Goal: Information Seeking & Learning: Learn about a topic

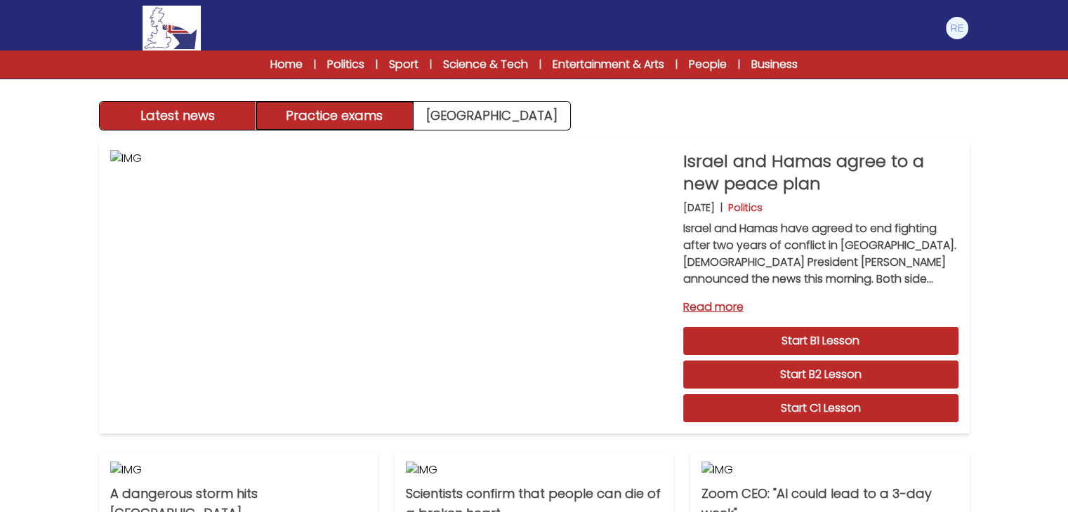
click at [401, 112] on button "Practice exams" at bounding box center [334, 116] width 157 height 28
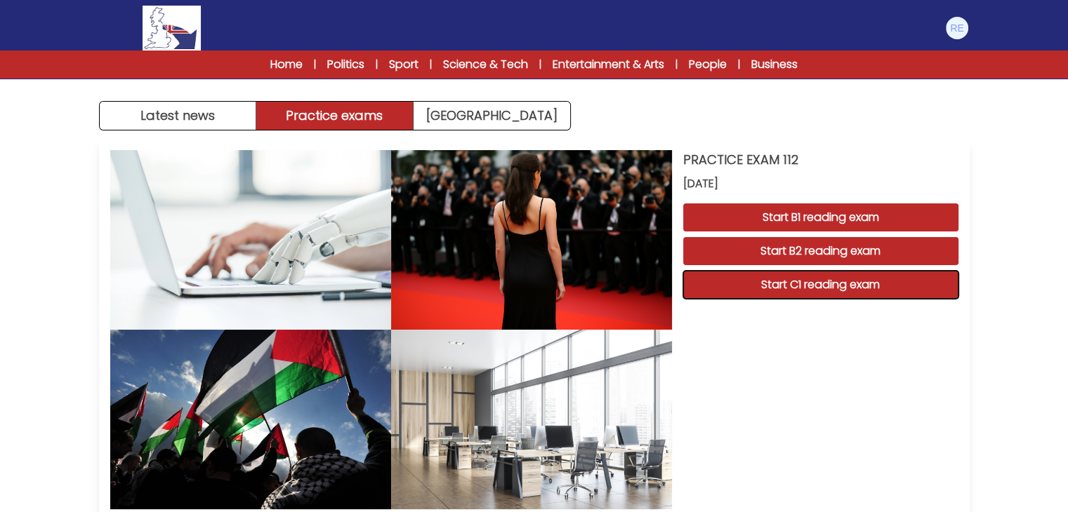
click at [830, 277] on button "Start C1 reading exam" at bounding box center [820, 285] width 275 height 28
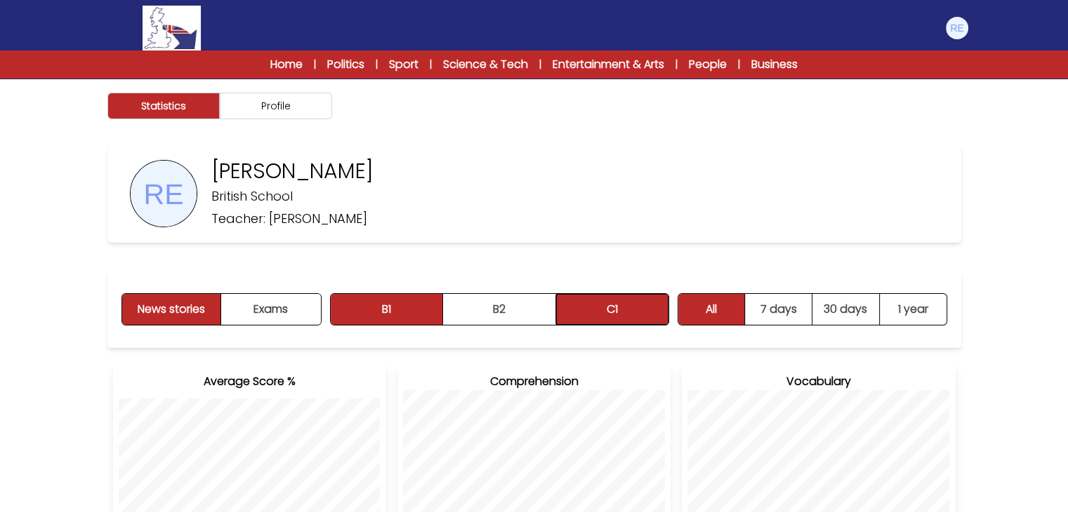
click at [591, 312] on button "C1" at bounding box center [612, 309] width 112 height 31
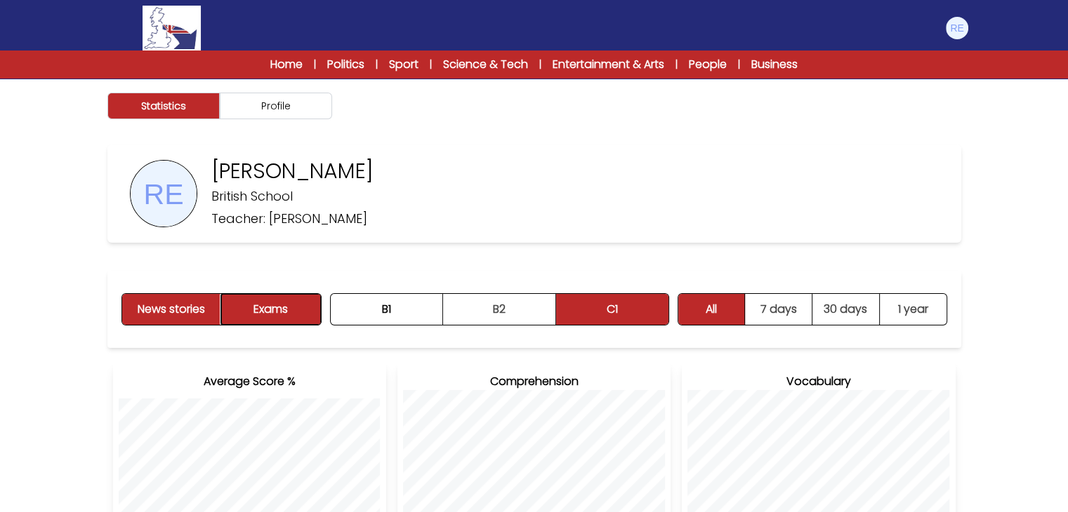
click at [302, 312] on button "Exams" at bounding box center [270, 309] width 99 height 31
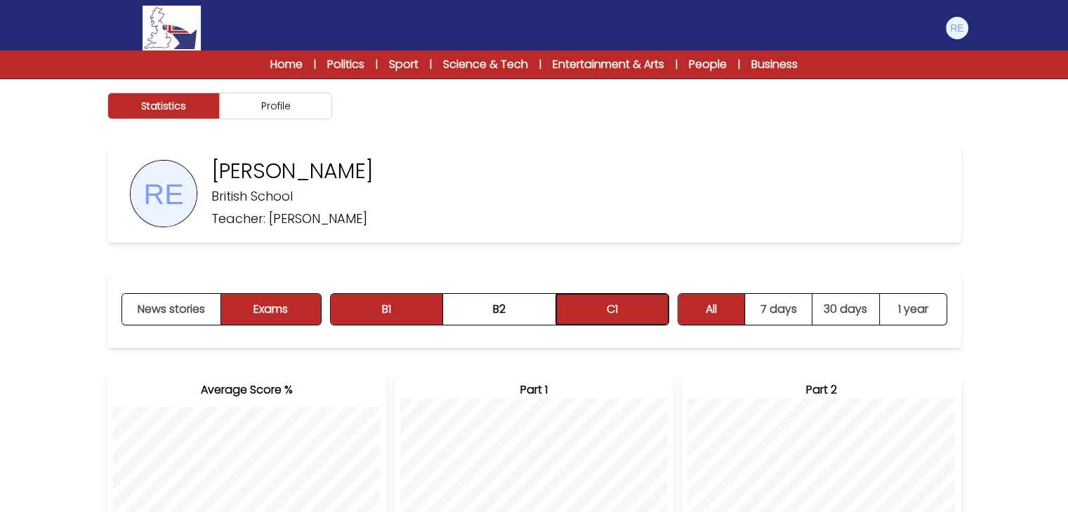
click at [582, 309] on button "C1" at bounding box center [612, 309] width 112 height 31
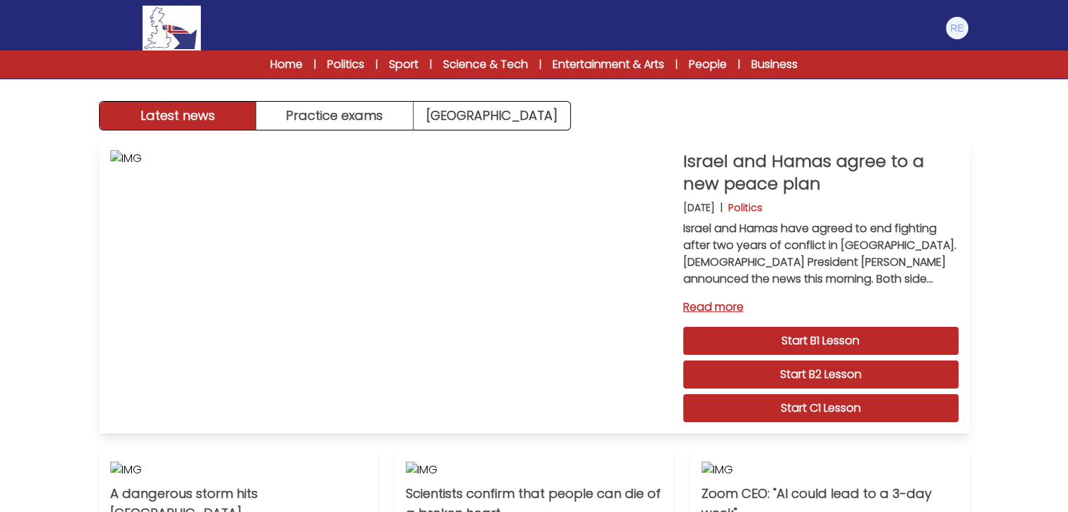
click at [893, 409] on link "Start C1 Lesson" at bounding box center [820, 408] width 275 height 28
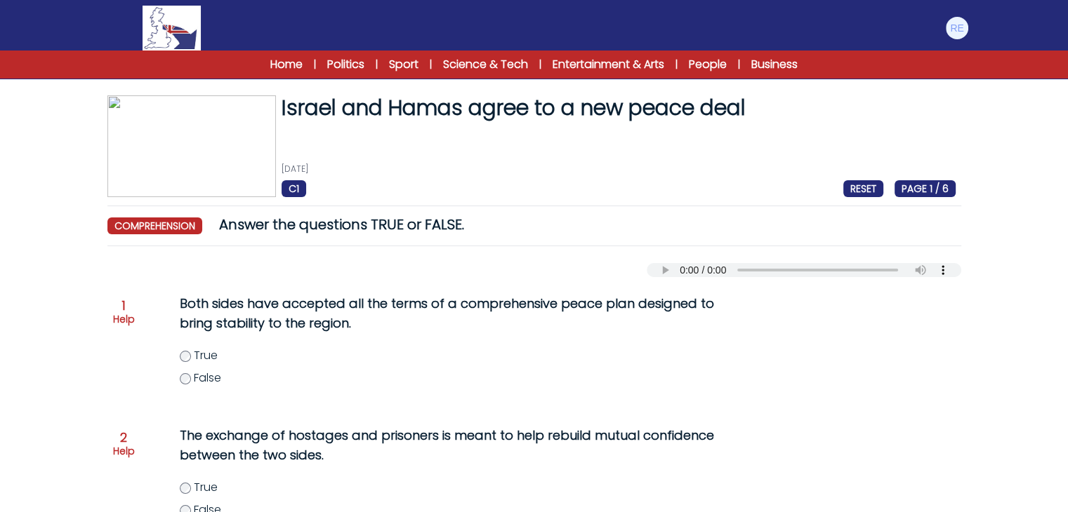
click at [666, 260] on div "Your browser does not support the audio element." at bounding box center [534, 268] width 854 height 20
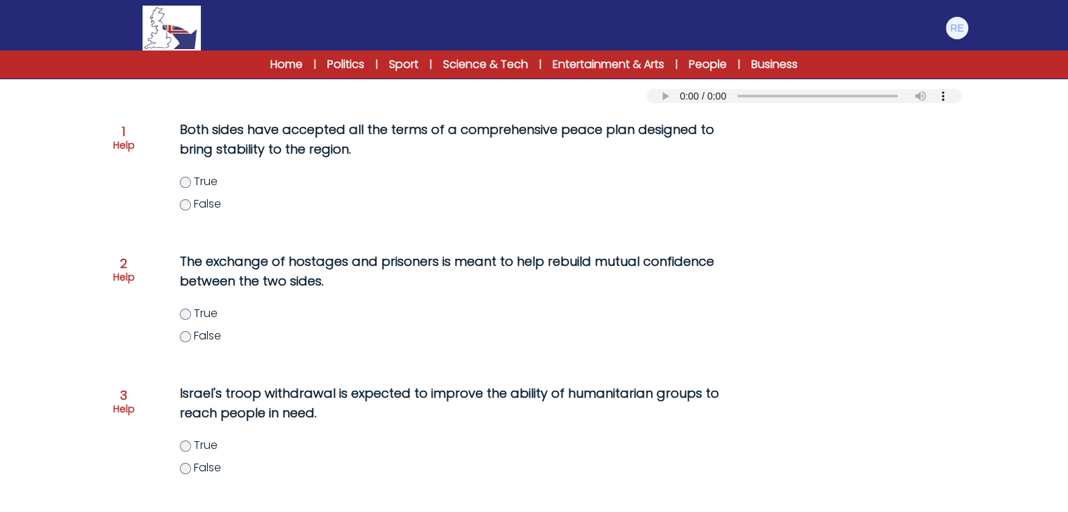
scroll to position [281, 0]
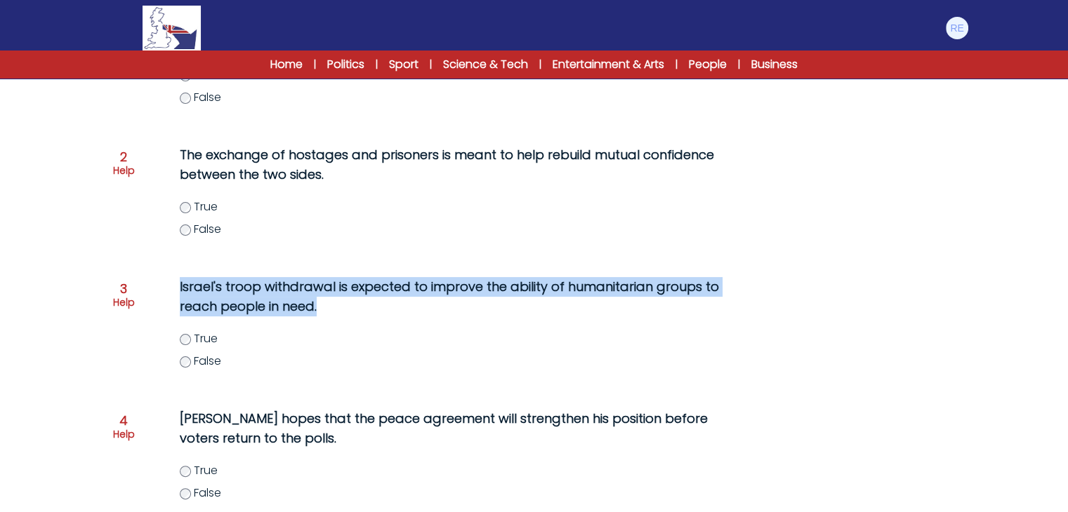
drag, startPoint x: 182, startPoint y: 284, endPoint x: 317, endPoint y: 307, distance: 136.7
click at [317, 307] on div "Israel's troop withdrawal is expected to improve the ability of humanitarian gr…" at bounding box center [450, 332] width 596 height 121
copy p "Israel's troop withdrawal is expected to improve the ability of humanitarian gr…"
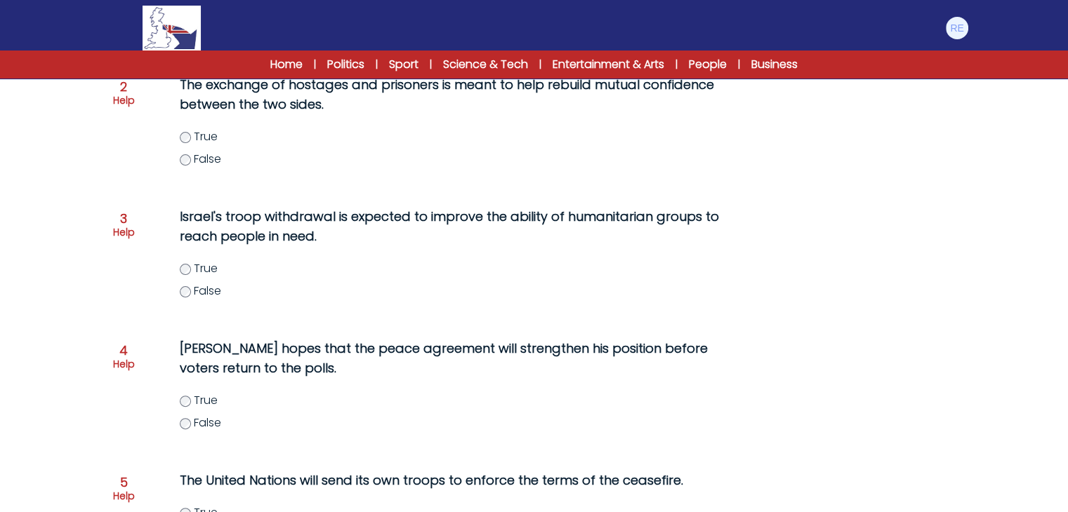
click at [772, 268] on div at bounding box center [859, 263] width 191 height 118
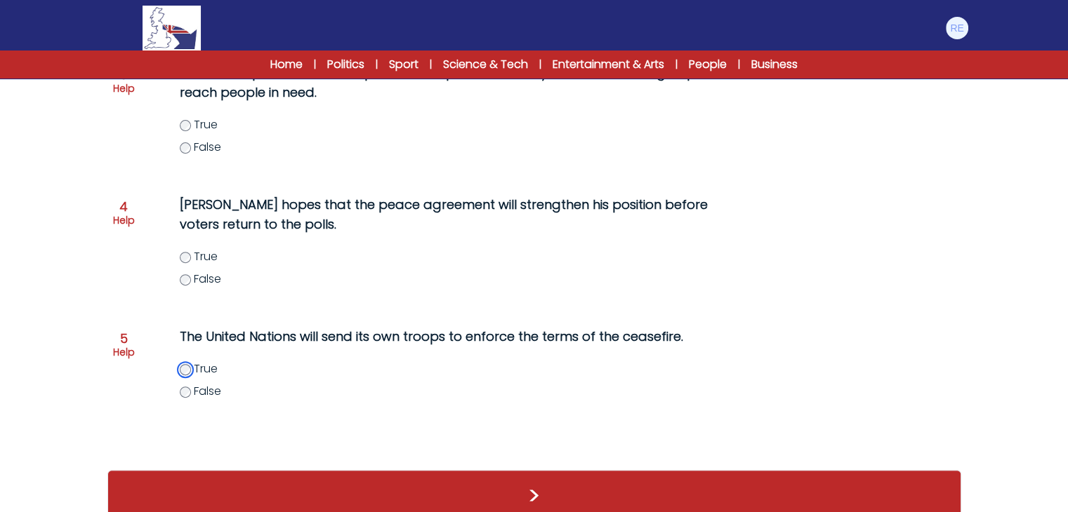
scroll to position [519, 0]
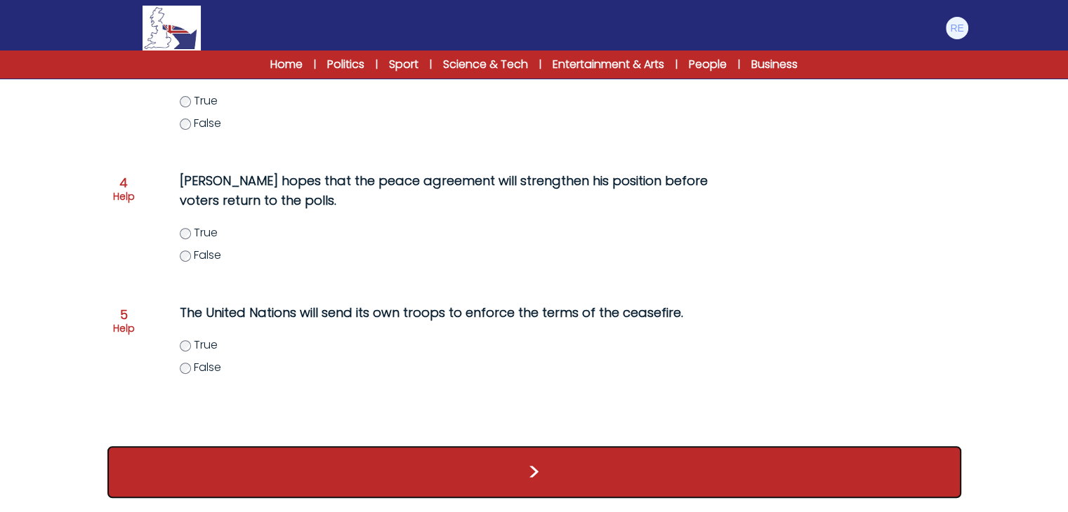
click at [515, 478] on button ">" at bounding box center [534, 472] width 854 height 52
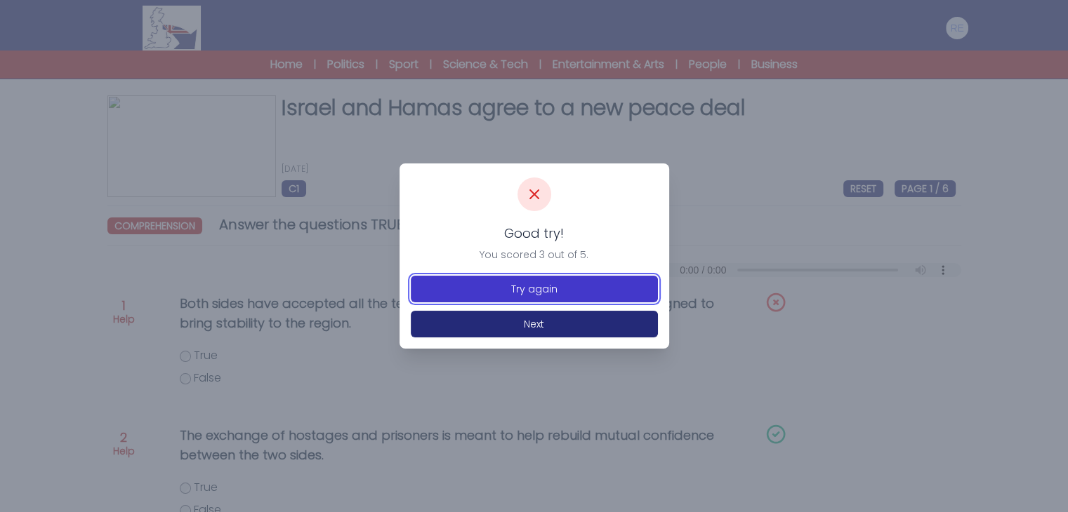
click at [554, 293] on button "Try again" at bounding box center [534, 289] width 247 height 27
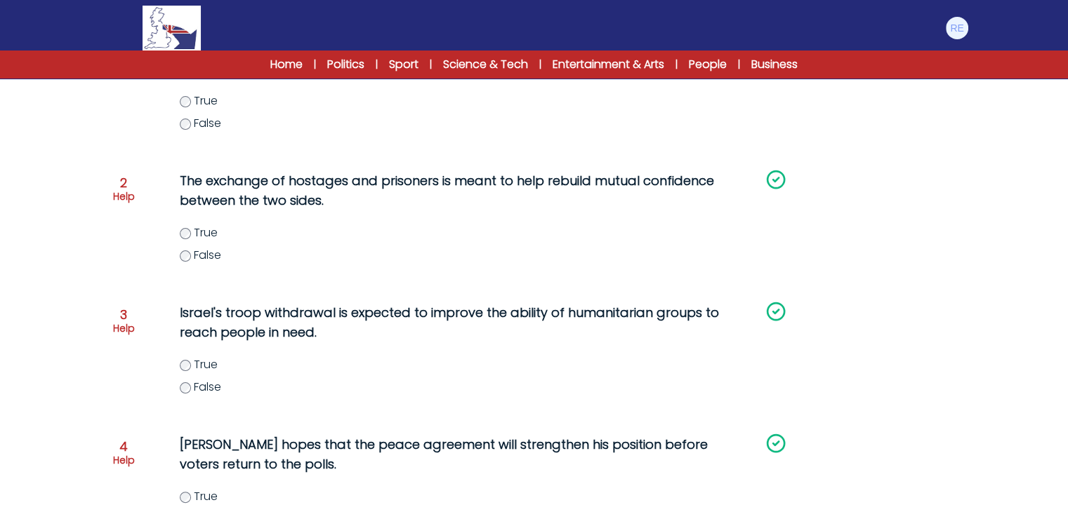
scroll to position [98, 0]
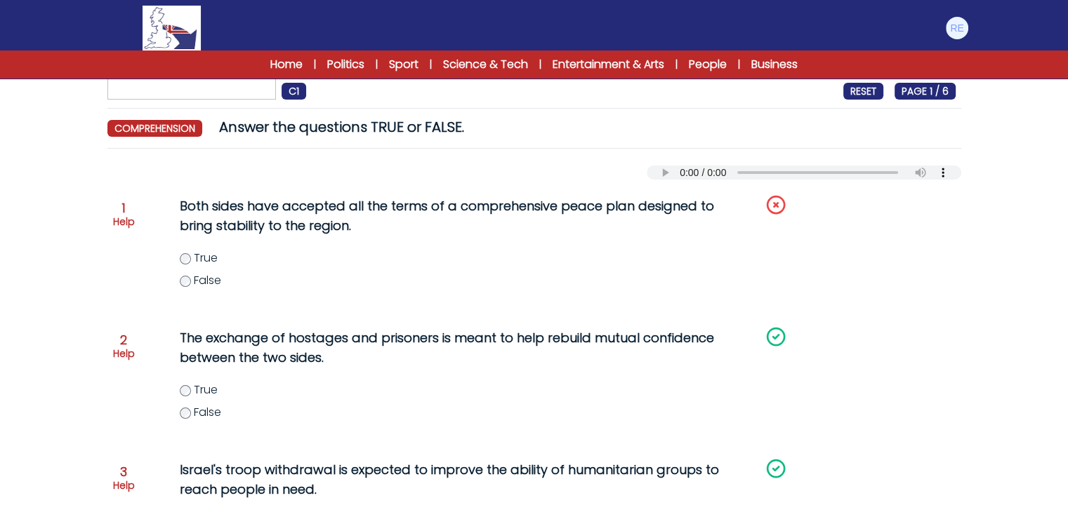
click at [191, 282] on label "False" at bounding box center [478, 280] width 596 height 17
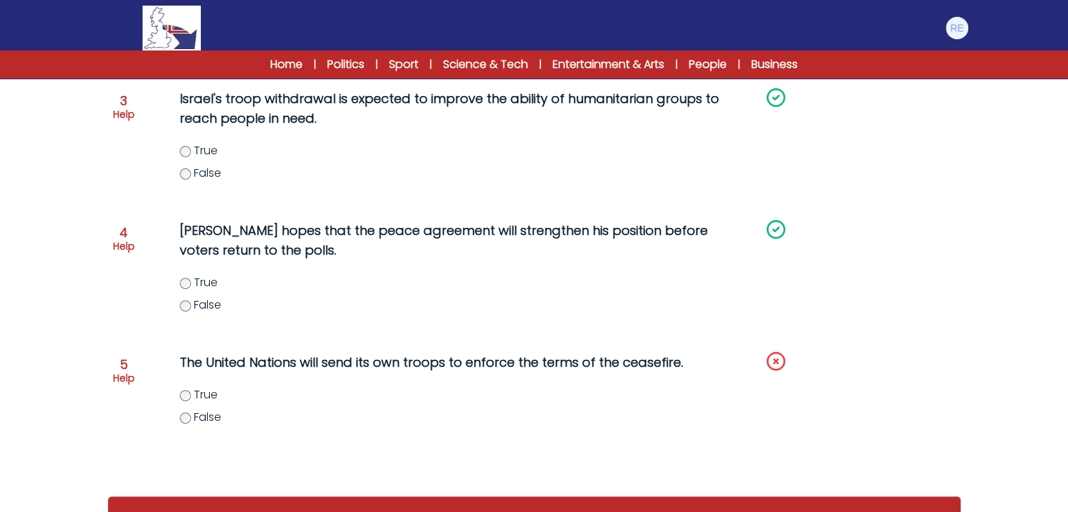
scroll to position [519, 0]
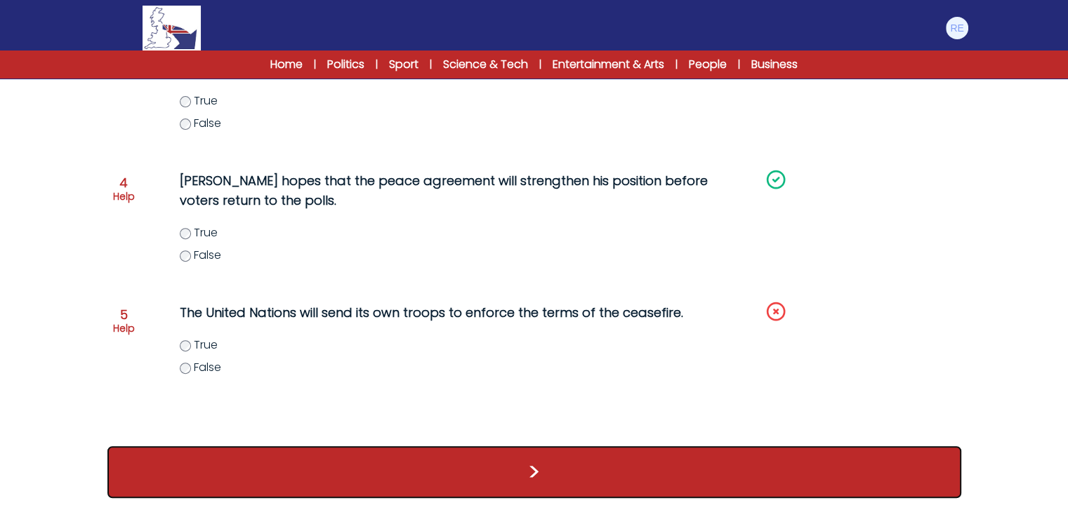
click at [533, 467] on button ">" at bounding box center [534, 472] width 854 height 52
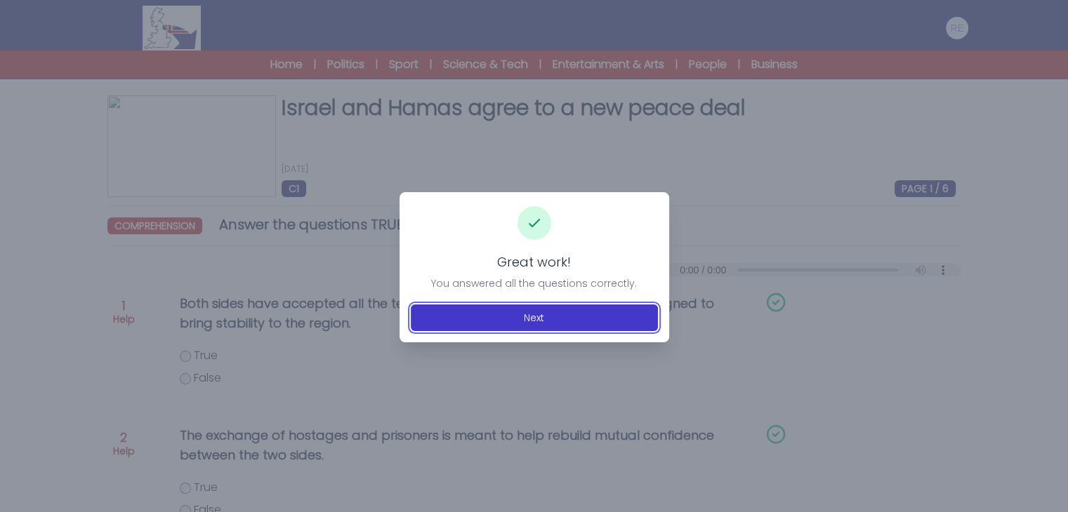
click at [511, 325] on button "Next" at bounding box center [534, 318] width 247 height 27
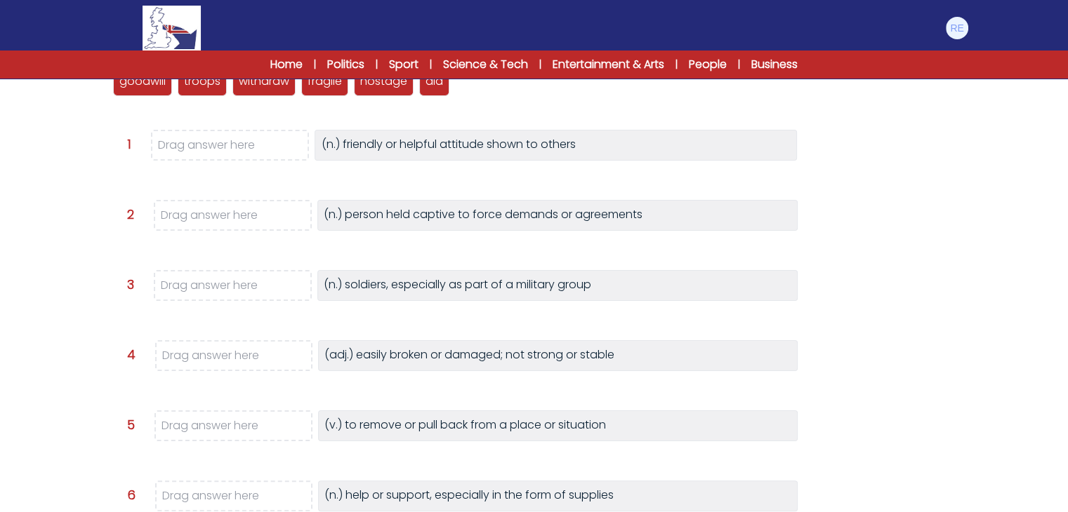
scroll to position [140, 0]
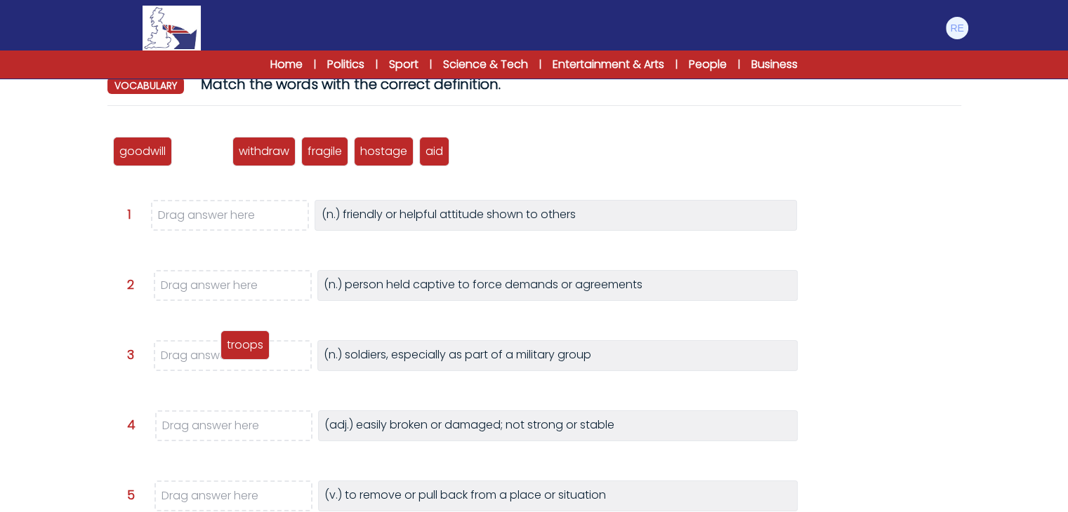
drag, startPoint x: 215, startPoint y: 152, endPoint x: 255, endPoint y: 351, distance: 202.5
click at [255, 351] on p "troops" at bounding box center [245, 345] width 36 height 17
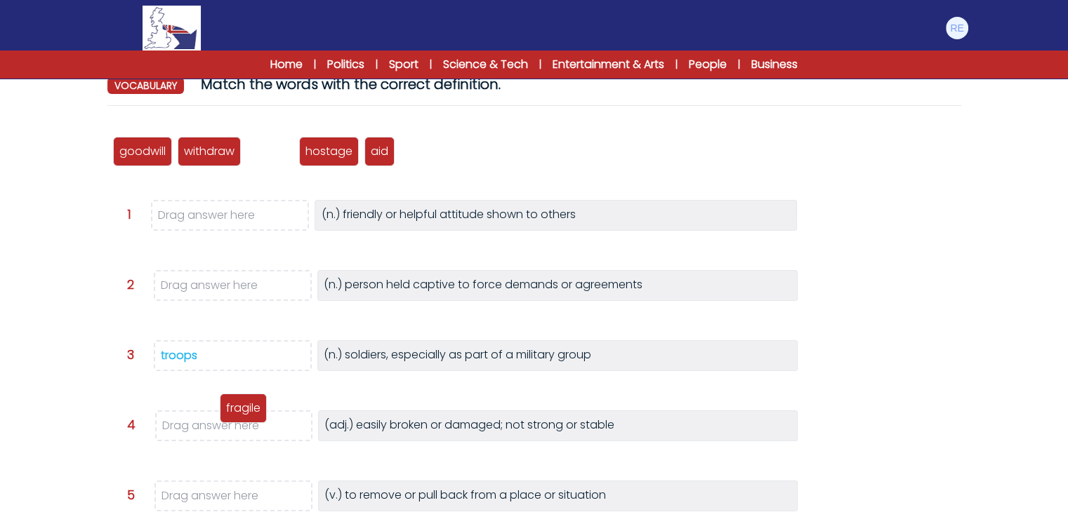
drag, startPoint x: 272, startPoint y: 151, endPoint x: 242, endPoint y: 411, distance: 261.5
click at [242, 411] on p "fragile" at bounding box center [243, 408] width 34 height 17
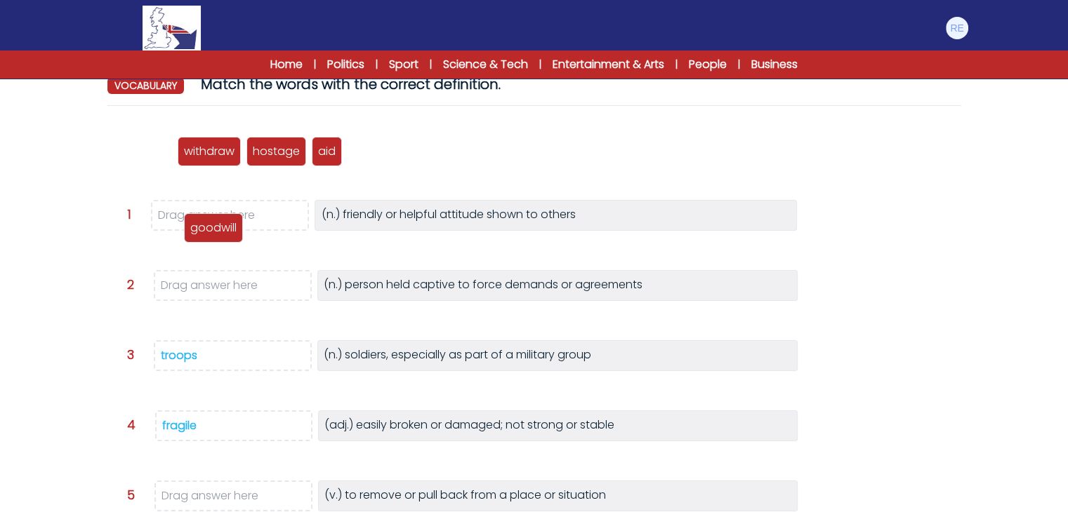
drag, startPoint x: 159, startPoint y: 160, endPoint x: 229, endPoint y: 226, distance: 95.8
click at [229, 226] on p "goodwill" at bounding box center [213, 228] width 46 height 17
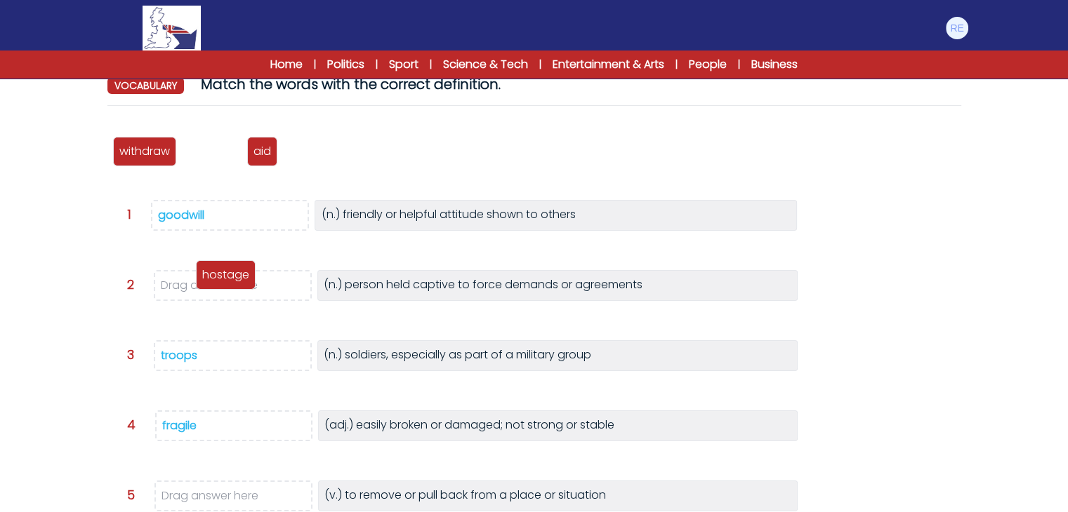
drag, startPoint x: 204, startPoint y: 157, endPoint x: 208, endPoint y: 287, distance: 130.6
click at [210, 284] on p "hostage" at bounding box center [225, 275] width 47 height 17
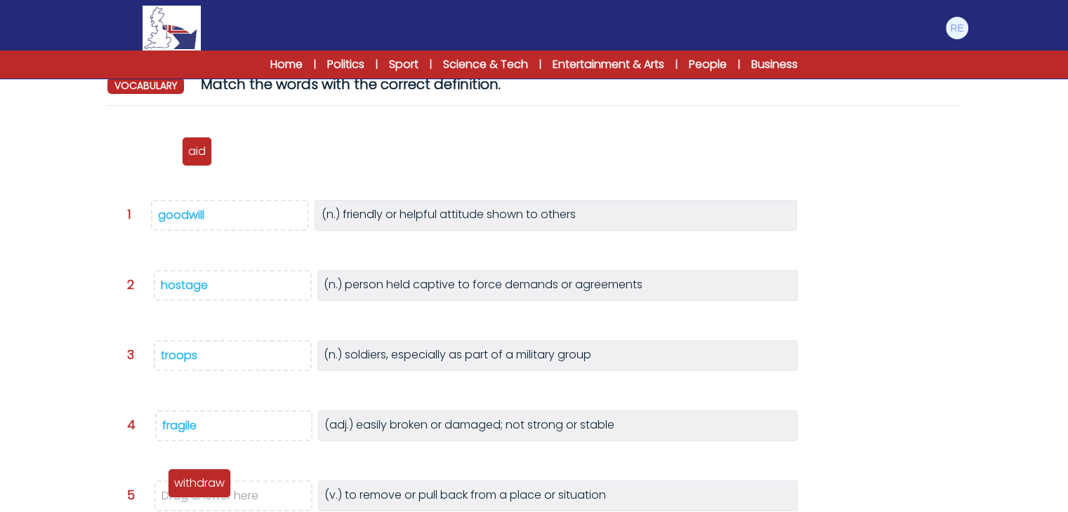
drag, startPoint x: 148, startPoint y: 154, endPoint x: 203, endPoint y: 486, distance: 336.5
click at [203, 486] on p "withdraw" at bounding box center [199, 483] width 51 height 17
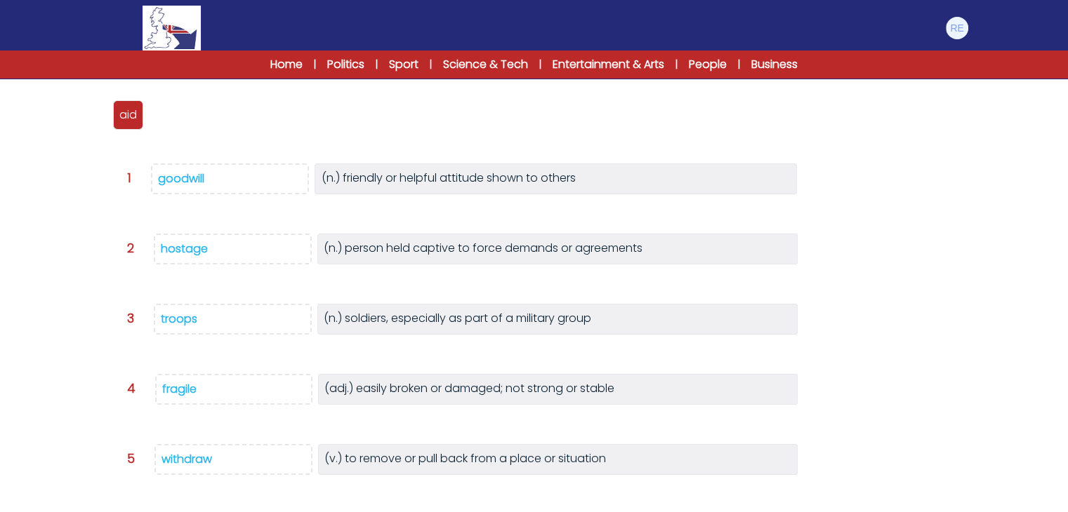
scroll to position [211, 0]
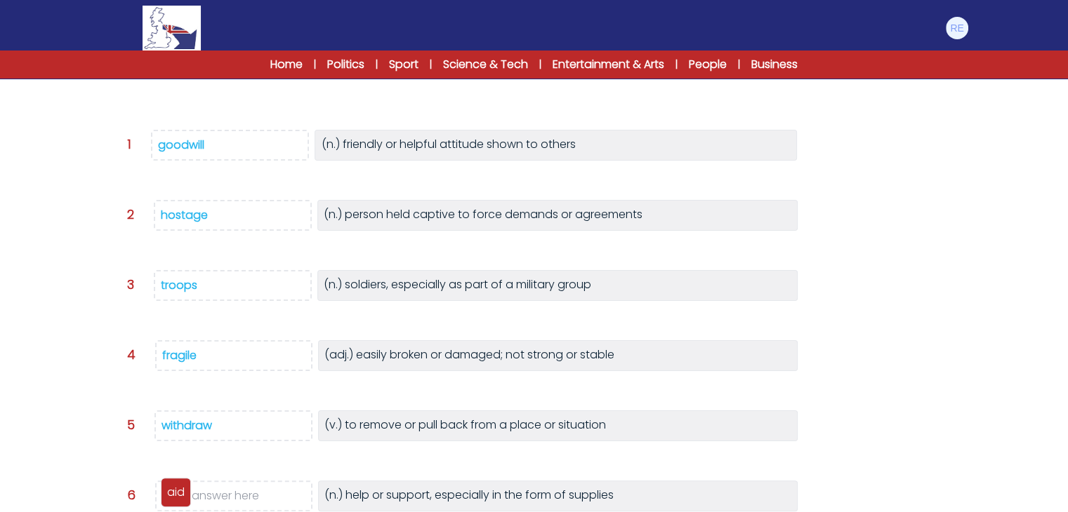
drag, startPoint x: 121, startPoint y: 86, endPoint x: 168, endPoint y: 498, distance: 414.1
click at [168, 498] on p "aid" at bounding box center [176, 492] width 18 height 17
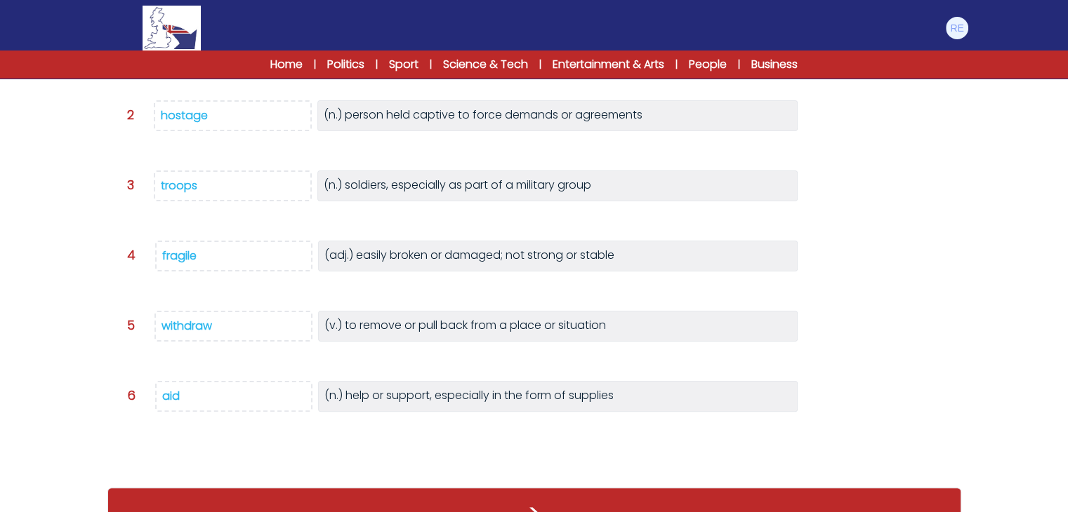
scroll to position [329, 0]
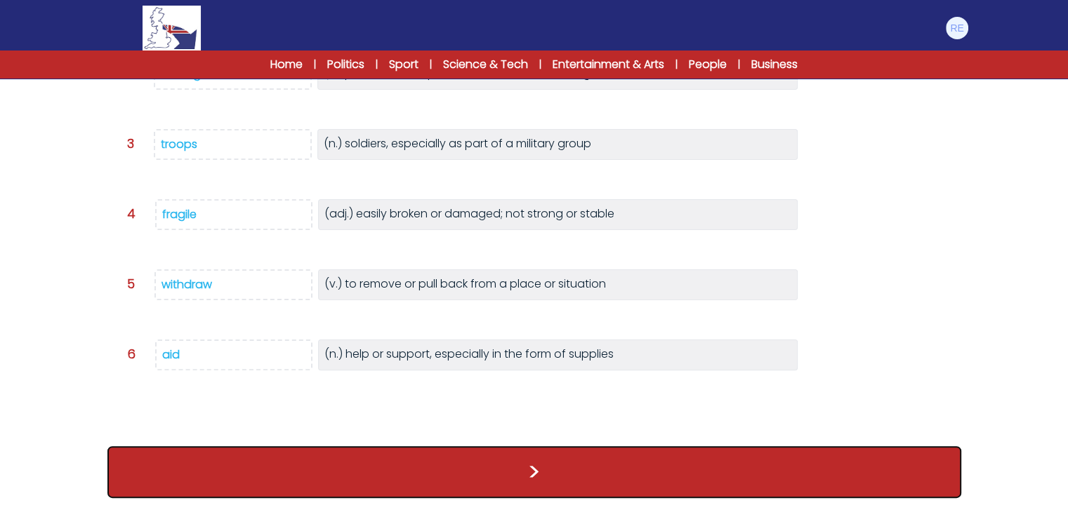
click at [385, 480] on button ">" at bounding box center [534, 472] width 854 height 52
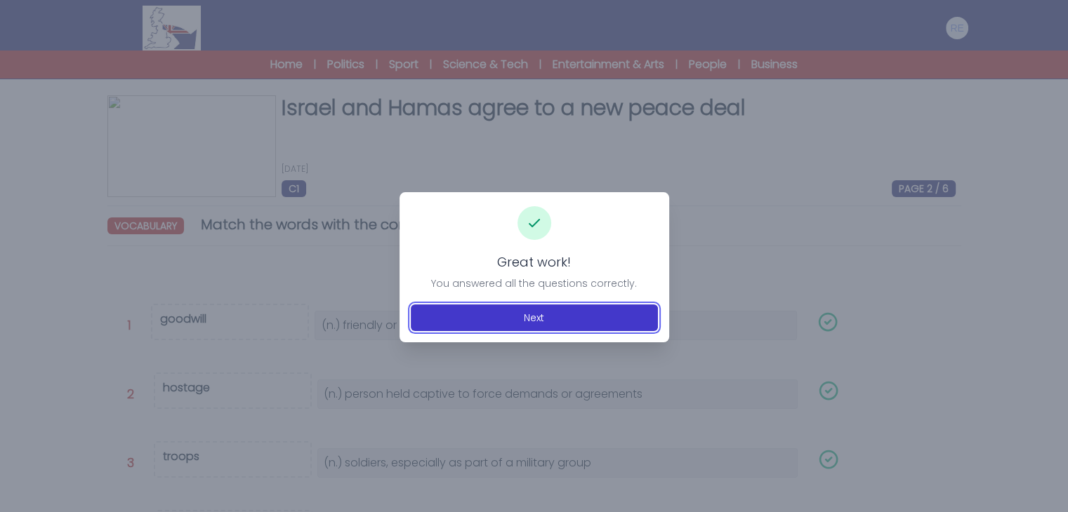
click at [476, 321] on button "Next" at bounding box center [534, 318] width 247 height 27
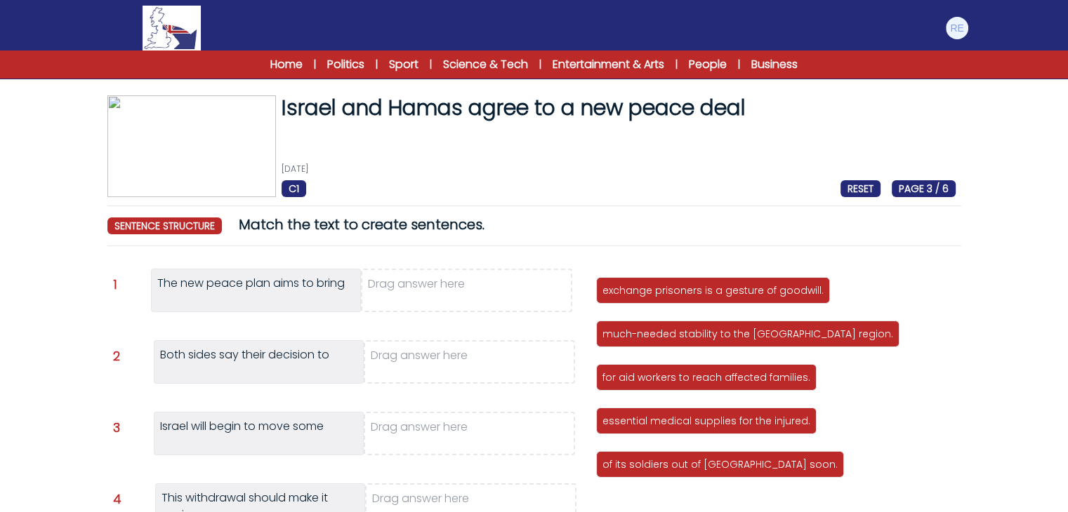
scroll to position [70, 0]
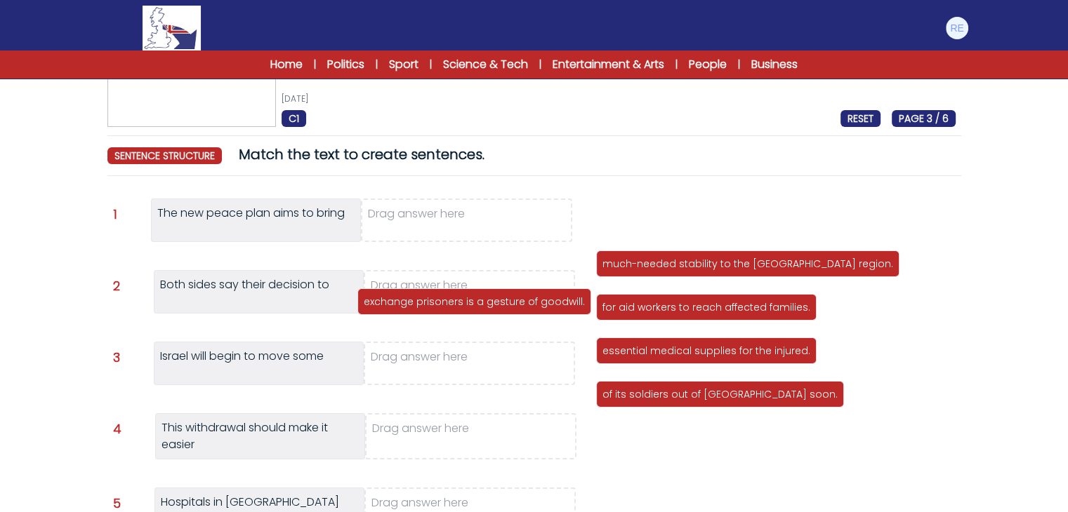
drag, startPoint x: 668, startPoint y: 224, endPoint x: 431, endPoint y: 295, distance: 247.6
click at [431, 295] on p "exchange prisoners is a gesture of goodwill." at bounding box center [474, 302] width 221 height 14
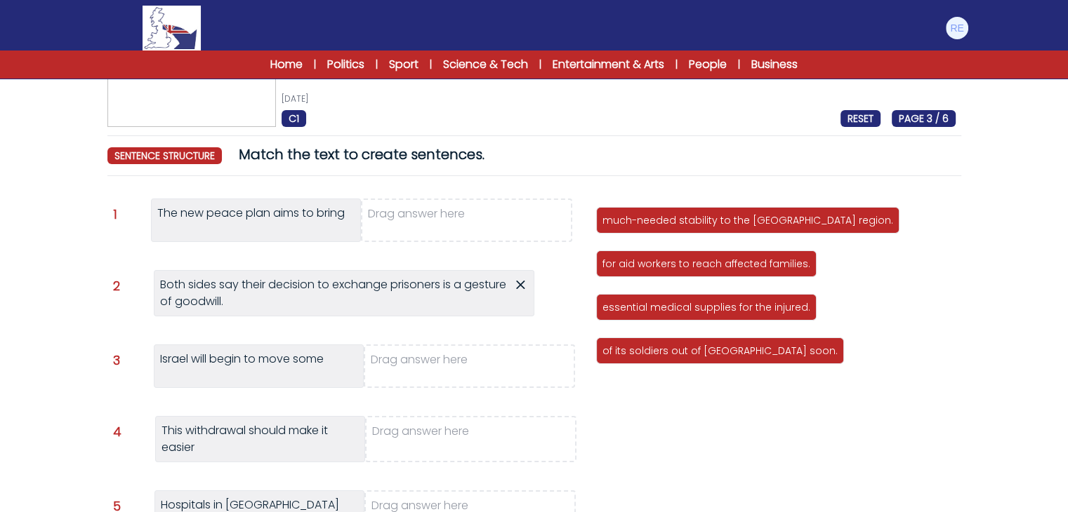
scroll to position [140, 0]
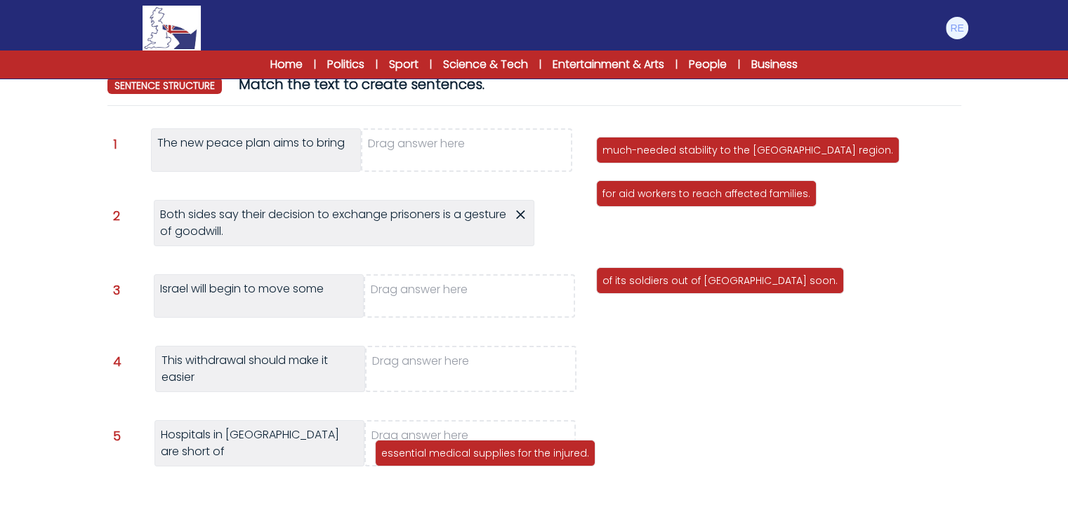
drag, startPoint x: 671, startPoint y: 237, endPoint x: 449, endPoint y: 453, distance: 309.7
click at [449, 453] on p "essential medical supplies for the injured." at bounding box center [485, 453] width 208 height 14
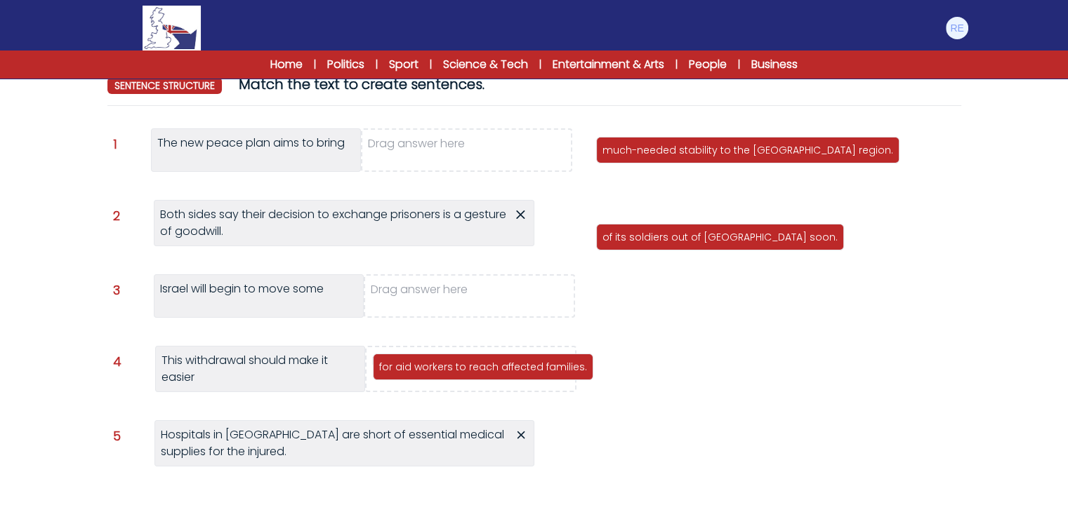
drag, startPoint x: 685, startPoint y: 195, endPoint x: 461, endPoint y: 369, distance: 283.2
click at [461, 369] on p "for aid workers to reach affected families." at bounding box center [483, 367] width 208 height 14
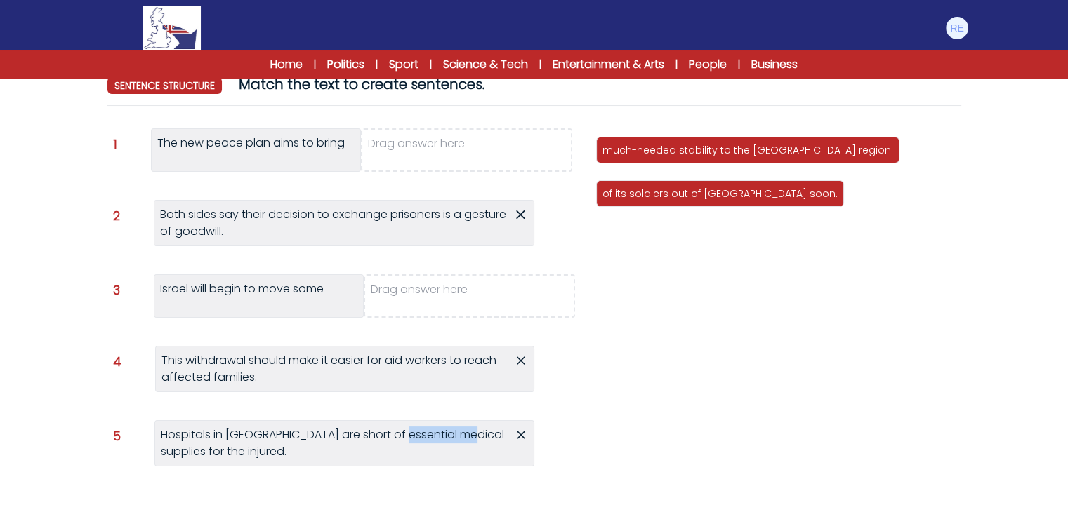
drag, startPoint x: 404, startPoint y: 436, endPoint x: 464, endPoint y: 428, distance: 60.9
click at [463, 429] on div "Hospitals in Gaza are short of essential medical supplies for the injured. Hosp…" at bounding box center [344, 443] width 380 height 46
click at [516, 432] on icon at bounding box center [521, 435] width 13 height 17
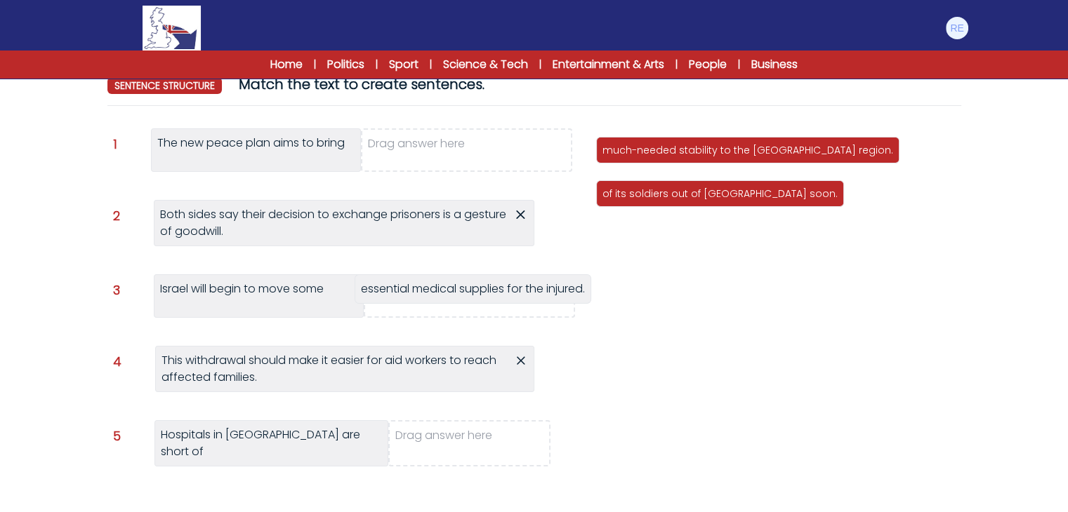
drag, startPoint x: 668, startPoint y: 243, endPoint x: 427, endPoint y: 293, distance: 246.7
click at [427, 293] on span "essential medical supplies for the injured." at bounding box center [473, 289] width 224 height 16
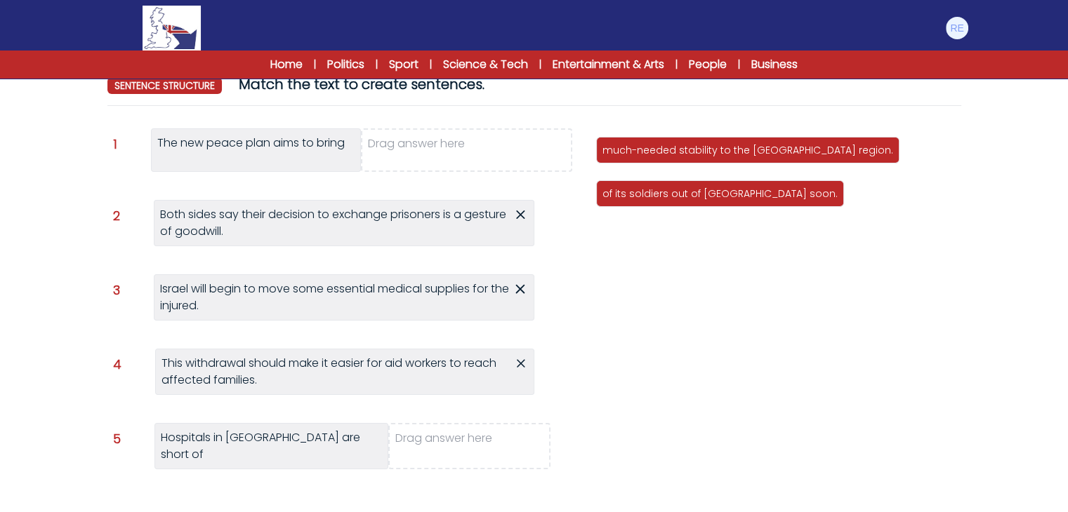
click at [519, 291] on icon at bounding box center [519, 289] width 15 height 17
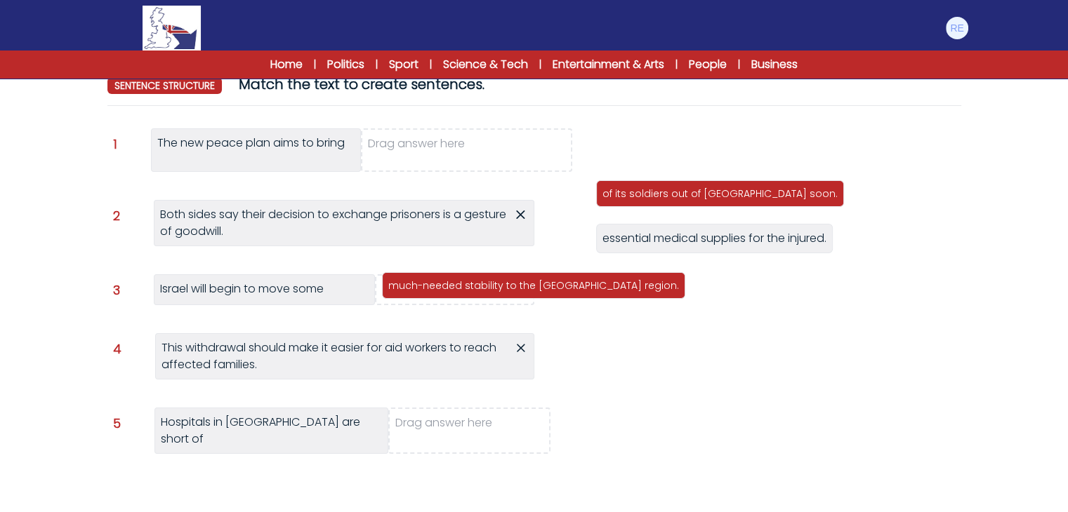
drag, startPoint x: 694, startPoint y: 152, endPoint x: 480, endPoint y: 287, distance: 253.3
click at [480, 287] on p "much-needed stability to the Gaza region." at bounding box center [533, 286] width 291 height 14
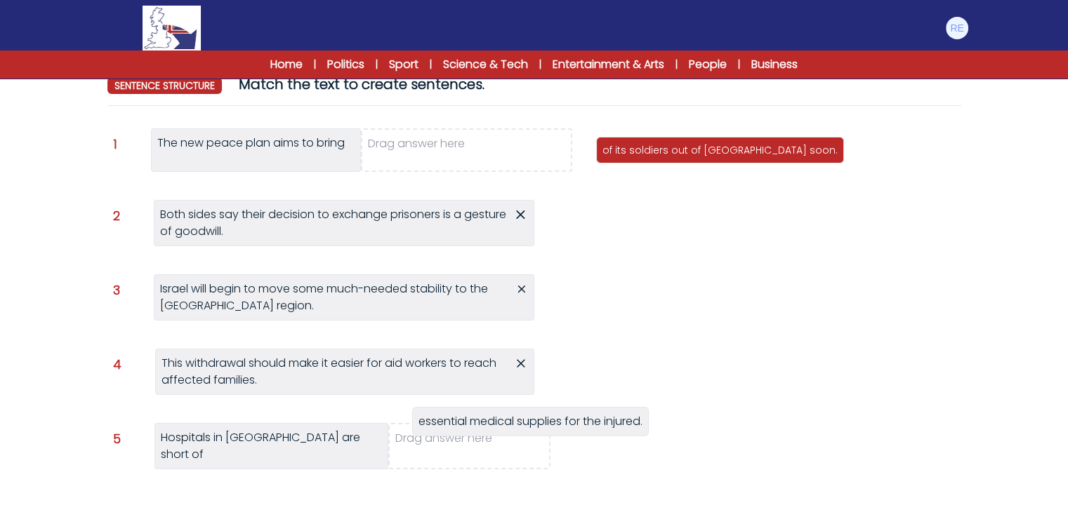
drag, startPoint x: 645, startPoint y: 201, endPoint x: 442, endPoint y: 450, distance: 321.2
click at [442, 430] on span "essential medical supplies for the injured." at bounding box center [530, 421] width 224 height 16
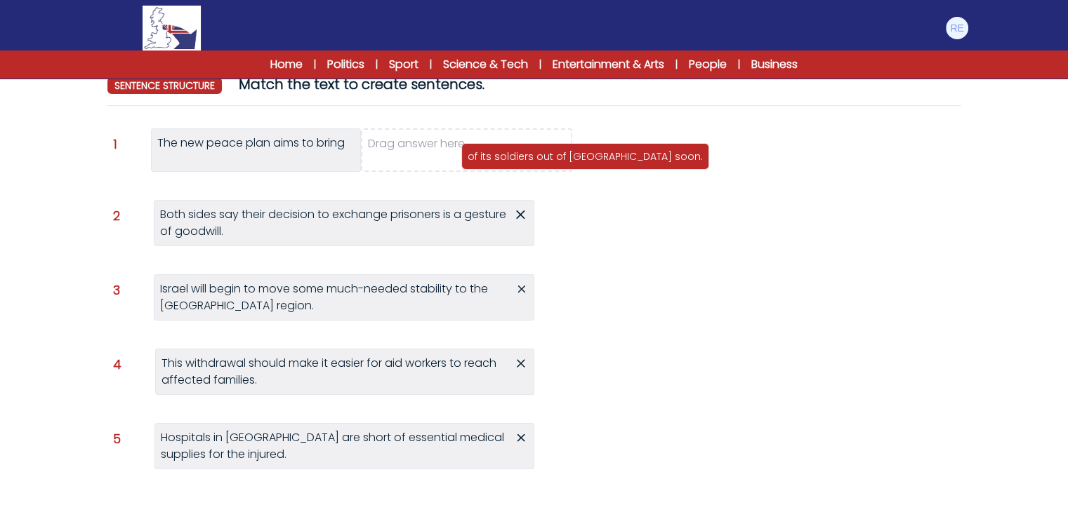
drag, startPoint x: 626, startPoint y: 157, endPoint x: 445, endPoint y: 164, distance: 181.2
click at [461, 164] on div "of its soldiers out of Gaza soon." at bounding box center [585, 156] width 248 height 27
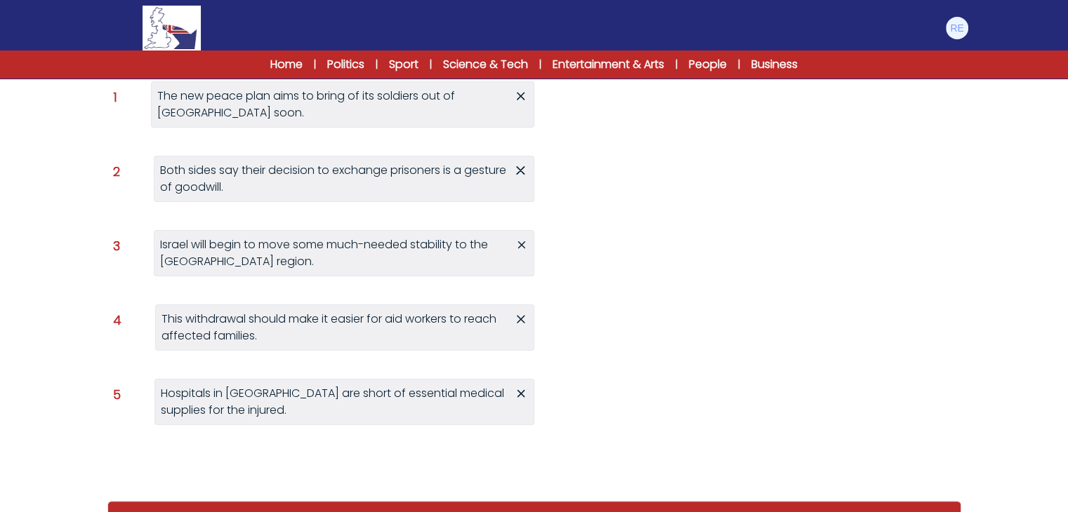
scroll to position [241, 0]
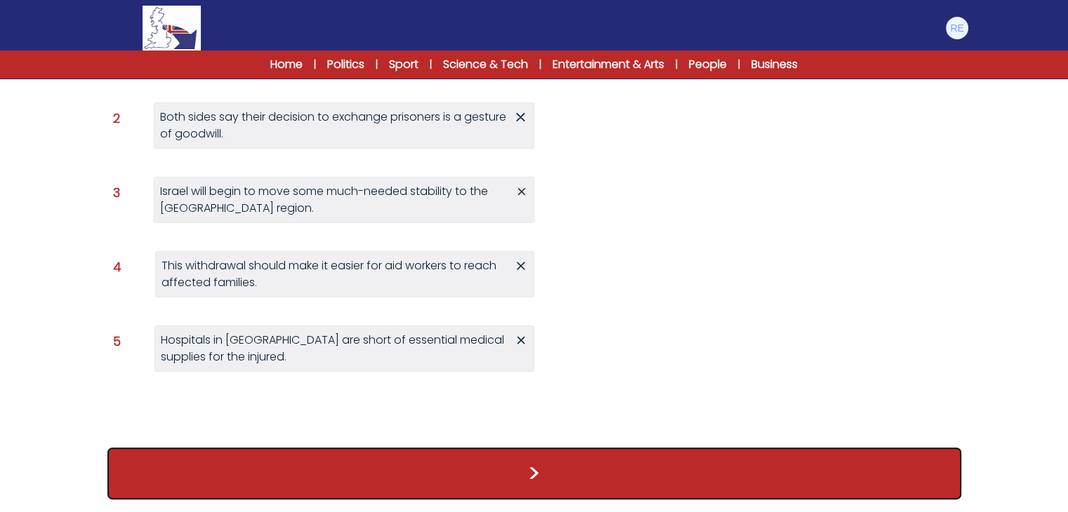
click at [536, 475] on button ">" at bounding box center [534, 474] width 854 height 52
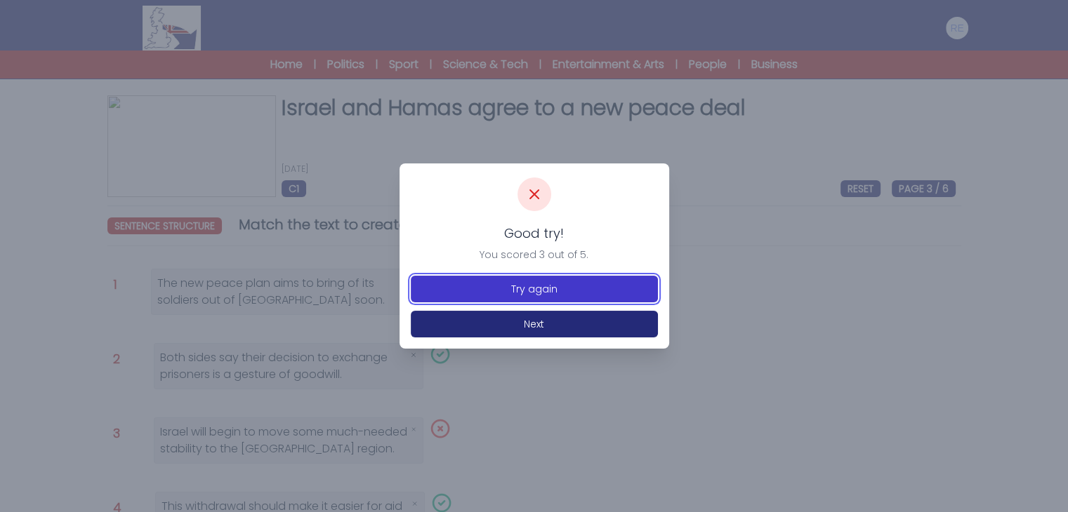
click at [543, 292] on button "Try again" at bounding box center [534, 289] width 247 height 27
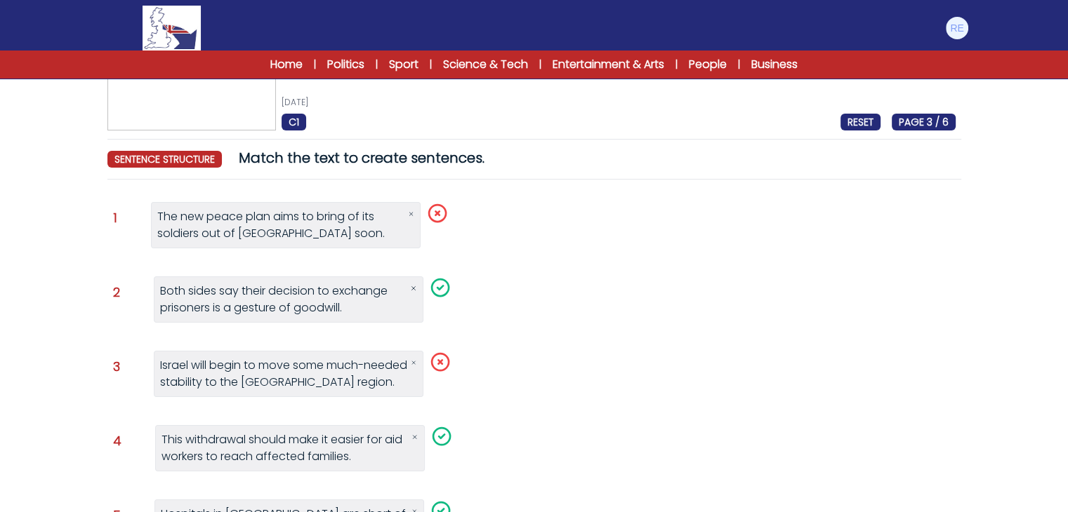
scroll to position [30, 0]
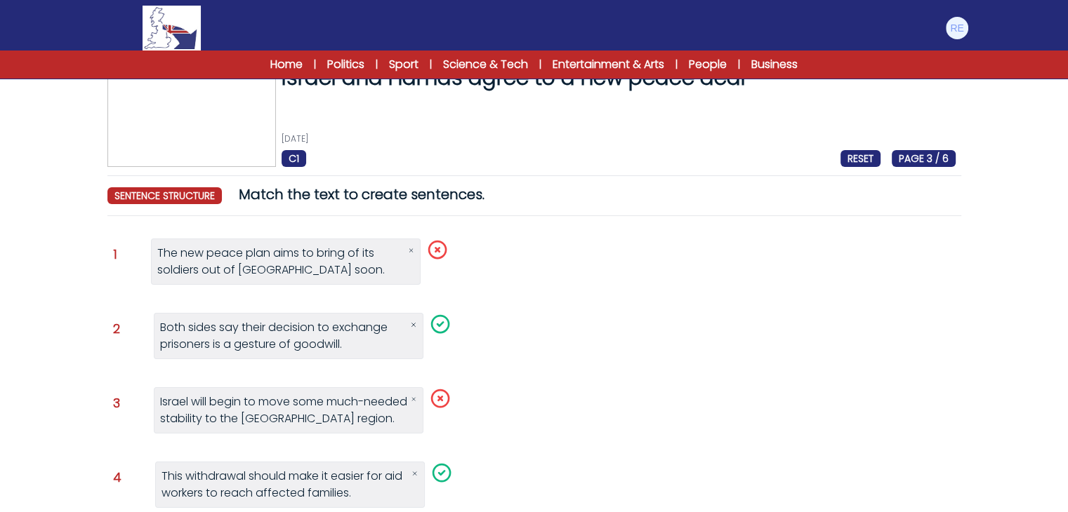
click at [415, 398] on icon at bounding box center [414, 399] width 6 height 11
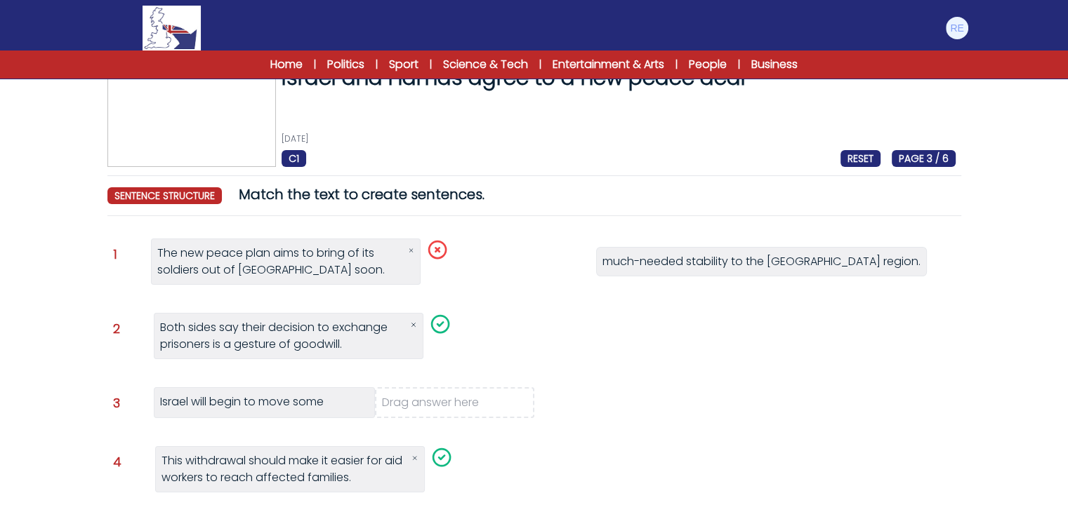
click at [410, 251] on icon at bounding box center [410, 250] width 3 height 3
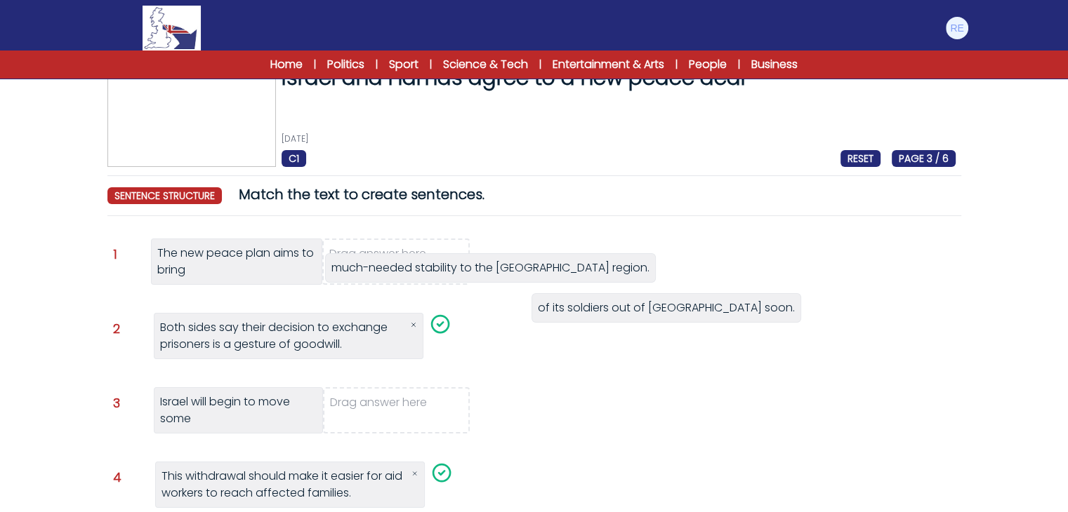
drag, startPoint x: 643, startPoint y: 263, endPoint x: 399, endPoint y: 270, distance: 243.7
click at [399, 270] on span "much-needed stability to the Gaza region." at bounding box center [490, 268] width 318 height 16
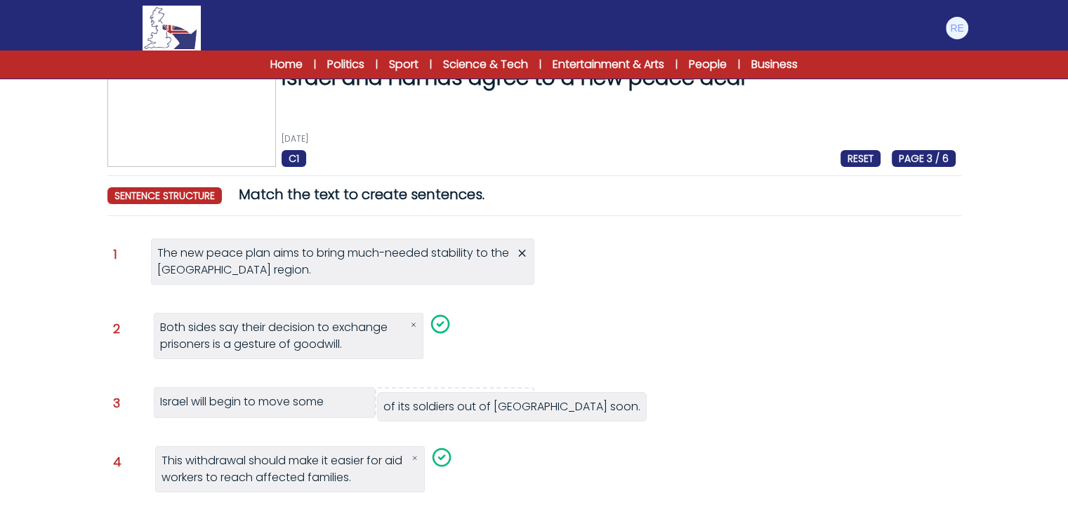
drag, startPoint x: 668, startPoint y: 267, endPoint x: 449, endPoint y: 413, distance: 263.2
click at [449, 413] on span "of its soldiers out of Gaza soon." at bounding box center [511, 407] width 257 height 16
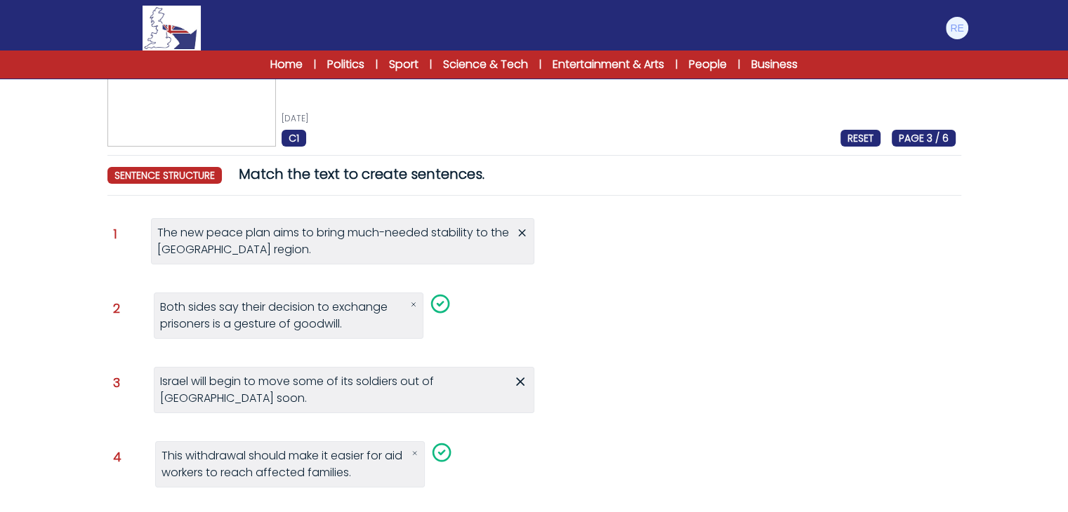
scroll to position [224, 0]
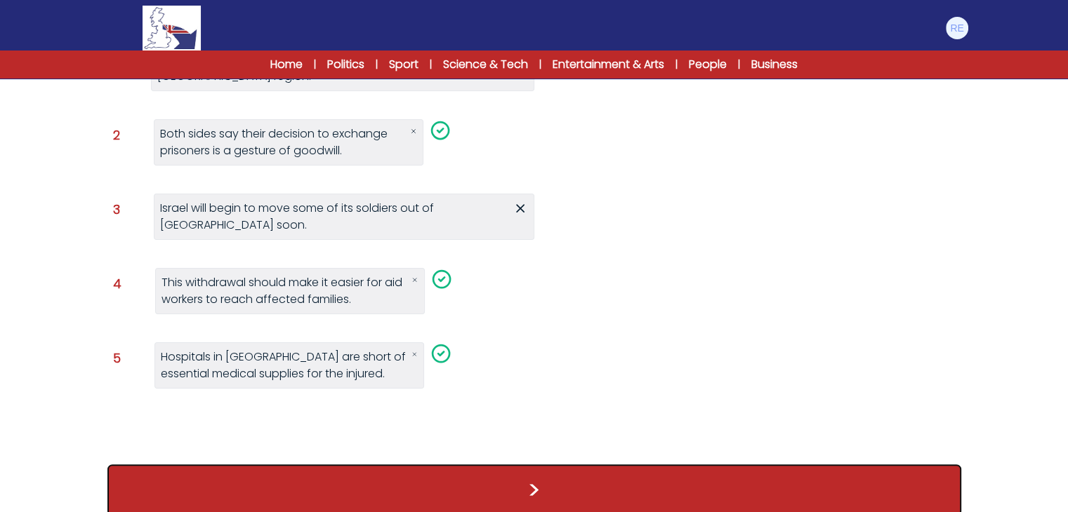
click at [536, 465] on button ">" at bounding box center [534, 491] width 854 height 52
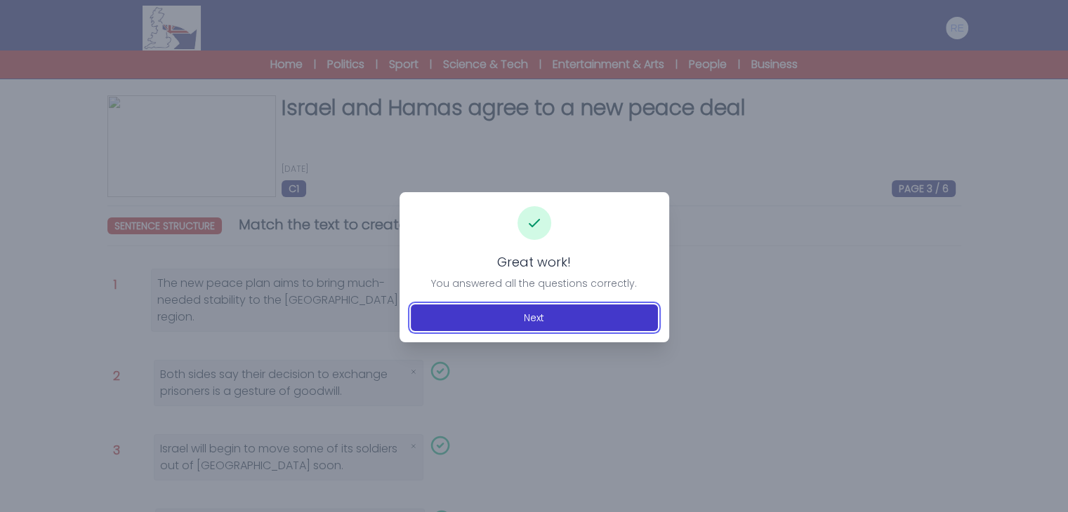
click at [585, 306] on button "Next" at bounding box center [534, 318] width 247 height 27
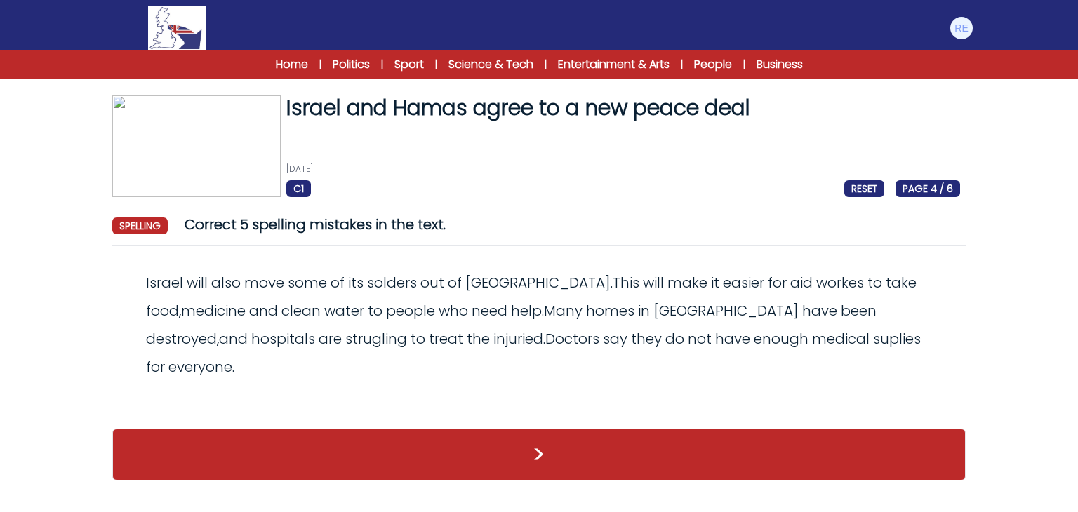
drag, startPoint x: 519, startPoint y: 5, endPoint x: 638, endPoint y: 237, distance: 260.2
click at [638, 237] on div "Israel and Hamas agree to a new peace deal [DATE] C1 RESET PAGE 4 / 6 Israel an…" at bounding box center [539, 294] width 898 height 399
click at [411, 288] on span "solders" at bounding box center [392, 283] width 50 height 20
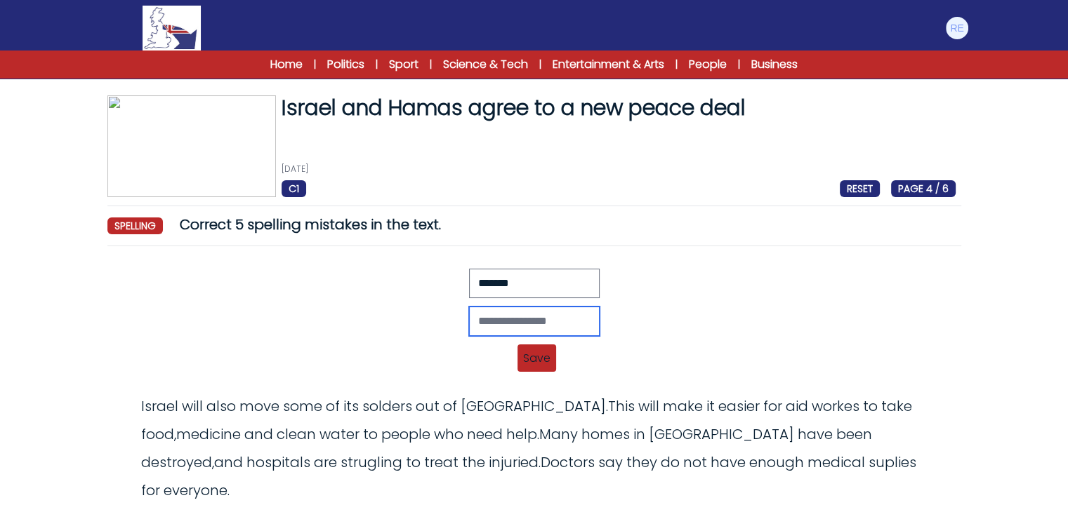
click at [493, 315] on input "text" at bounding box center [534, 321] width 131 height 29
type input "********"
click at [536, 358] on span "Save" at bounding box center [536, 358] width 39 height 27
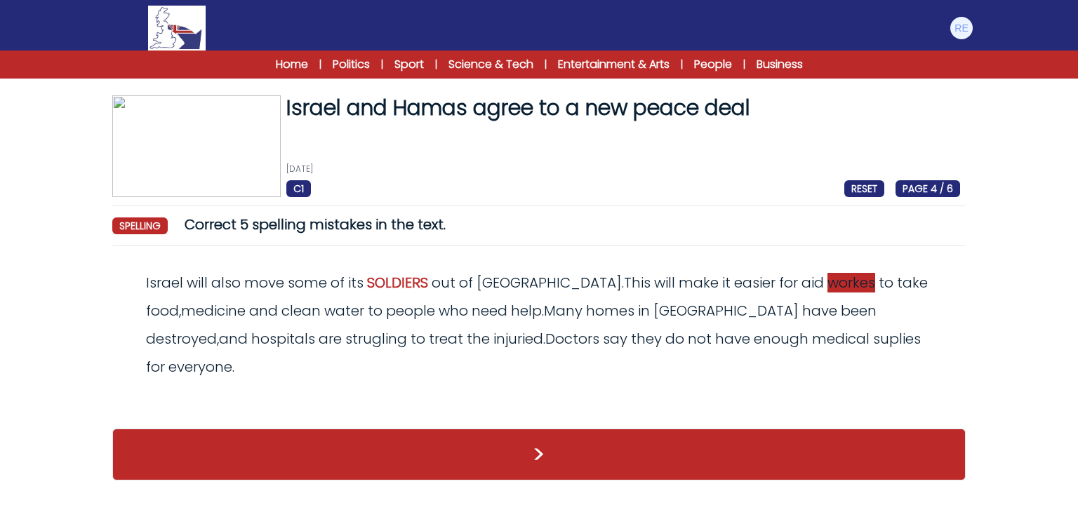
click at [828, 289] on span "workes" at bounding box center [852, 283] width 48 height 20
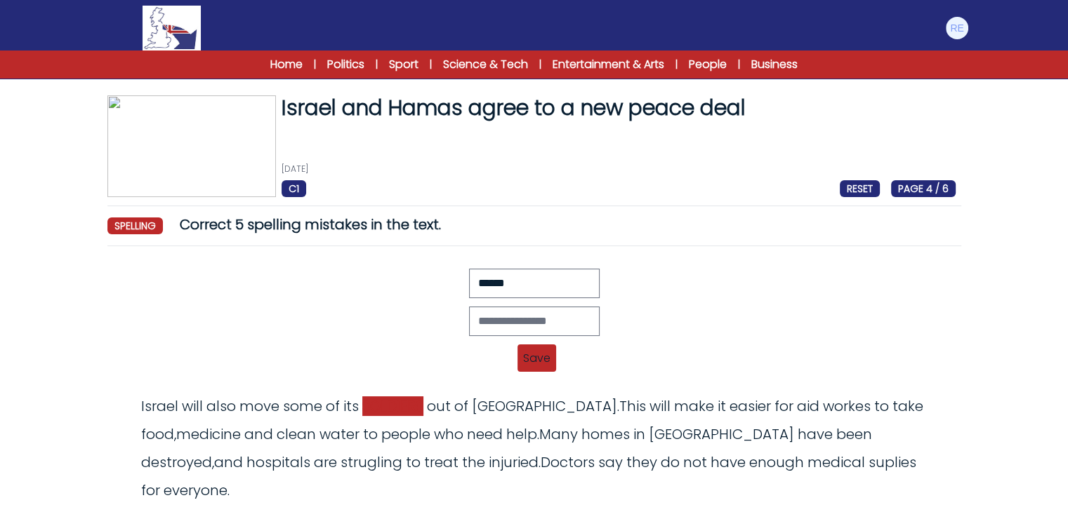
click at [404, 401] on span "SOLDIERS" at bounding box center [392, 407] width 61 height 20
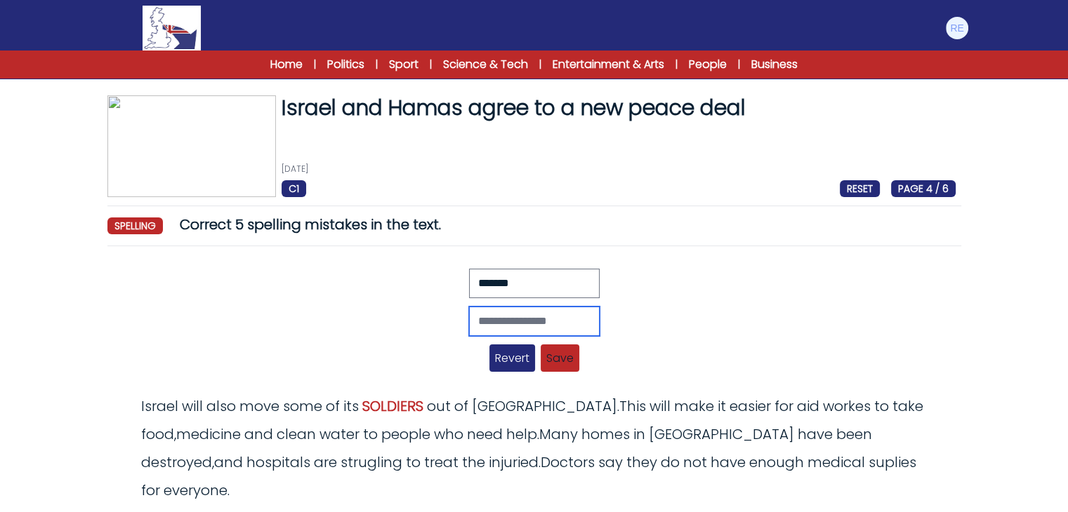
click at [500, 318] on input "text" at bounding box center [534, 321] width 131 height 29
type input "********"
click at [565, 355] on span "Save" at bounding box center [559, 358] width 39 height 27
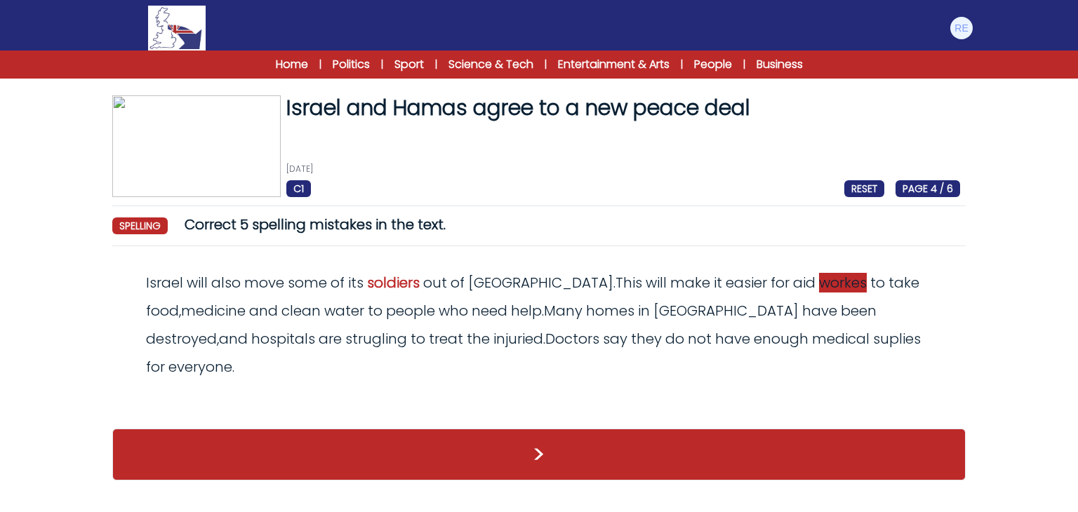
click at [819, 290] on span "workes" at bounding box center [843, 283] width 48 height 20
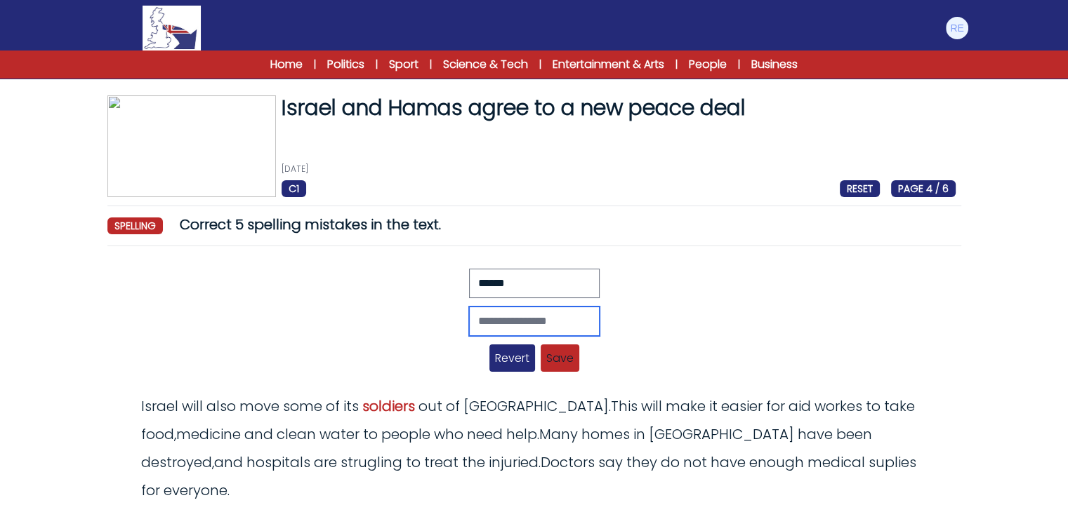
click at [526, 319] on input "text" at bounding box center [534, 321] width 131 height 29
type input "*******"
click at [566, 360] on span "Save" at bounding box center [559, 358] width 39 height 27
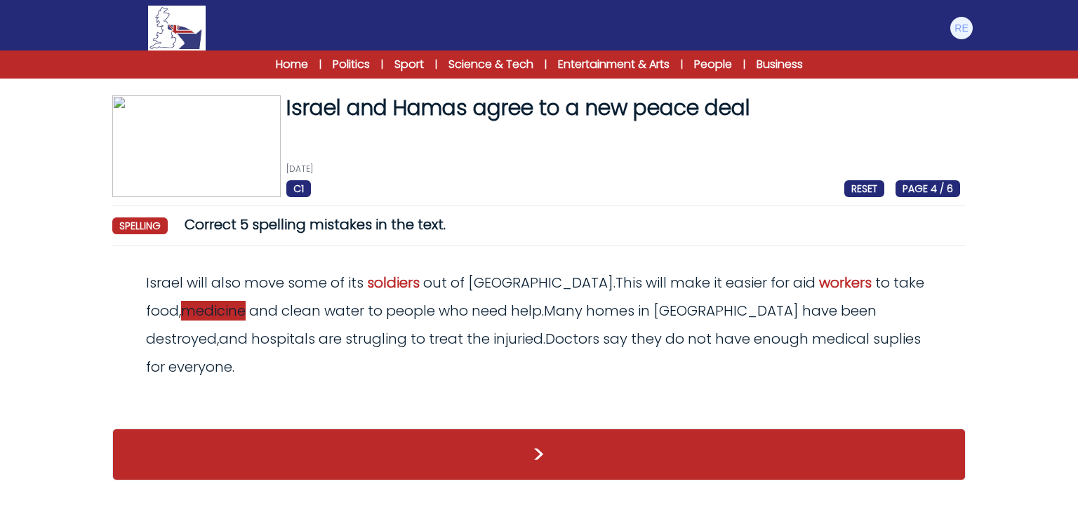
click at [246, 301] on span "medicine" at bounding box center [213, 311] width 65 height 20
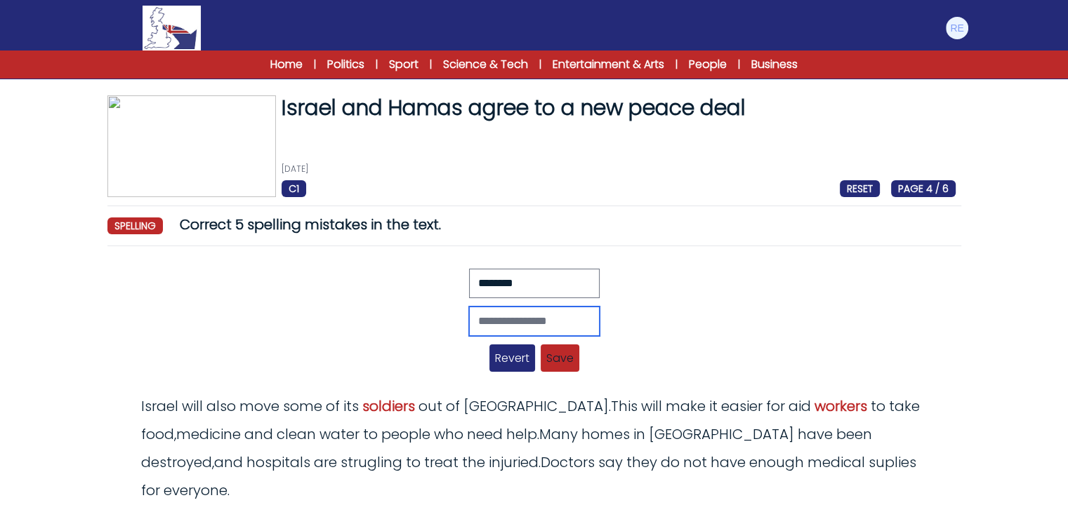
click at [519, 314] on input "text" at bounding box center [534, 321] width 131 height 29
click at [750, 332] on div at bounding box center [534, 321] width 842 height 29
click at [559, 355] on span "Save" at bounding box center [559, 358] width 39 height 27
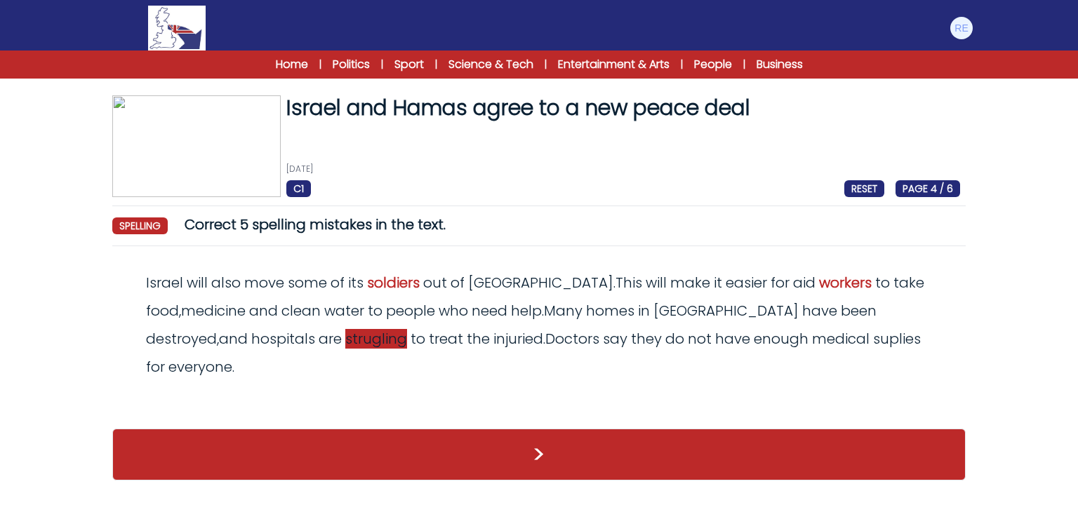
click at [345, 343] on span "strugling" at bounding box center [376, 339] width 62 height 20
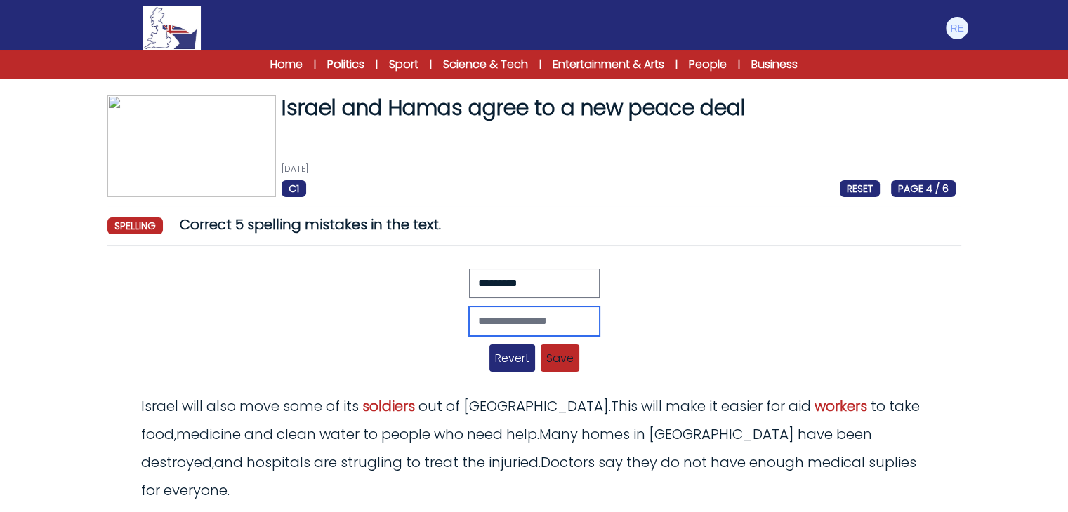
click at [527, 326] on input "text" at bounding box center [534, 321] width 131 height 29
paste input "**********"
click at [469, 322] on input "**********" at bounding box center [534, 321] width 131 height 29
type input "**********"
click at [549, 357] on span "Save" at bounding box center [559, 358] width 39 height 27
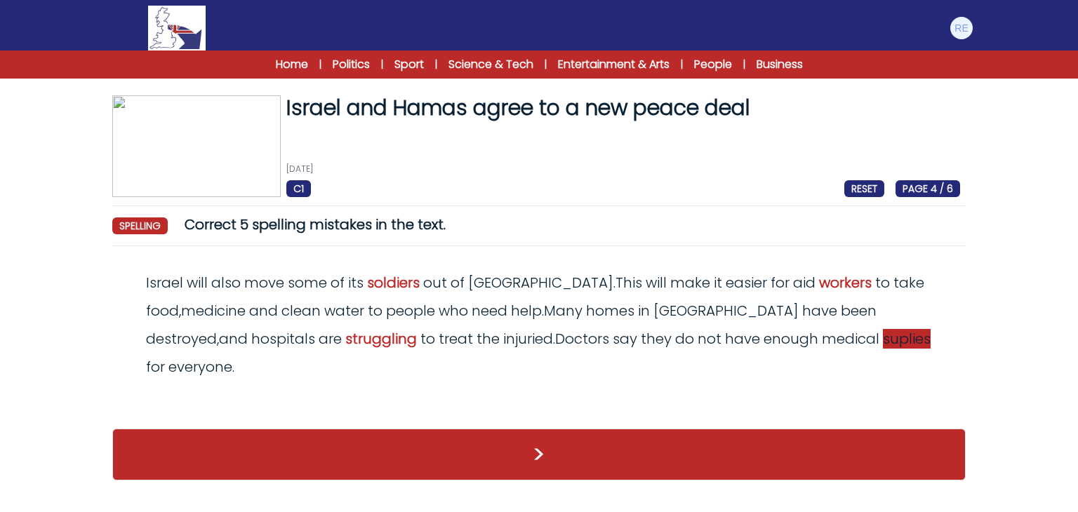
click at [883, 345] on span "suplies" at bounding box center [907, 339] width 48 height 20
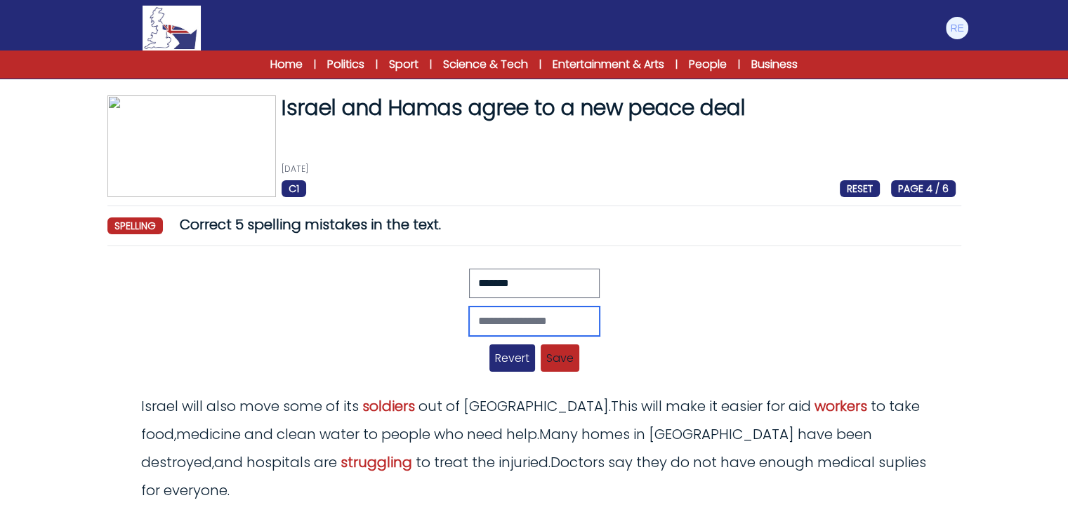
click at [558, 329] on input "text" at bounding box center [534, 321] width 131 height 29
paste input "********"
click at [469, 319] on input "********" at bounding box center [534, 321] width 131 height 29
type input "********"
click at [556, 361] on span "Save" at bounding box center [559, 358] width 39 height 27
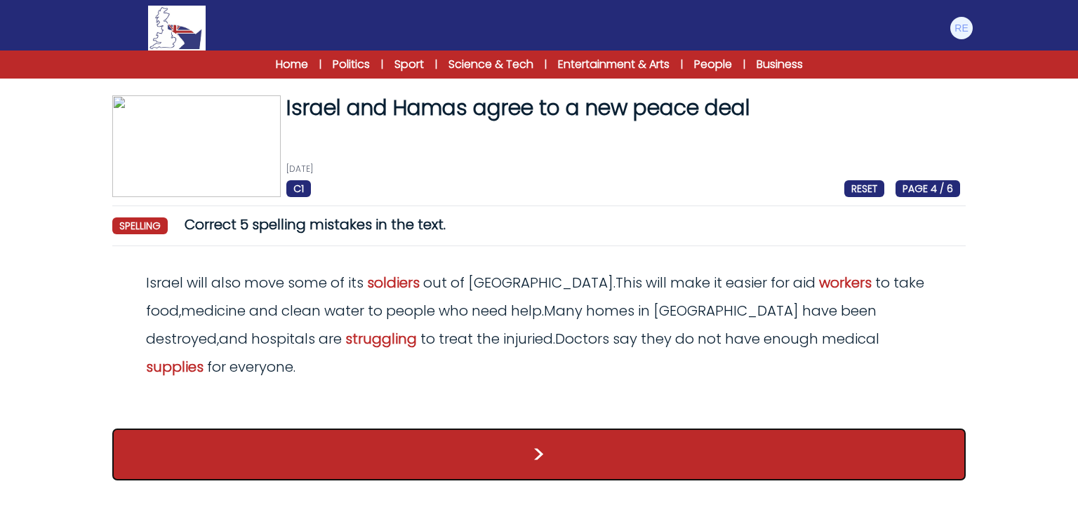
click at [536, 429] on button ">" at bounding box center [539, 455] width 854 height 52
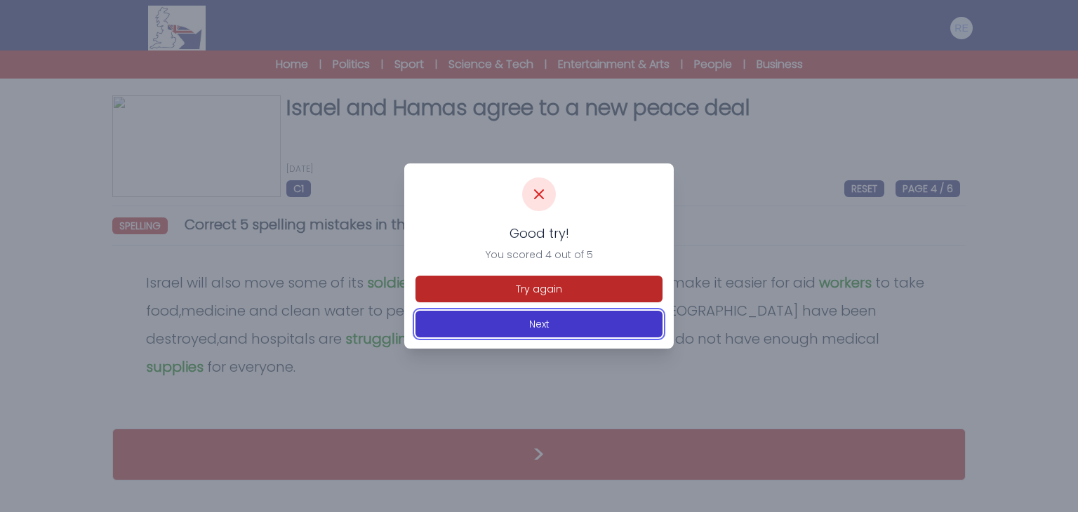
click at [559, 322] on button "Next" at bounding box center [539, 324] width 247 height 27
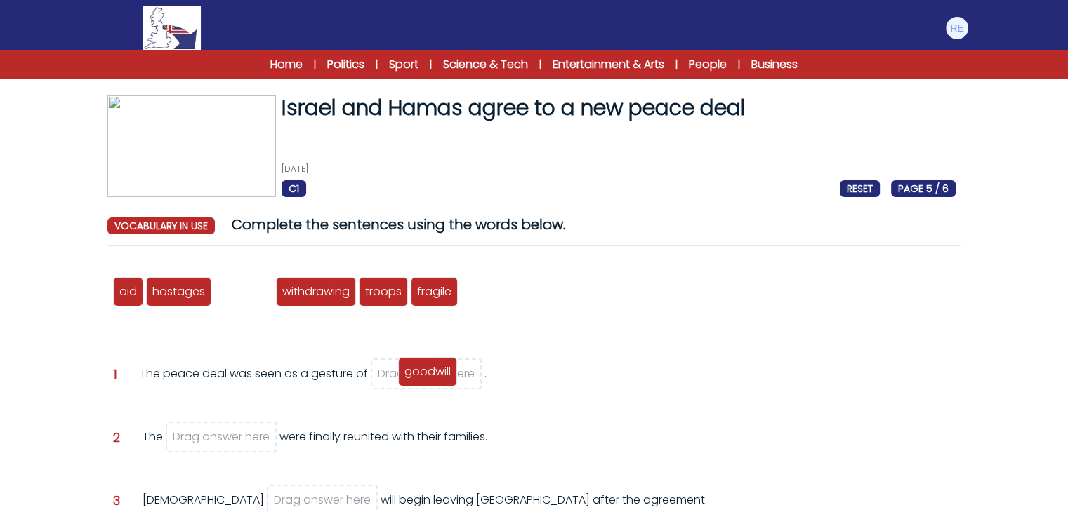
drag, startPoint x: 258, startPoint y: 293, endPoint x: 443, endPoint y: 373, distance: 201.2
click at [443, 373] on span "goodwill" at bounding box center [427, 372] width 46 height 16
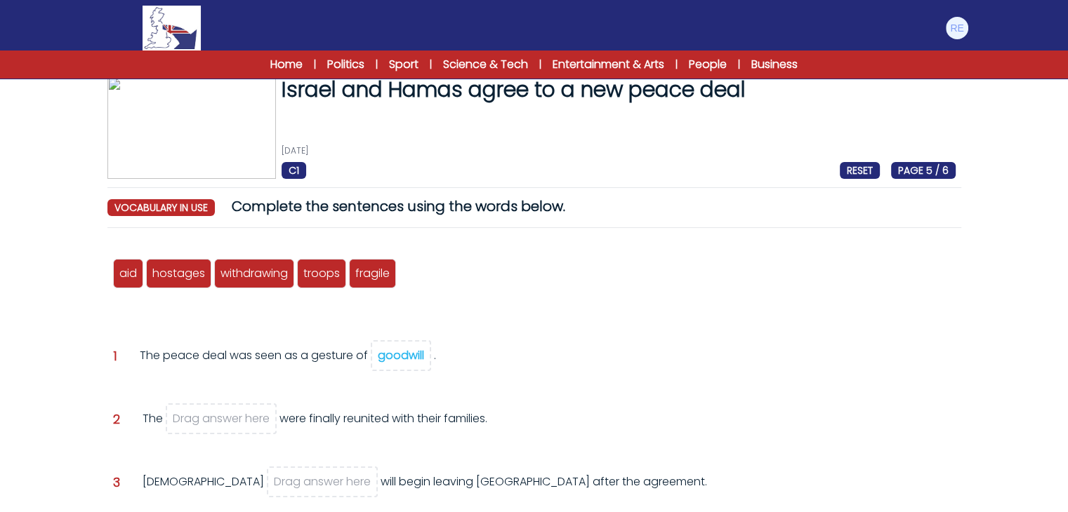
scroll to position [70, 0]
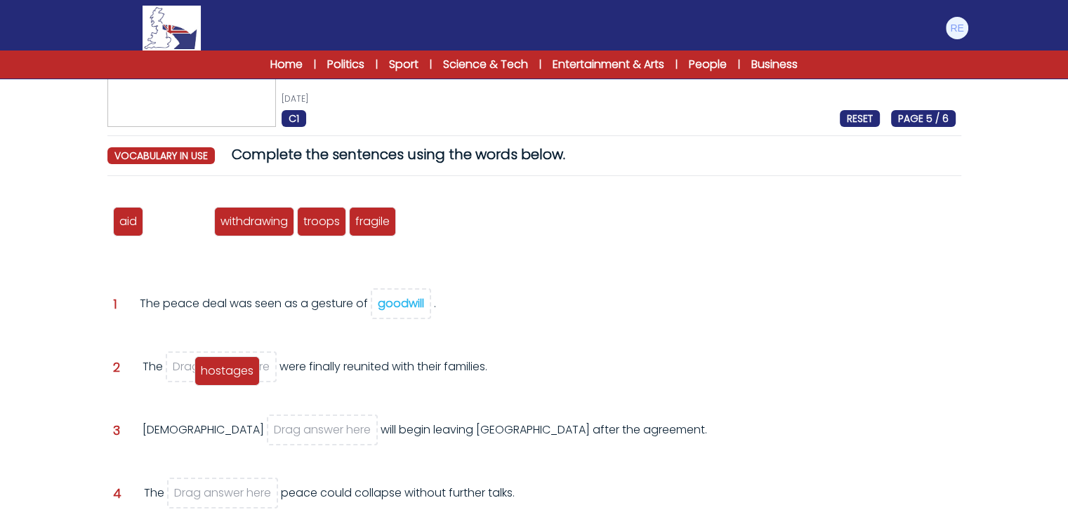
drag, startPoint x: 168, startPoint y: 226, endPoint x: 217, endPoint y: 376, distance: 157.2
click at [217, 376] on span "hostages" at bounding box center [227, 371] width 53 height 16
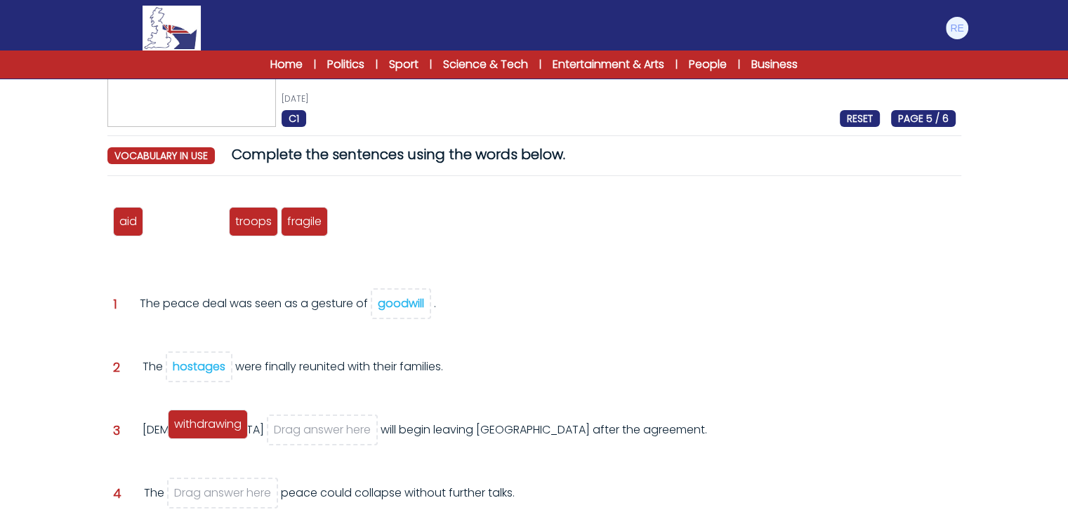
drag, startPoint x: 209, startPoint y: 229, endPoint x: 236, endPoint y: 439, distance: 211.6
click at [236, 432] on span "withdrawing" at bounding box center [207, 424] width 67 height 16
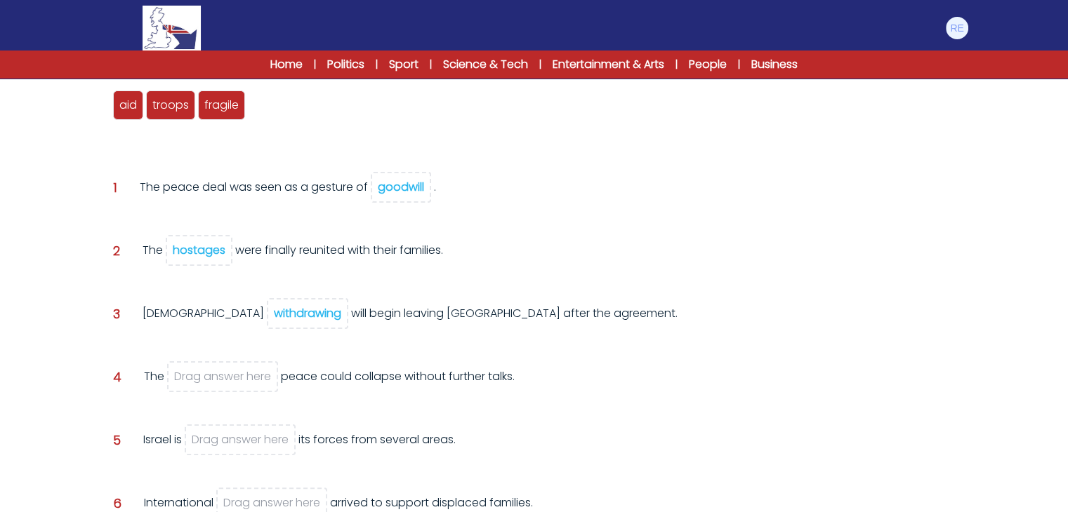
scroll to position [211, 0]
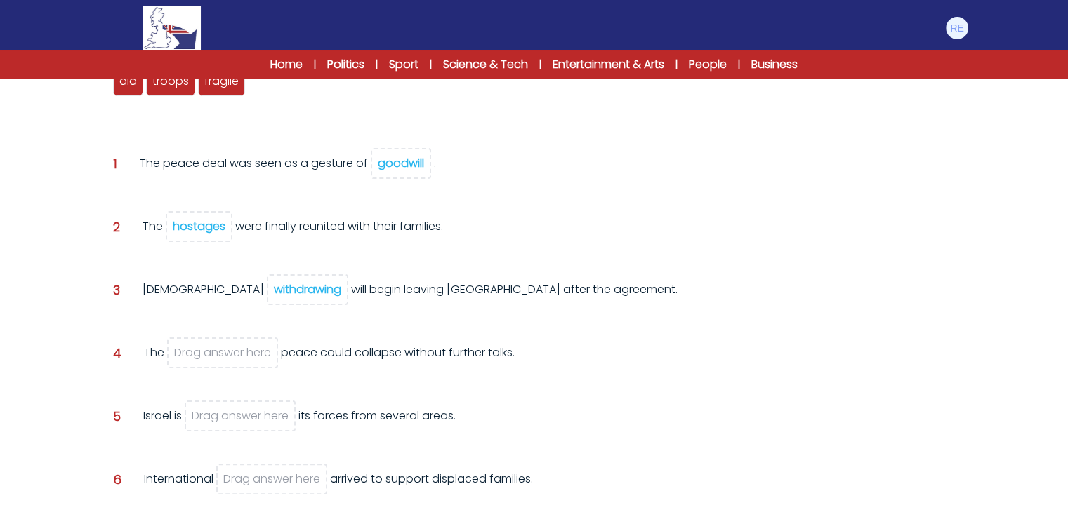
drag, startPoint x: 239, startPoint y: 287, endPoint x: 241, endPoint y: 409, distance: 122.2
click at [241, 409] on div "aid hostages goodwill withdrawing troops fragile Question 1 goodwill 2" at bounding box center [534, 302] width 854 height 510
drag, startPoint x: 224, startPoint y: 289, endPoint x: 228, endPoint y: 324, distance: 34.7
click at [228, 349] on div "aid hostages goodwill withdrawing troops fragile Question 1 goodwill 2" at bounding box center [534, 302] width 854 height 510
click at [274, 287] on div "withdrawing" at bounding box center [307, 289] width 67 height 16
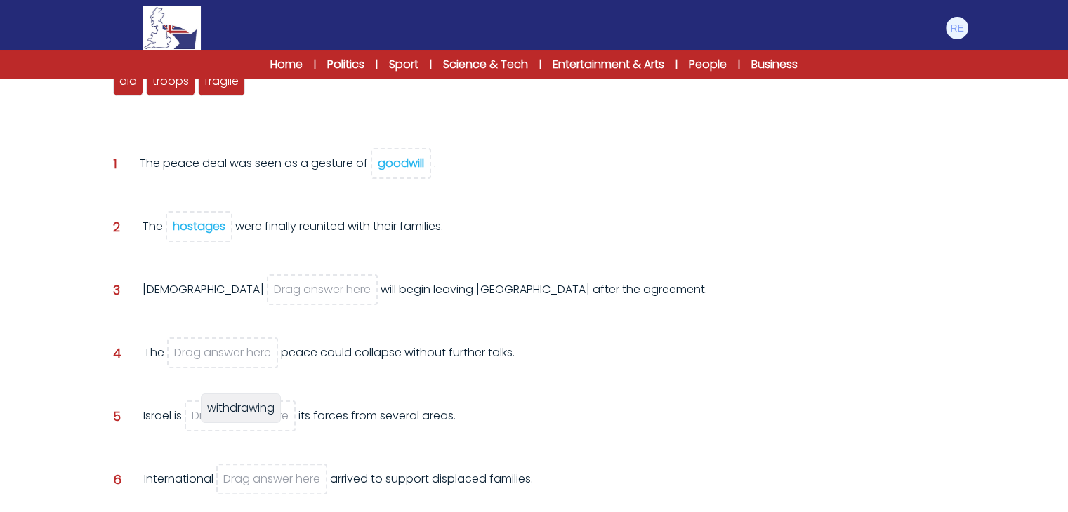
drag, startPoint x: 290, startPoint y: 88, endPoint x: 243, endPoint y: 415, distance: 330.5
click at [243, 415] on span "withdrawing" at bounding box center [240, 408] width 67 height 16
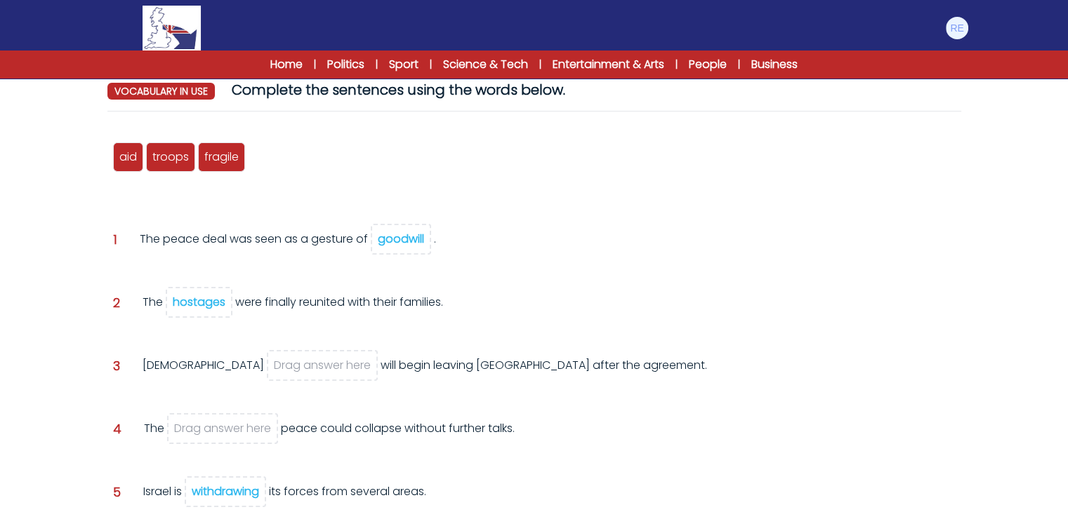
scroll to position [70, 0]
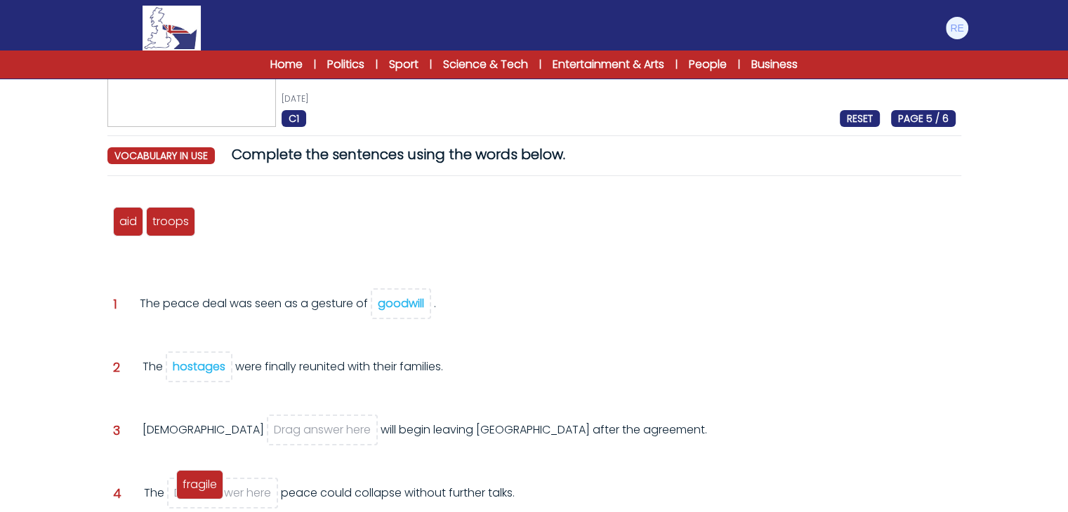
drag, startPoint x: 230, startPoint y: 225, endPoint x: 210, endPoint y: 489, distance: 264.7
click at [210, 489] on span "fragile" at bounding box center [199, 485] width 34 height 16
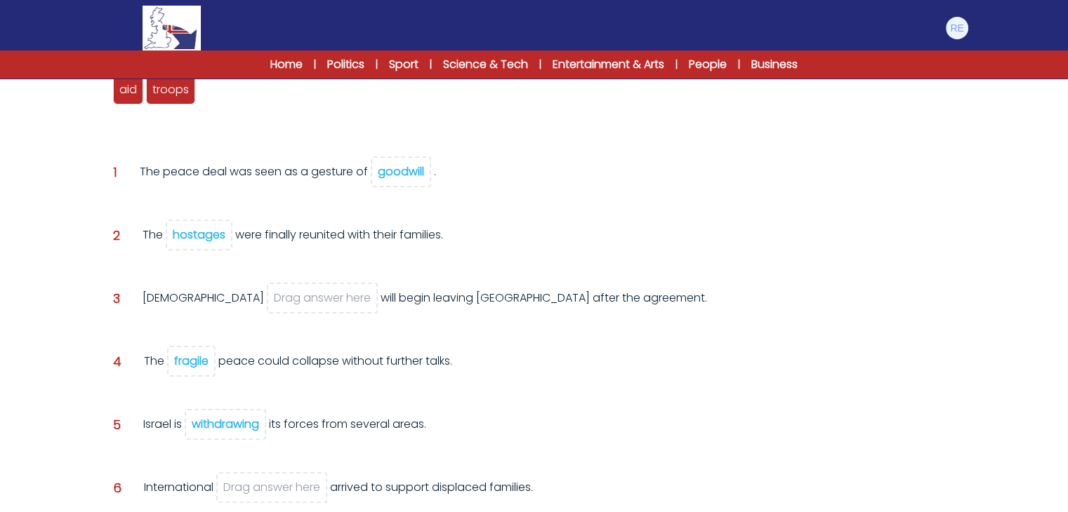
scroll to position [211, 0]
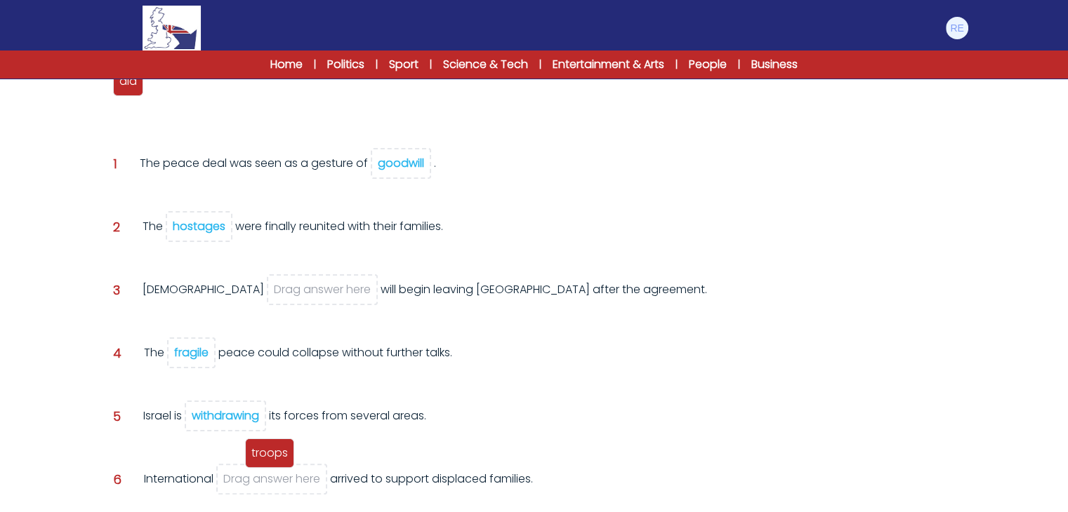
drag, startPoint x: 168, startPoint y: 91, endPoint x: 272, endPoint y: 485, distance: 407.9
click at [272, 468] on div "troops" at bounding box center [269, 453] width 49 height 29
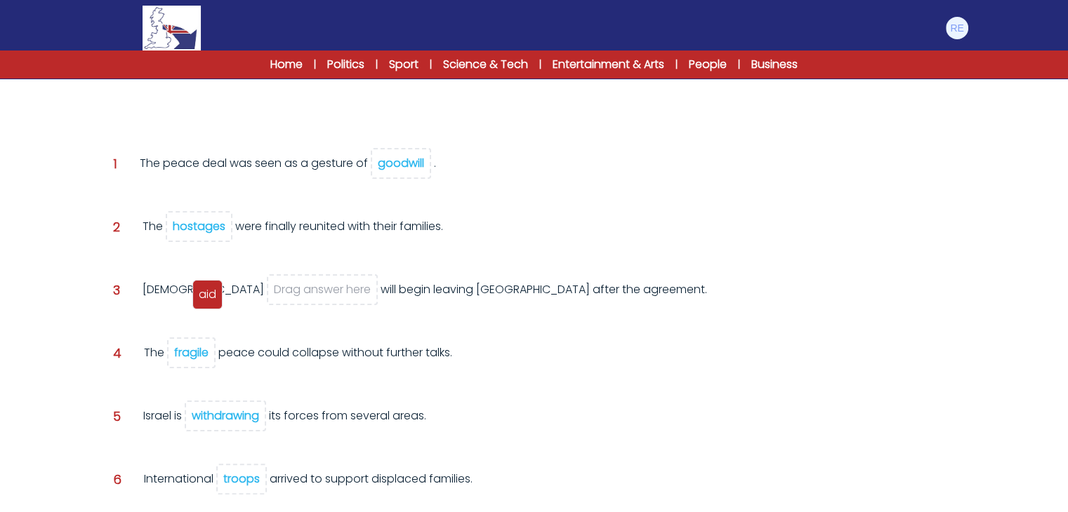
drag, startPoint x: 118, startPoint y: 85, endPoint x: 199, endPoint y: 301, distance: 231.0
click at [199, 301] on span "aid" at bounding box center [208, 294] width 18 height 16
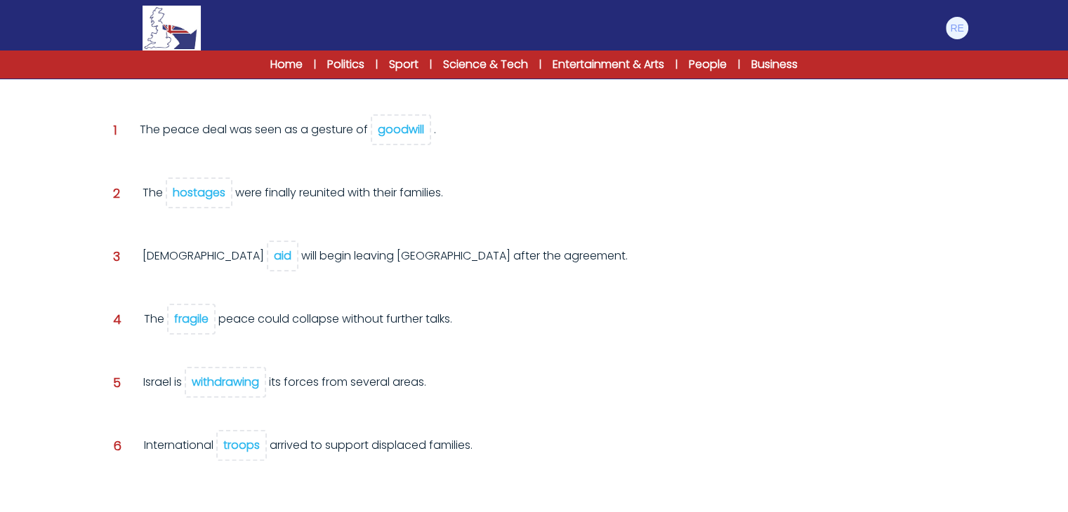
scroll to position [302, 0]
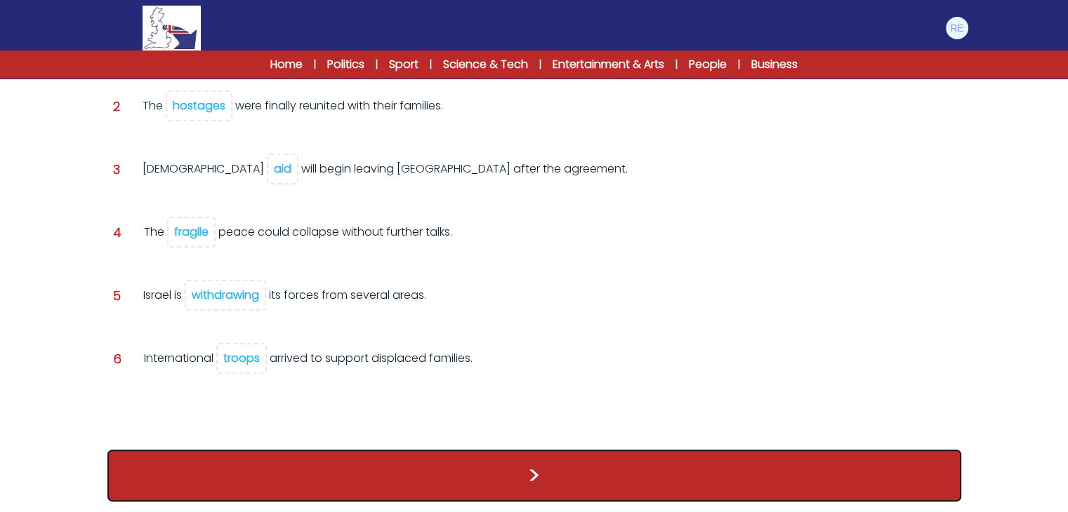
click at [510, 471] on button ">" at bounding box center [534, 476] width 854 height 52
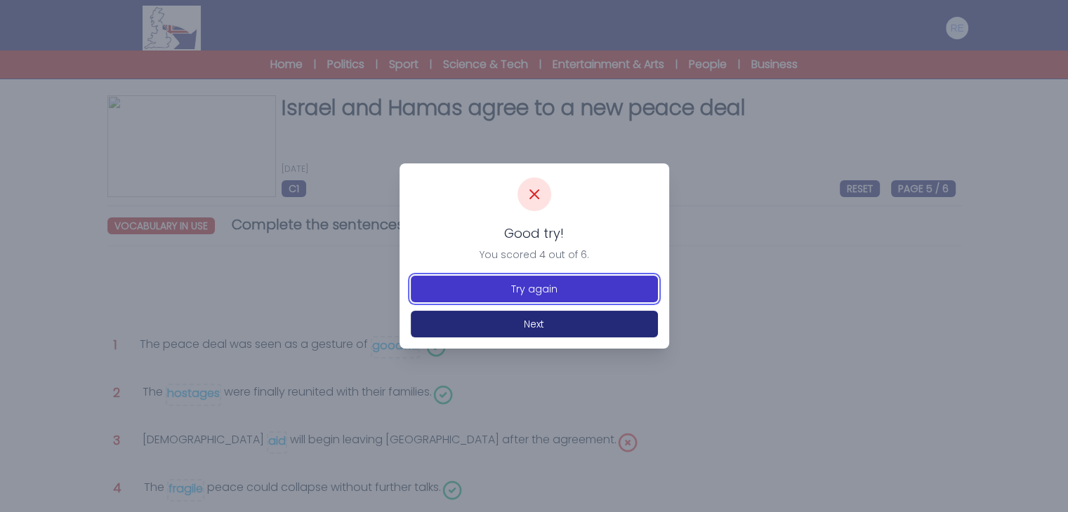
click at [540, 284] on button "Try again" at bounding box center [534, 289] width 247 height 27
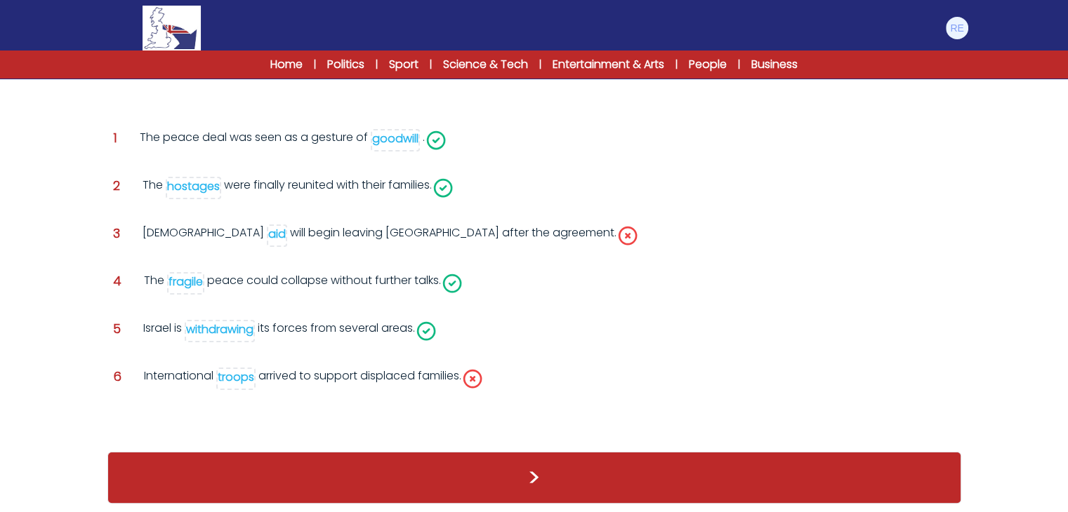
scroll to position [213, 0]
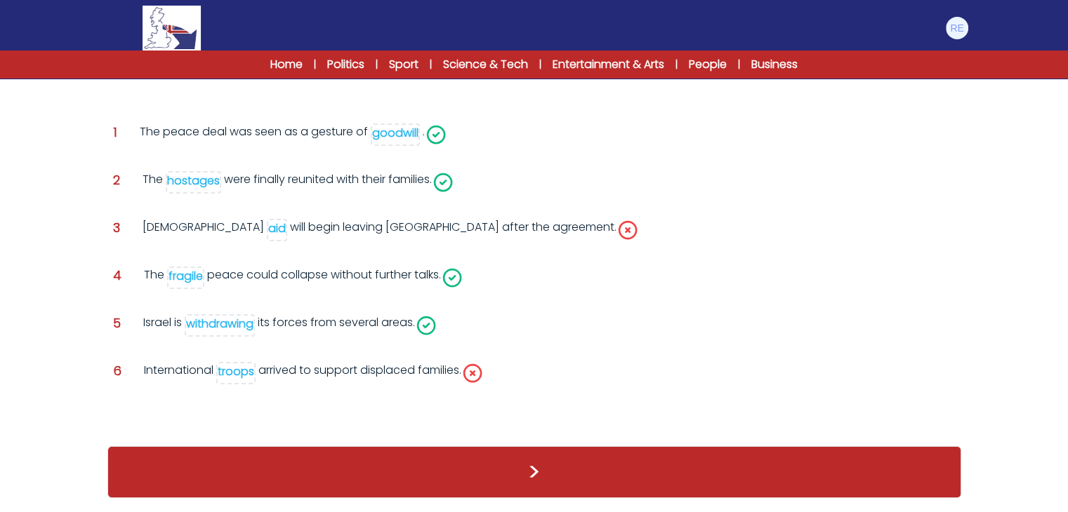
click at [616, 228] on icon at bounding box center [627, 230] width 22 height 22
click at [619, 232] on icon at bounding box center [627, 230] width 17 height 17
click at [616, 235] on icon at bounding box center [627, 230] width 22 height 22
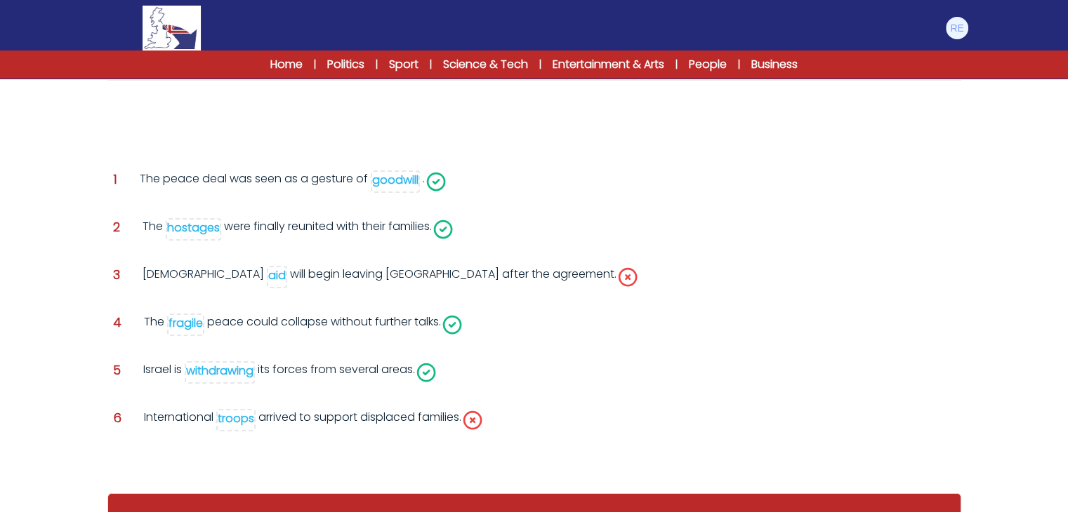
scroll to position [142, 0]
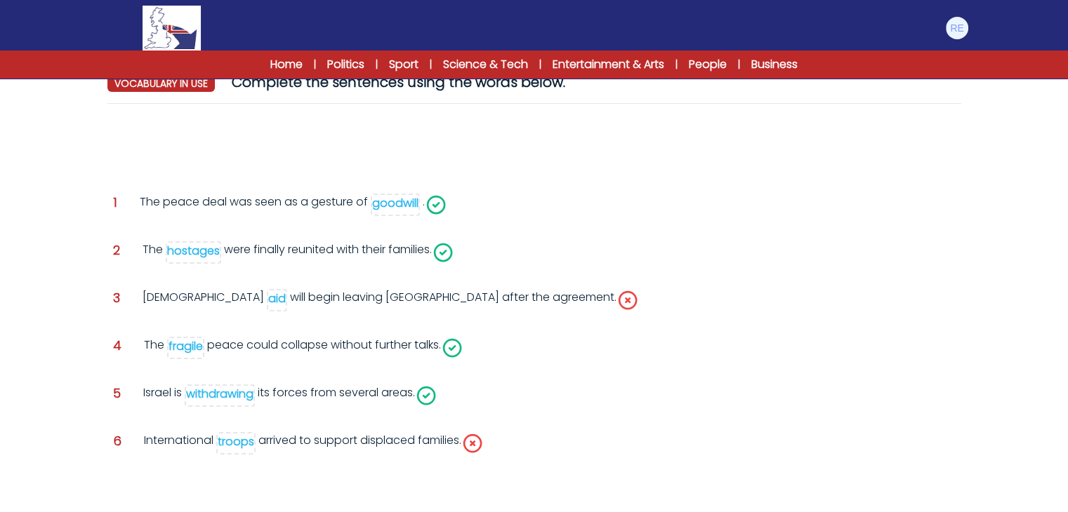
click at [267, 309] on span "aid" at bounding box center [277, 300] width 20 height 22
click at [268, 301] on div "aid" at bounding box center [277, 299] width 18 height 16
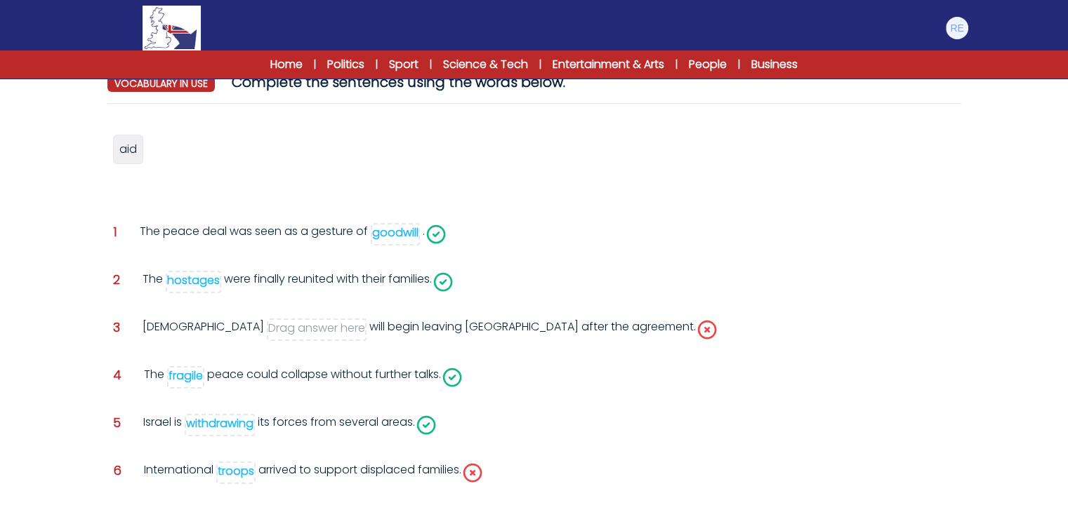
click at [232, 474] on div "troops" at bounding box center [236, 471] width 36 height 16
drag, startPoint x: 129, startPoint y: 152, endPoint x: 267, endPoint y: 481, distance: 356.1
click at [263, 462] on span "aid" at bounding box center [255, 454] width 18 height 16
drag, startPoint x: 144, startPoint y: 149, endPoint x: 230, endPoint y: 338, distance: 207.6
click at [230, 338] on span "troops" at bounding box center [222, 335] width 36 height 16
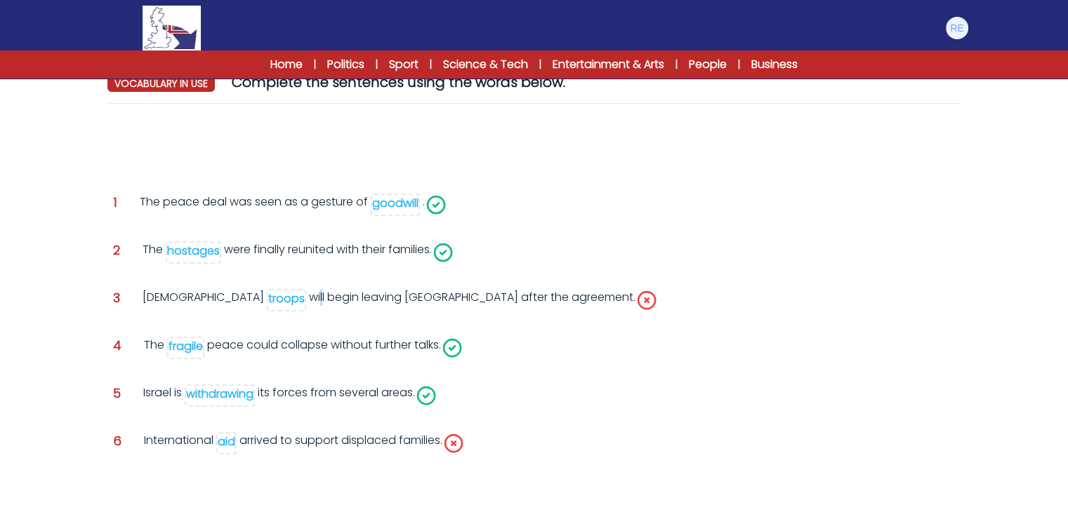
drag, startPoint x: 229, startPoint y: 324, endPoint x: 227, endPoint y: 305, distance: 19.7
click at [227, 305] on div "aid troops Question 1 The peace deal was seen as a gesture of" at bounding box center [534, 308] width 854 height 387
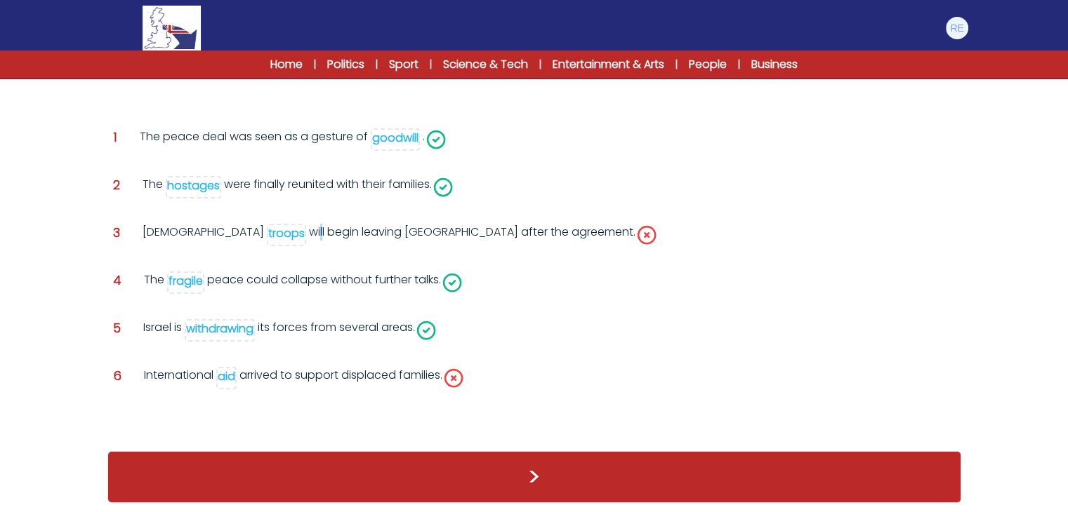
scroll to position [213, 0]
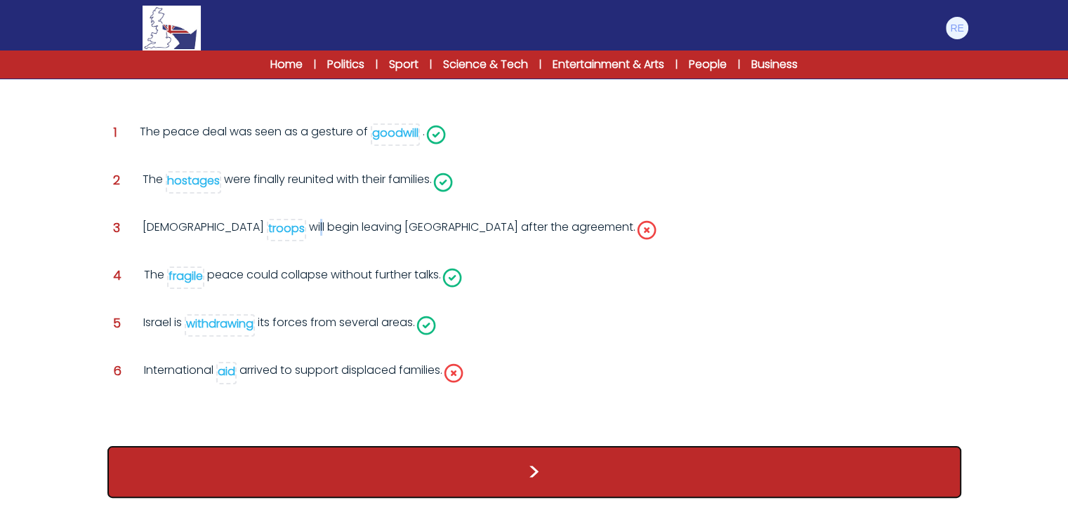
click at [458, 463] on button ">" at bounding box center [534, 472] width 854 height 52
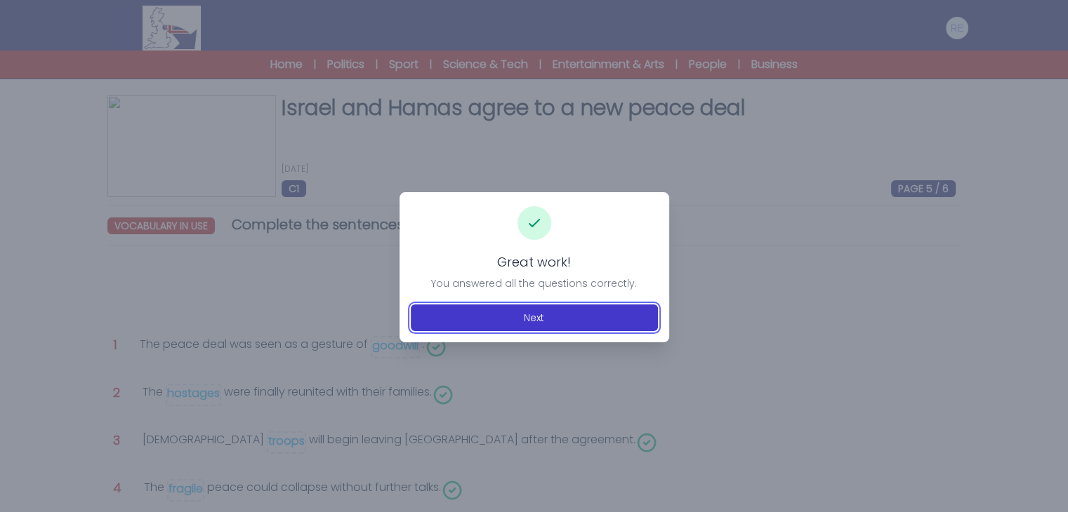
click at [530, 324] on button "Next" at bounding box center [534, 318] width 247 height 27
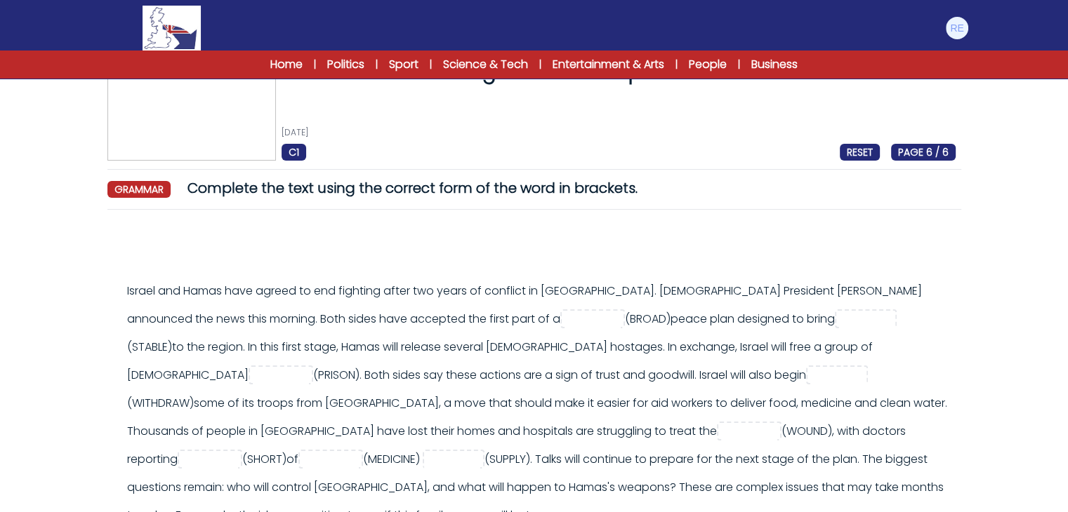
scroll to position [70, 0]
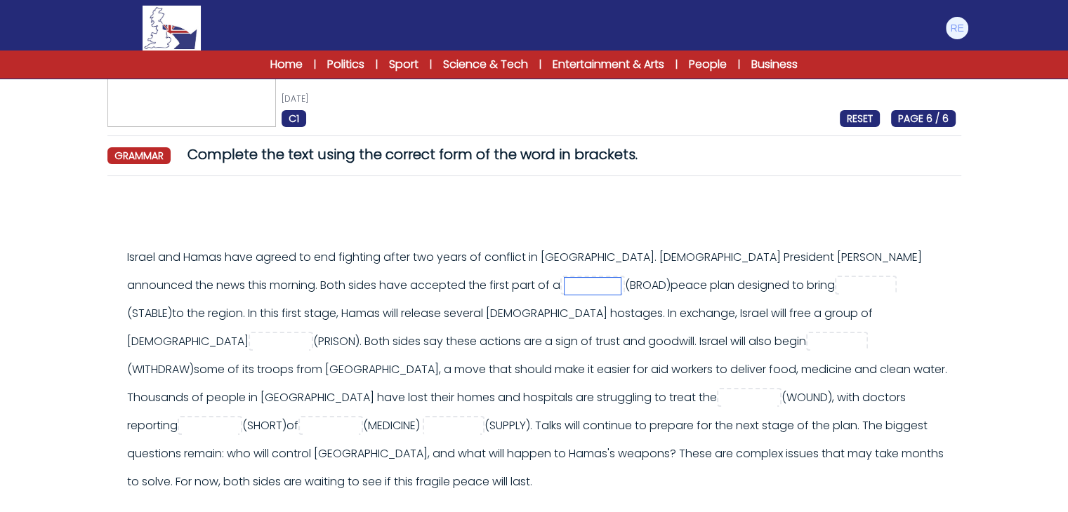
click at [564, 286] on input "text" at bounding box center [592, 286] width 56 height 17
click at [126, 241] on div "Israel and Hamas have agreed to end fighting after two years of conflict in Gaz…" at bounding box center [534, 365] width 854 height 357
click at [124, 238] on div "Israel and Hamas have agreed to end fighting after two years of conflict in Gaz…" at bounding box center [534, 365] width 854 height 357
click at [839, 286] on input "text" at bounding box center [867, 286] width 56 height 17
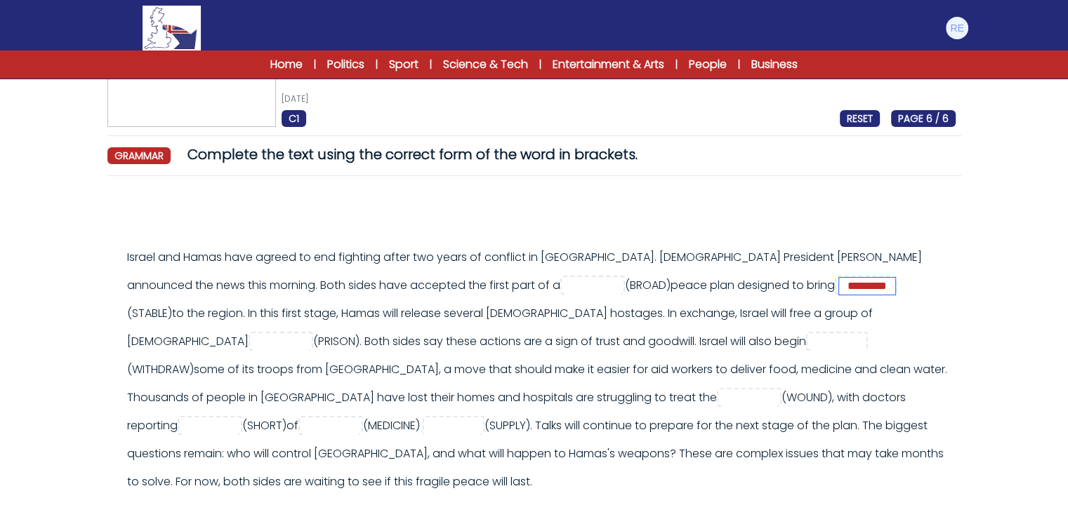
type input "*********"
click at [564, 291] on input "text" at bounding box center [592, 286] width 56 height 17
type input "*****"
click at [309, 334] on input "text" at bounding box center [281, 342] width 56 height 17
type input "*********"
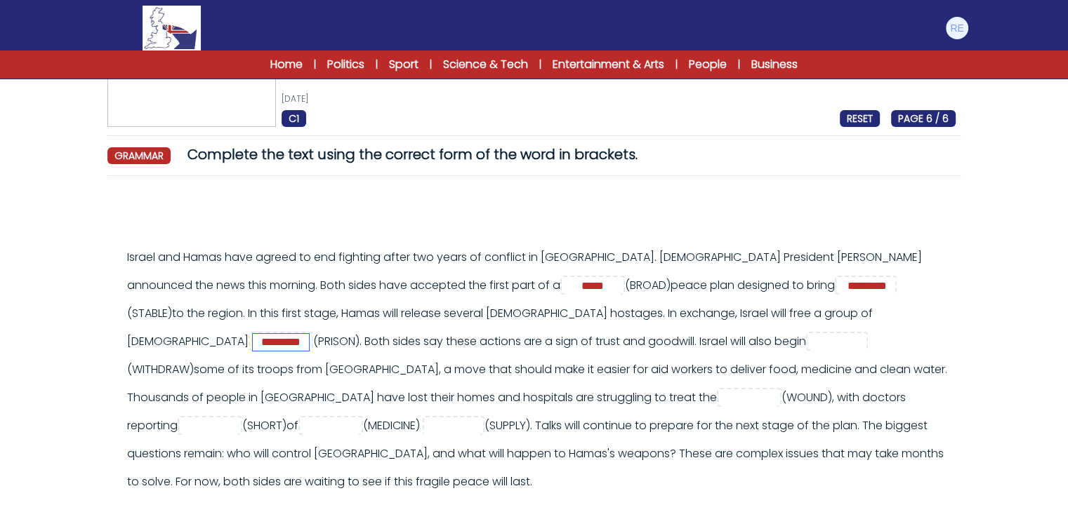
drag, startPoint x: 724, startPoint y: 317, endPoint x: 600, endPoint y: 319, distance: 124.3
click at [641, 319] on div "Israel and Hamas have agreed to end fighting after two years of conflict in Gaz…" at bounding box center [541, 370] width 828 height 253
paste input "*********"
type input "*********"
click at [810, 344] on input "text" at bounding box center [838, 342] width 56 height 17
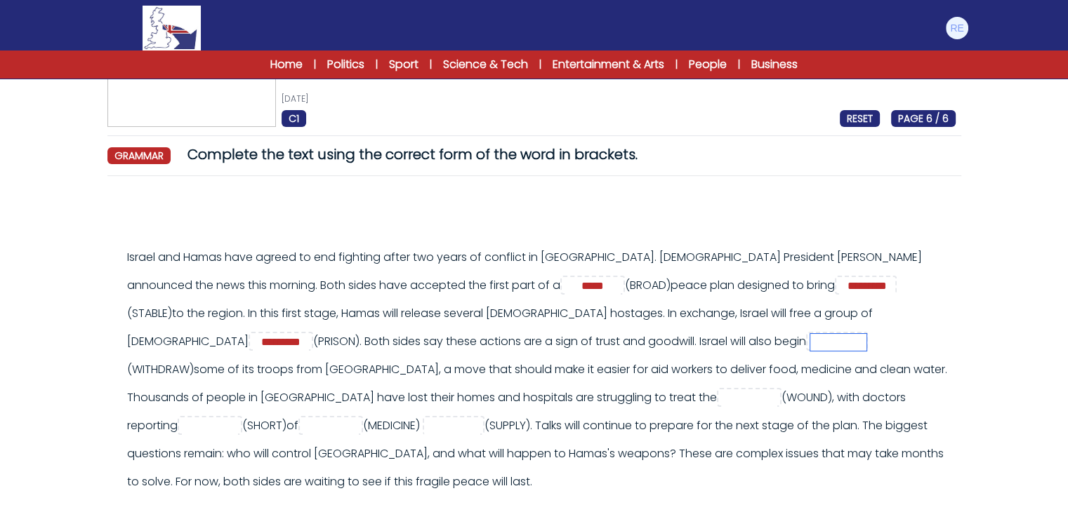
paste input "**********"
type input "**********"
click at [721, 402] on input "text" at bounding box center [749, 398] width 56 height 17
type input "*******"
click at [238, 418] on input "text" at bounding box center [210, 426] width 56 height 17
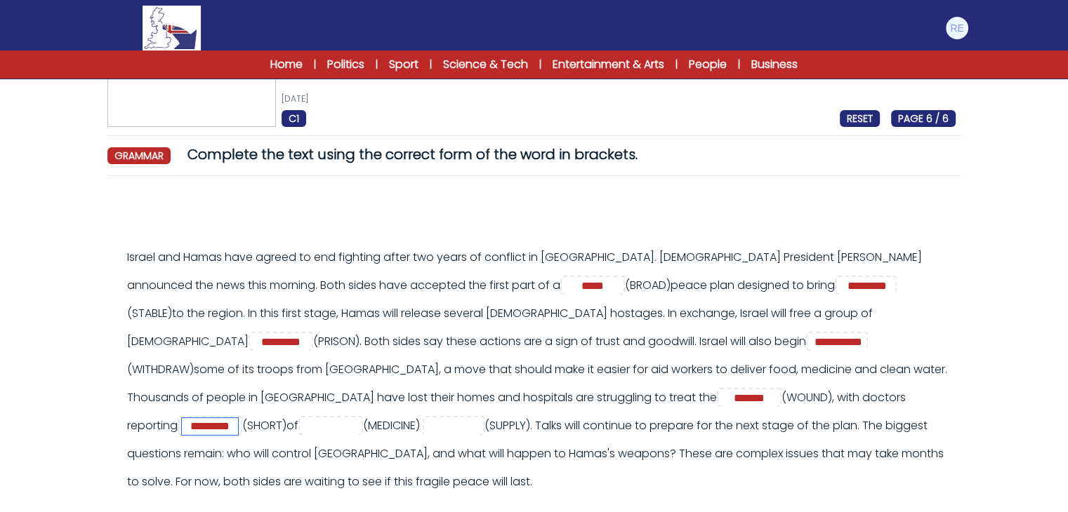
type input "*********"
click at [359, 418] on input "text" at bounding box center [331, 426] width 56 height 17
type input "*********"
click at [480, 418] on input "text" at bounding box center [452, 426] width 56 height 17
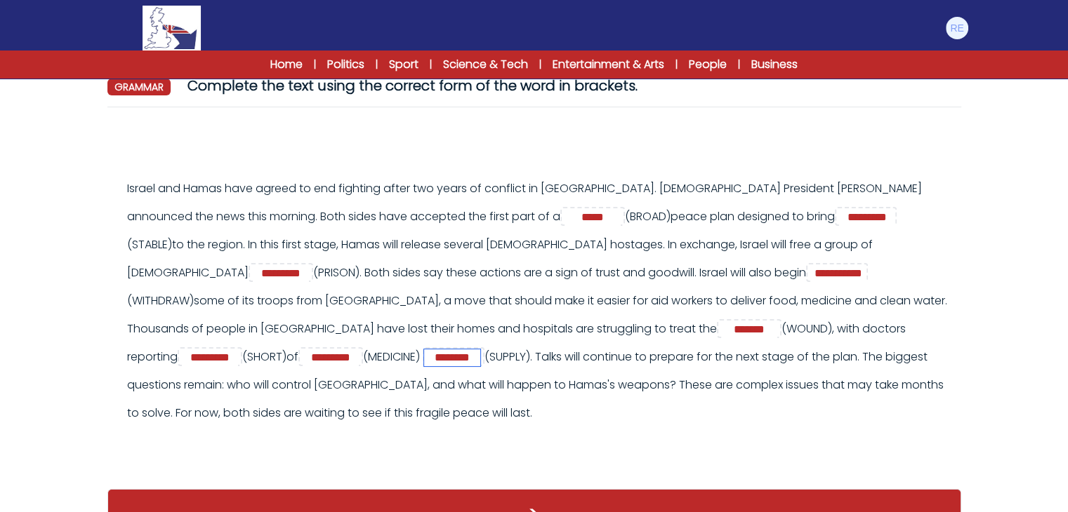
scroll to position [164, 0]
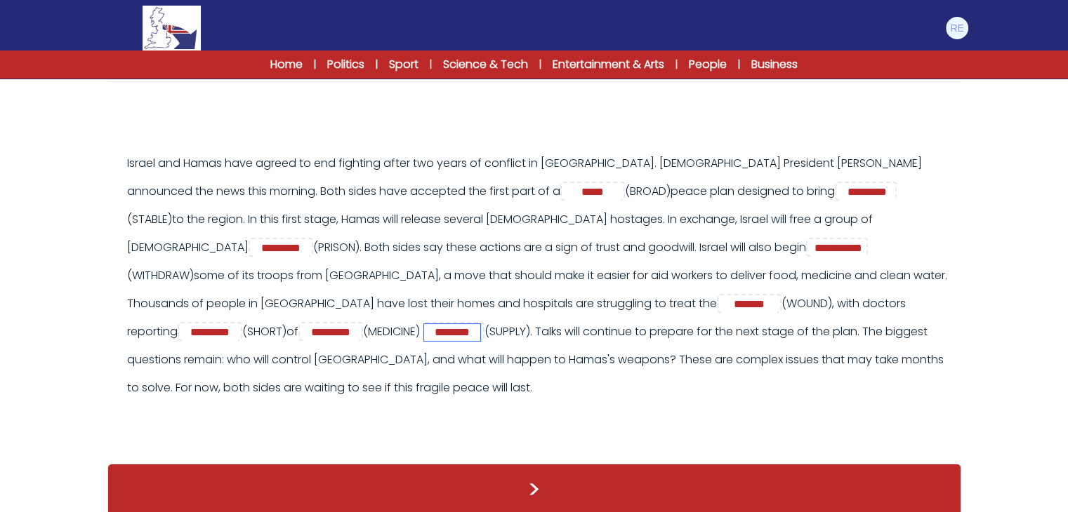
type input "********"
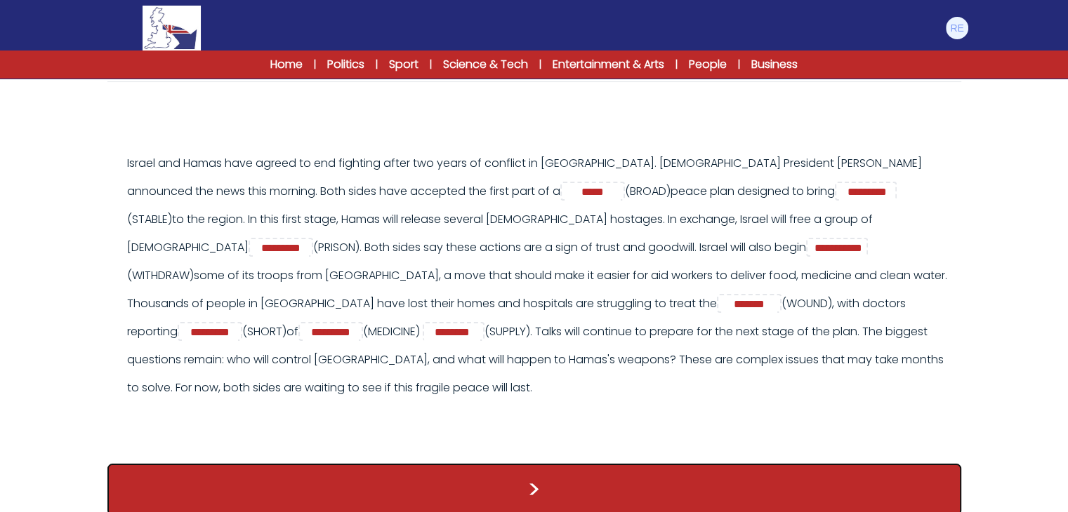
click at [578, 479] on button ">" at bounding box center [534, 490] width 854 height 52
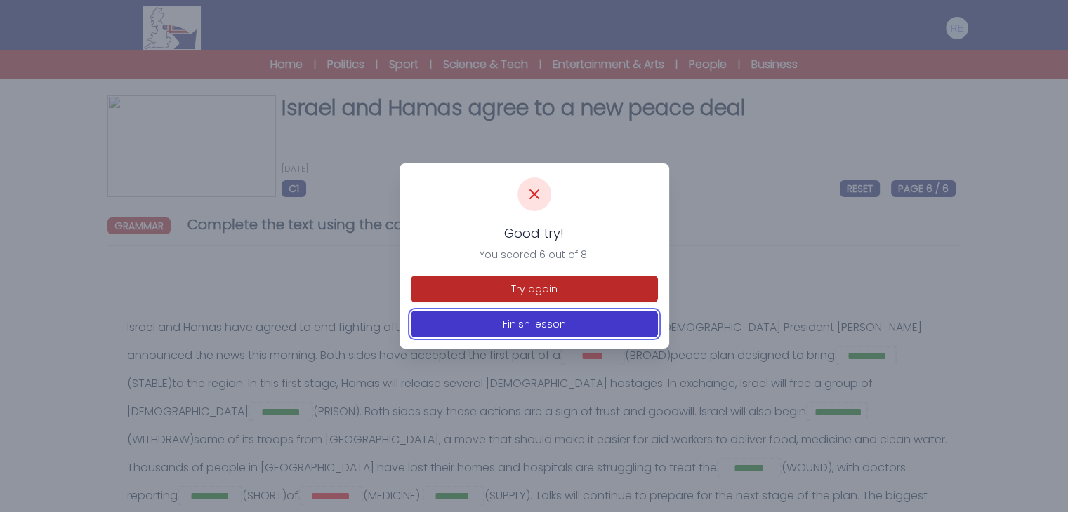
click at [583, 319] on button "Finish lesson" at bounding box center [534, 324] width 247 height 27
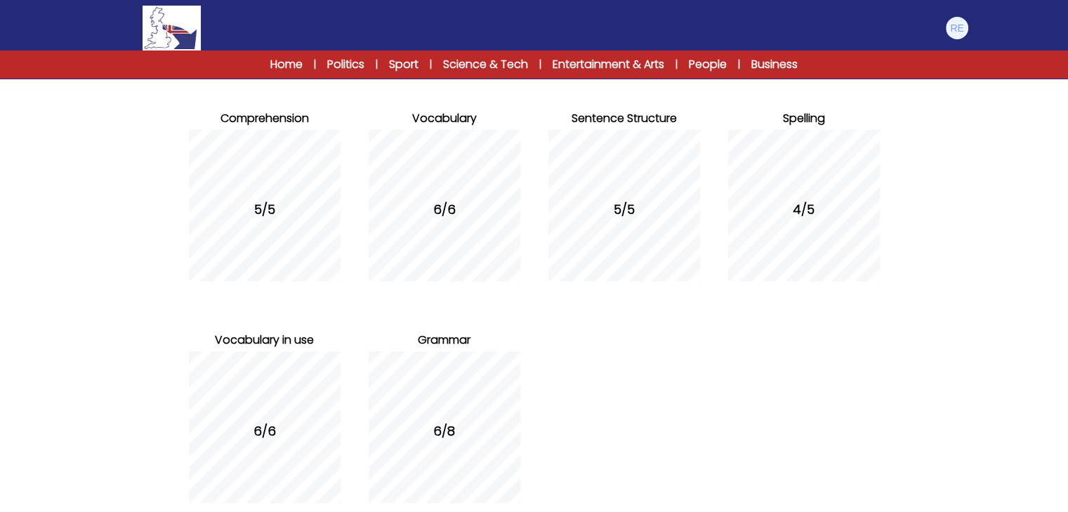
scroll to position [238, 0]
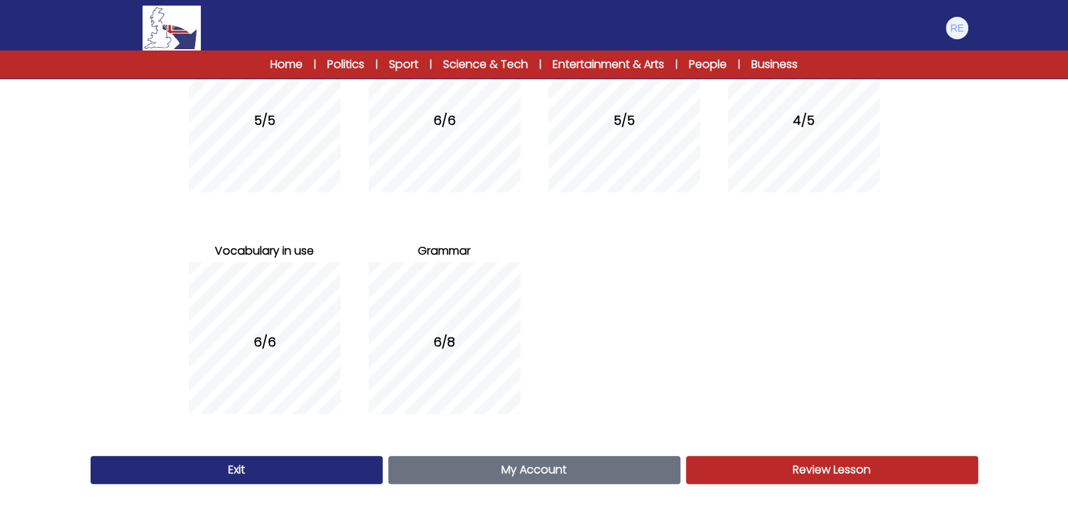
click at [312, 473] on link "Exit" at bounding box center [237, 470] width 292 height 28
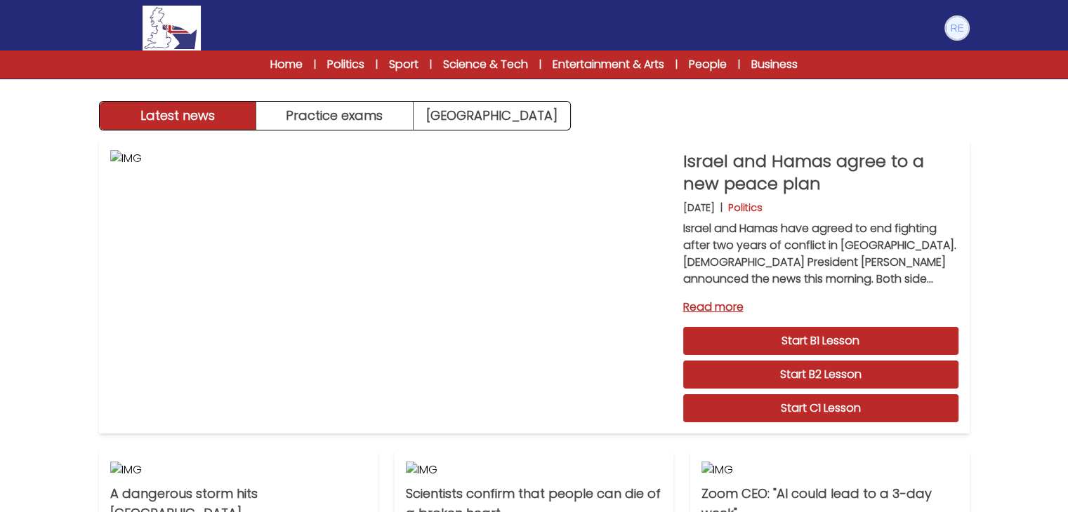
click at [958, 25] on img at bounding box center [956, 28] width 22 height 22
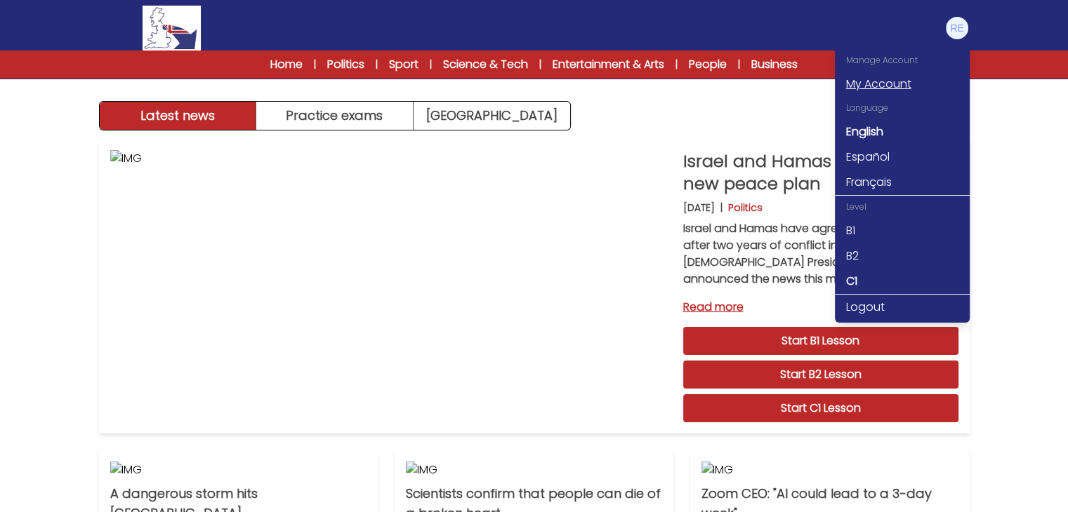
click at [882, 86] on link "My Account" at bounding box center [902, 84] width 135 height 25
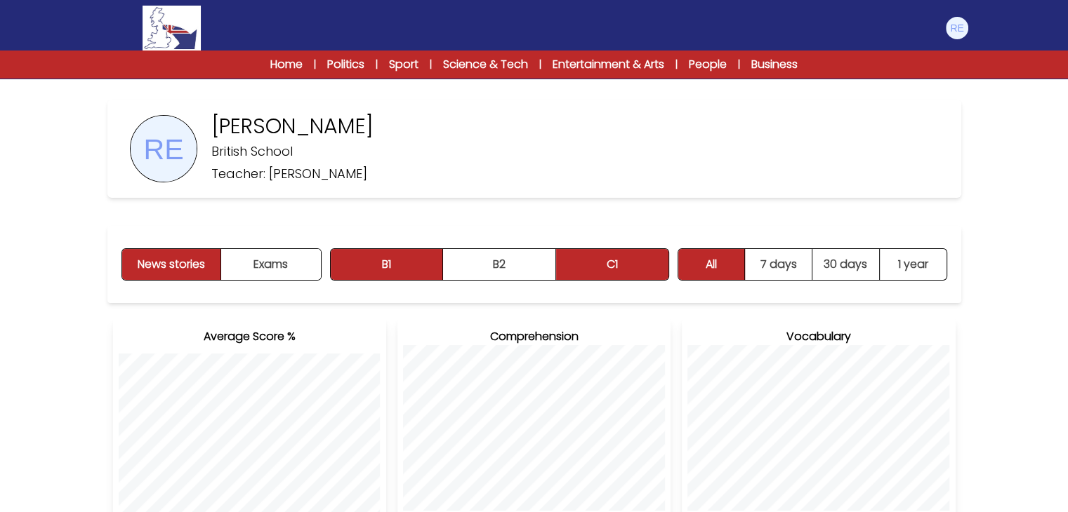
scroll to position [70, 0]
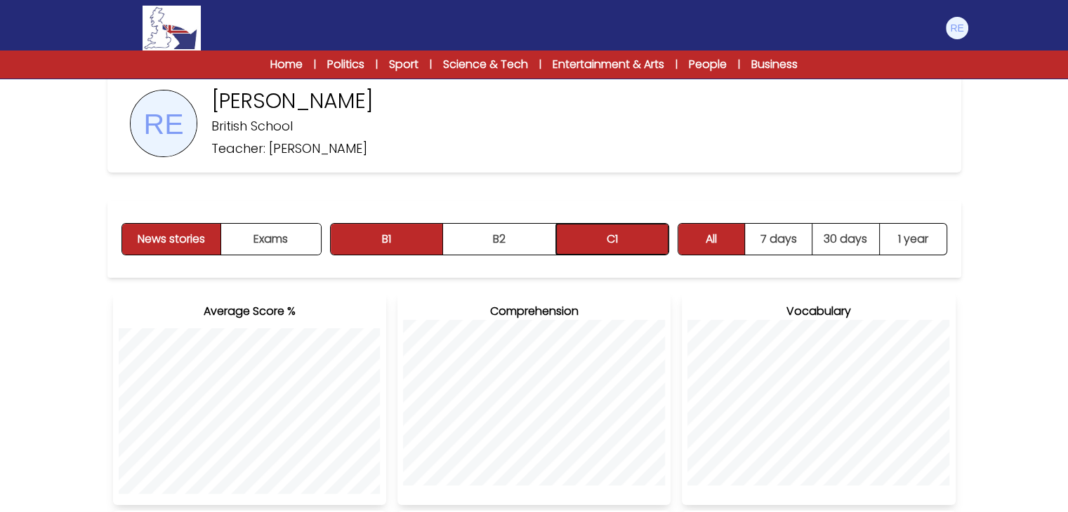
click at [623, 236] on button "C1" at bounding box center [612, 239] width 112 height 31
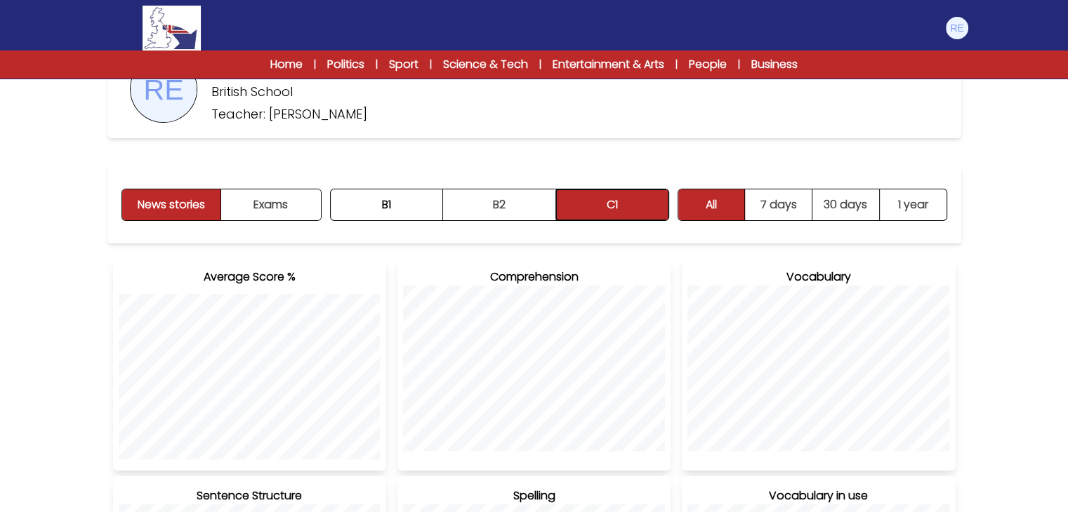
scroll to position [0, 0]
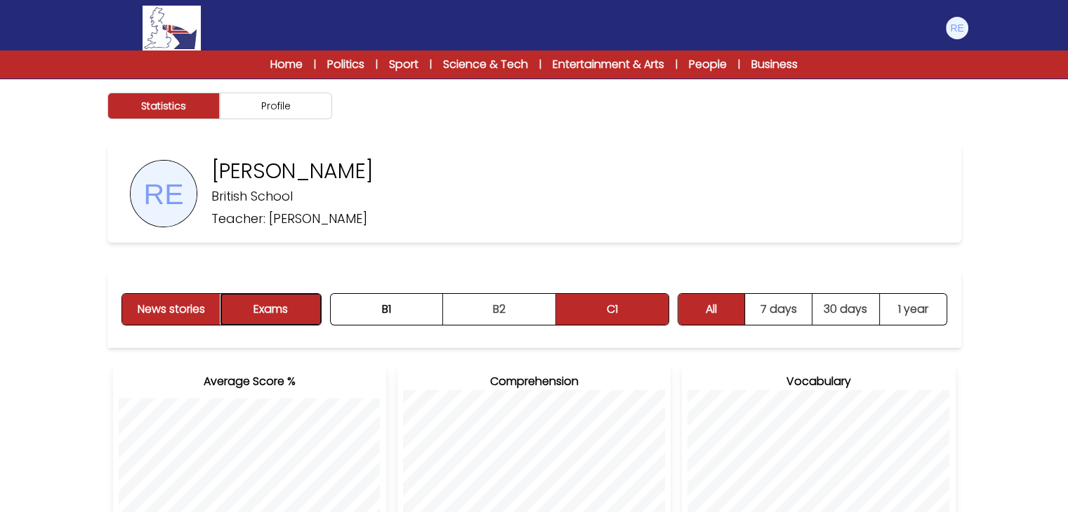
click at [291, 312] on button "Exams" at bounding box center [270, 309] width 99 height 31
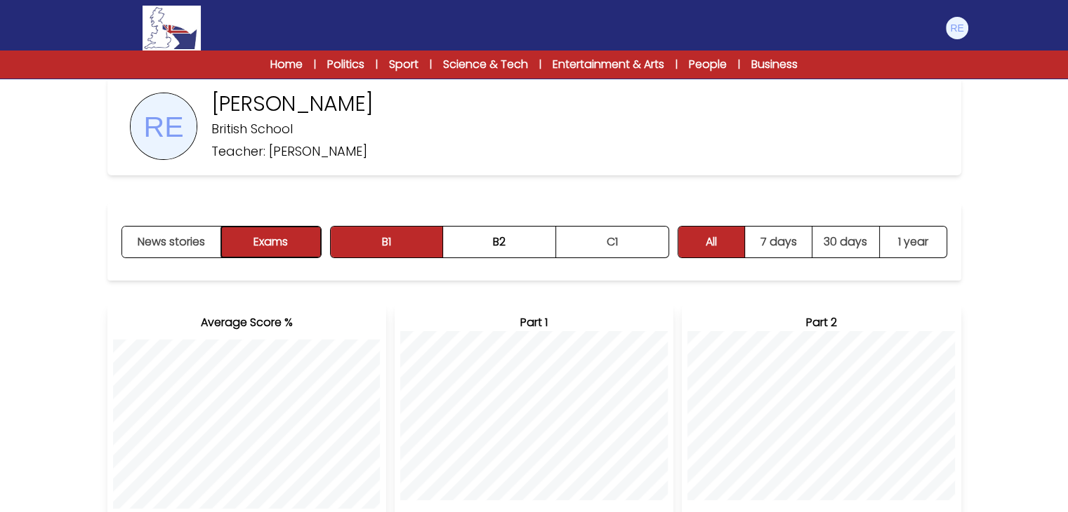
scroll to position [140, 0]
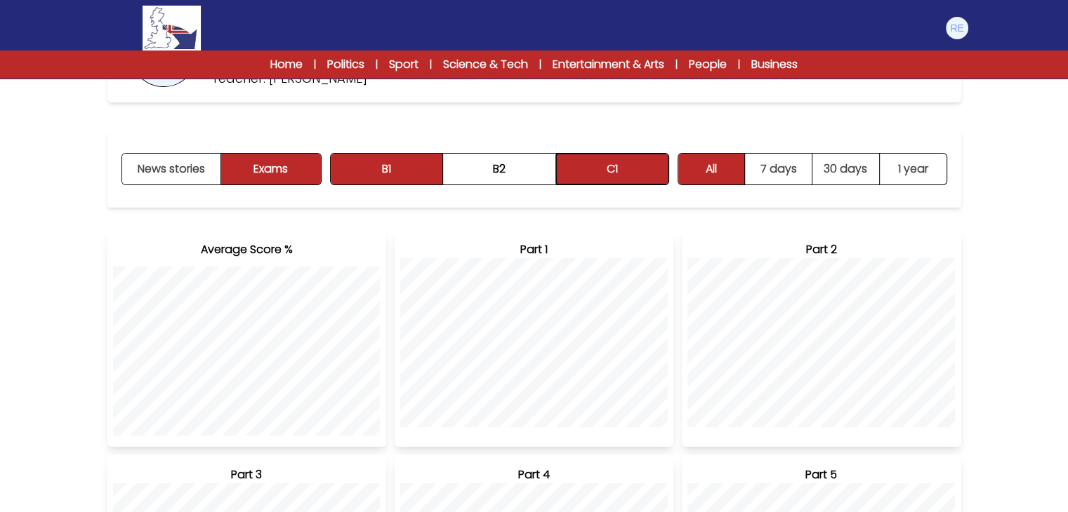
click at [637, 180] on button "C1" at bounding box center [612, 169] width 112 height 31
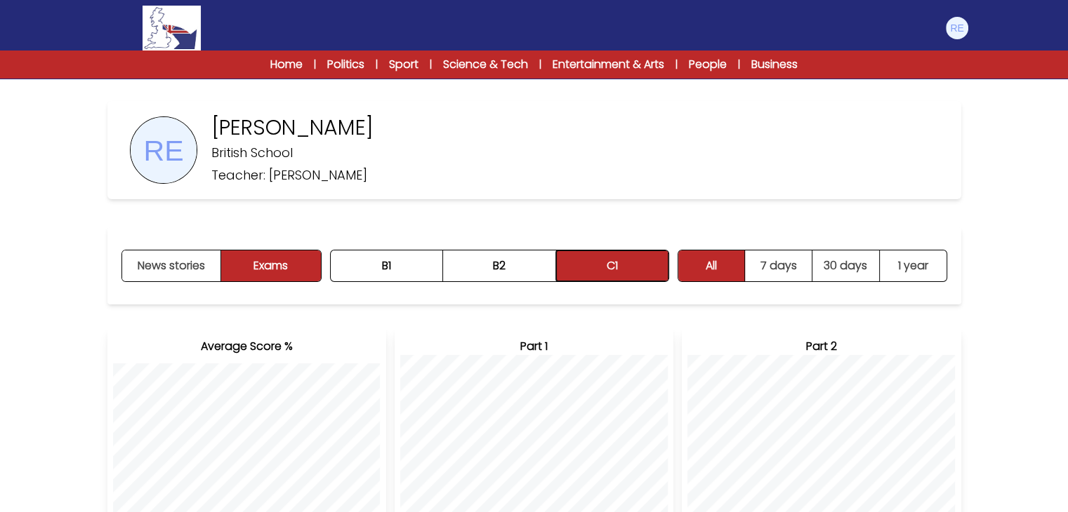
scroll to position [0, 0]
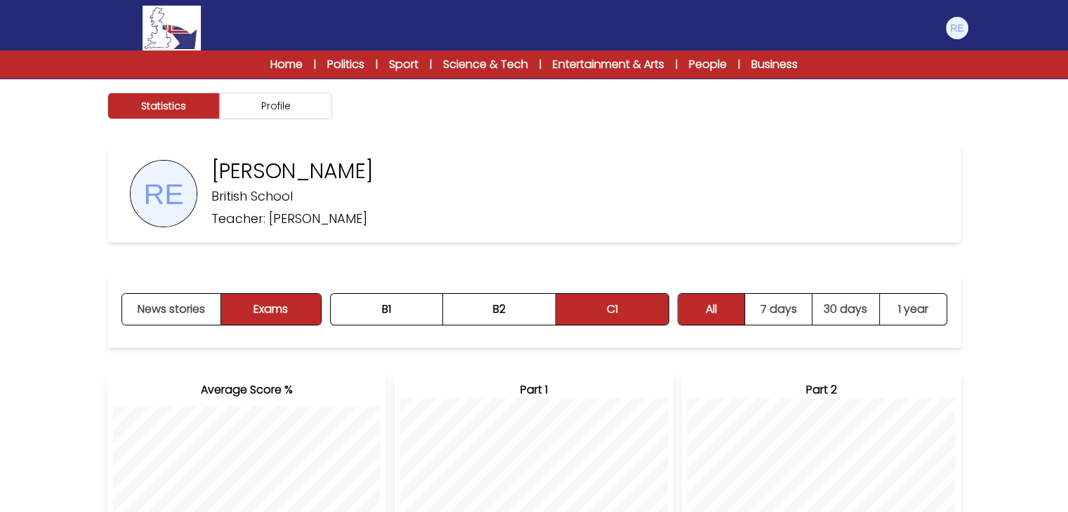
click at [300, 65] on div "Home | Politics | Sport | Science & Tech | Entertainment & Arts | People | Busi…" at bounding box center [534, 64] width 629 height 17
click at [293, 65] on link "Home" at bounding box center [286, 64] width 32 height 17
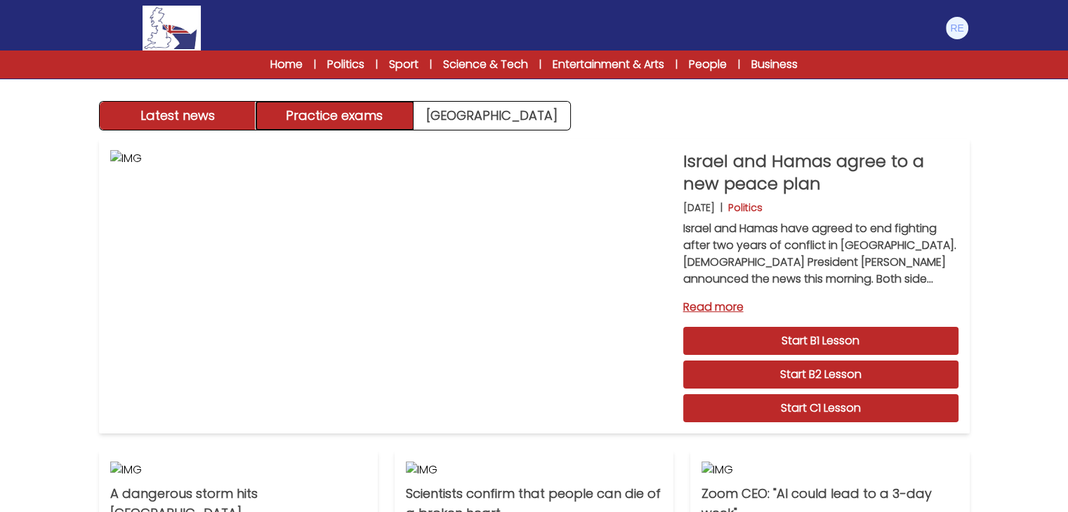
click at [365, 109] on button "Practice exams" at bounding box center [334, 116] width 157 height 28
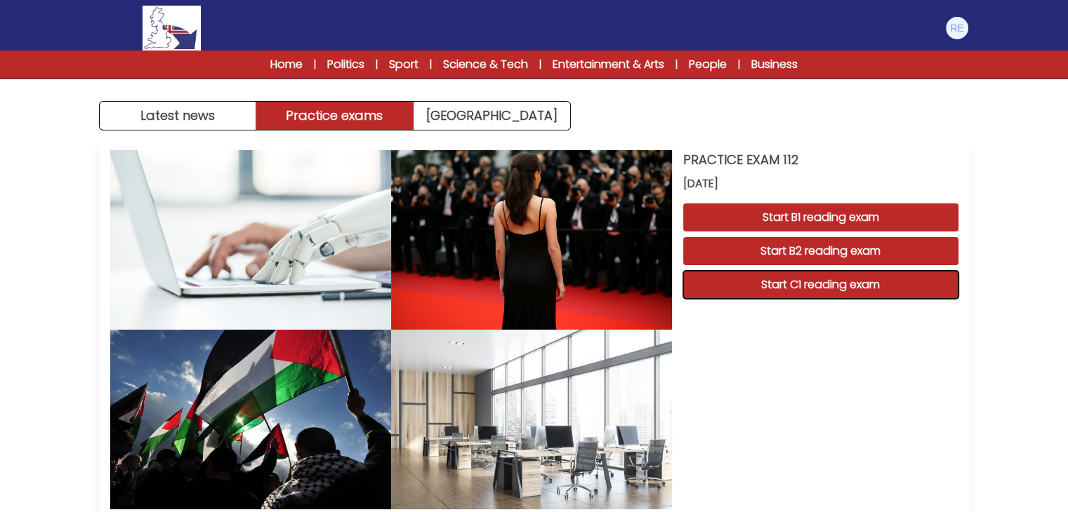
click at [823, 292] on button "Start C1 reading exam" at bounding box center [820, 285] width 275 height 28
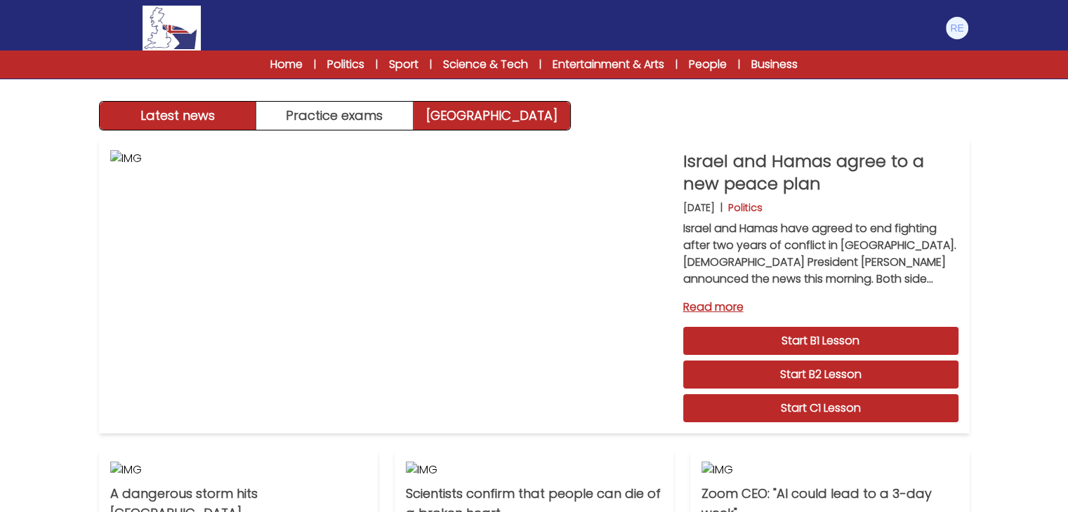
click at [512, 123] on link "[GEOGRAPHIC_DATA]" at bounding box center [491, 116] width 157 height 28
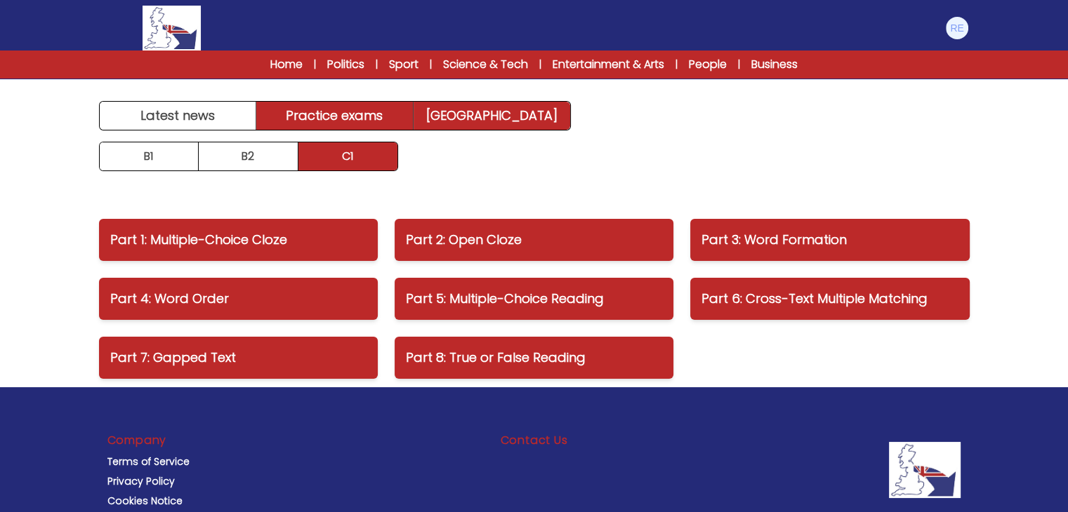
click at [357, 109] on link "Practice exams" at bounding box center [334, 116] width 157 height 28
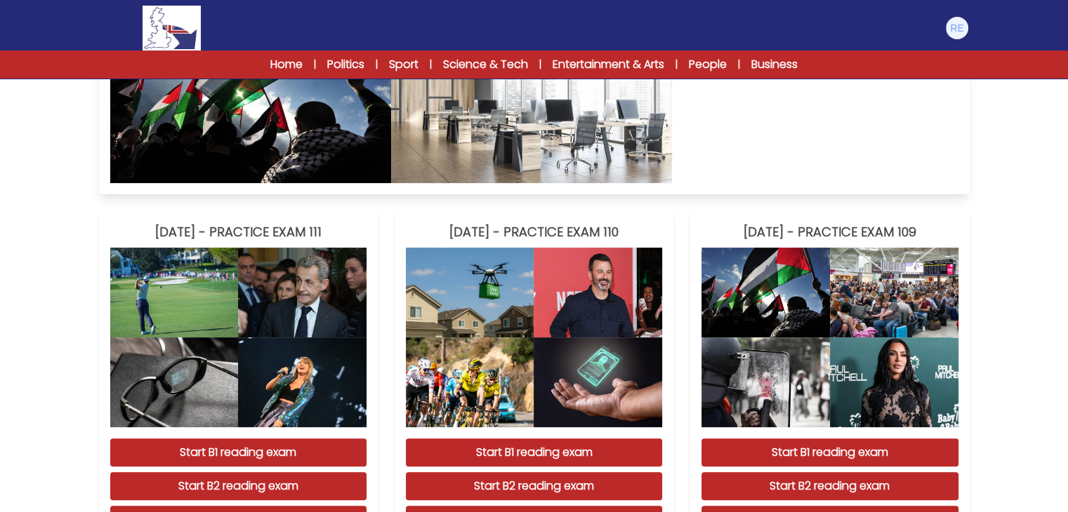
scroll to position [351, 0]
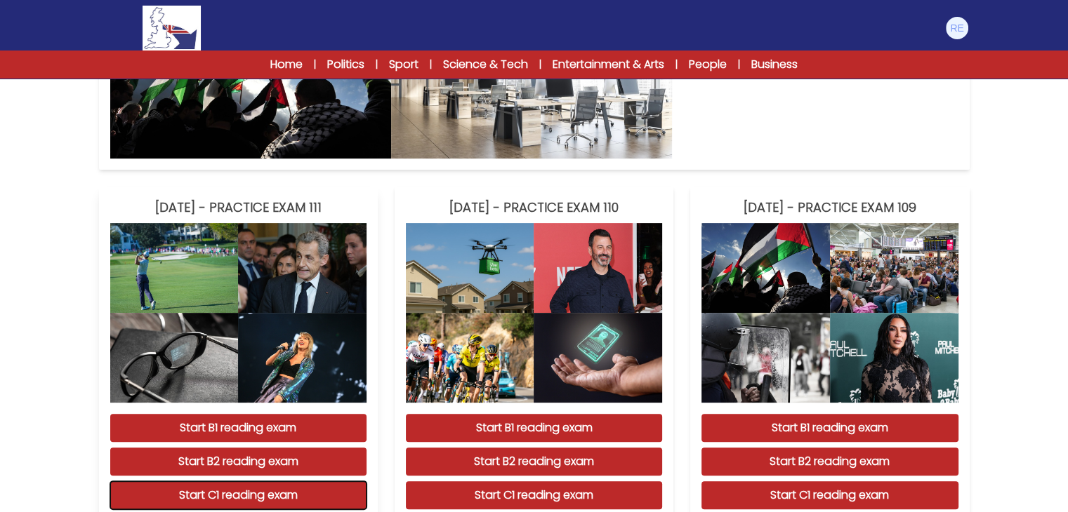
click at [280, 491] on button "Start C1 reading exam" at bounding box center [238, 496] width 256 height 28
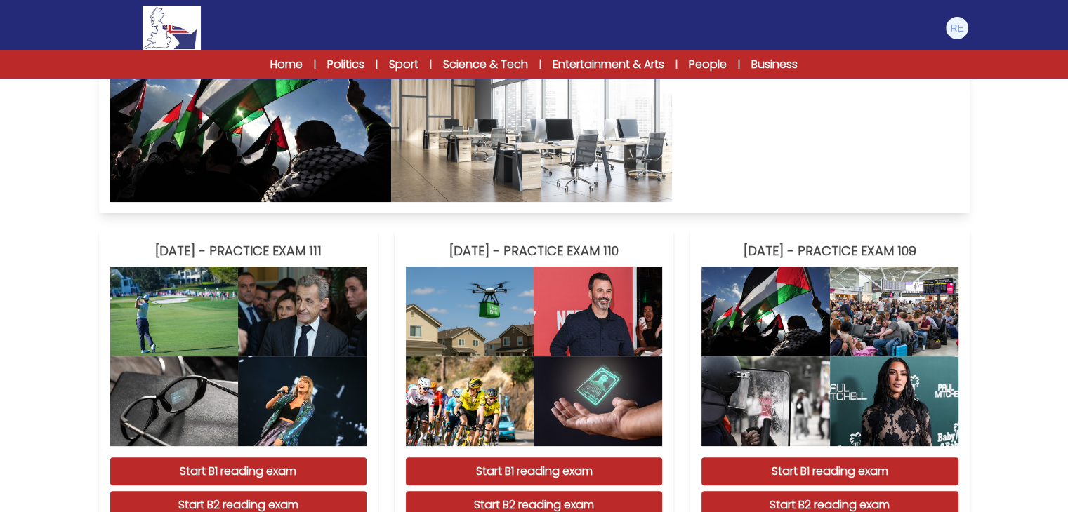
scroll to position [421, 0]
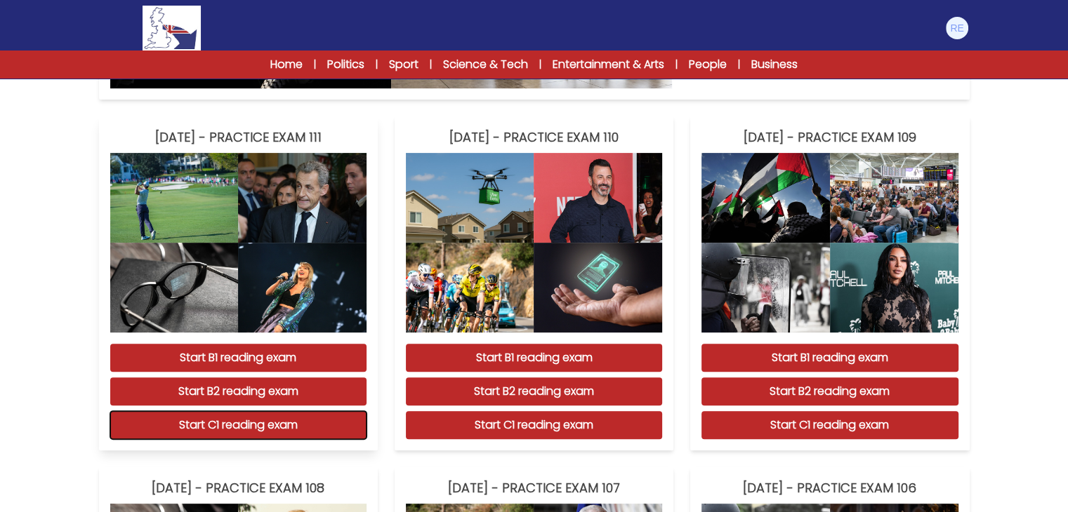
click at [218, 423] on button "Start C1 reading exam" at bounding box center [238, 425] width 256 height 28
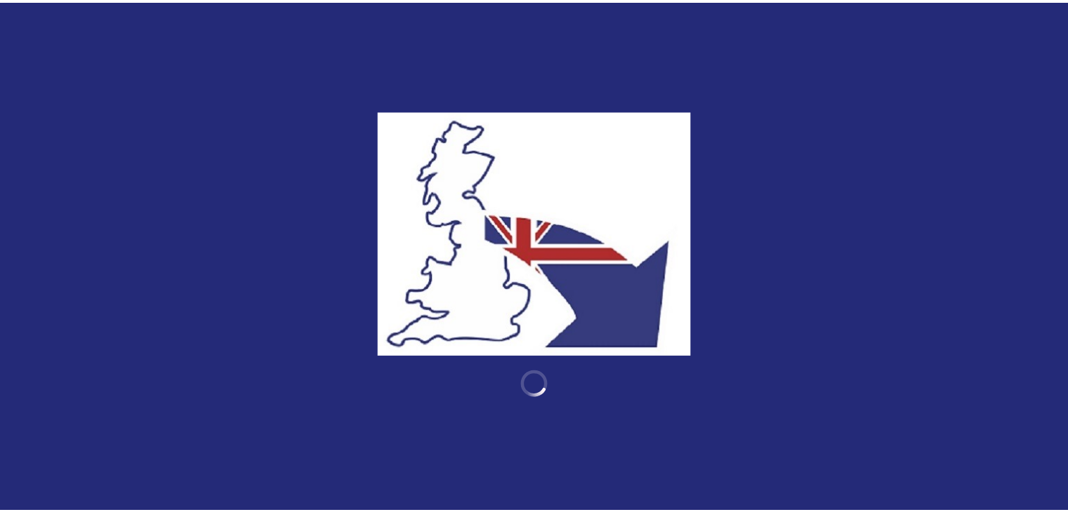
scroll to position [421, 0]
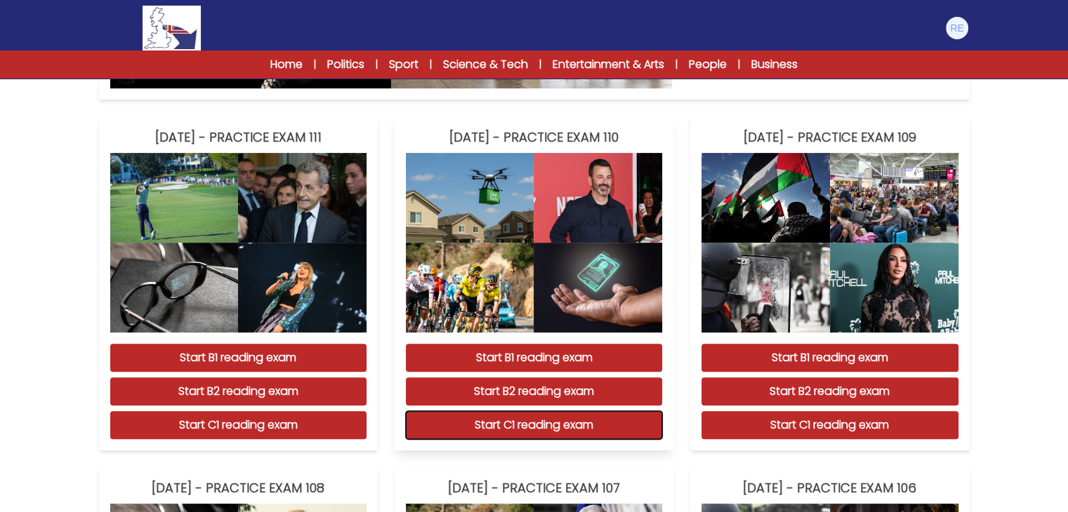
click at [491, 425] on button "Start C1 reading exam" at bounding box center [534, 425] width 256 height 28
